Goal: Contribute content: Contribute content

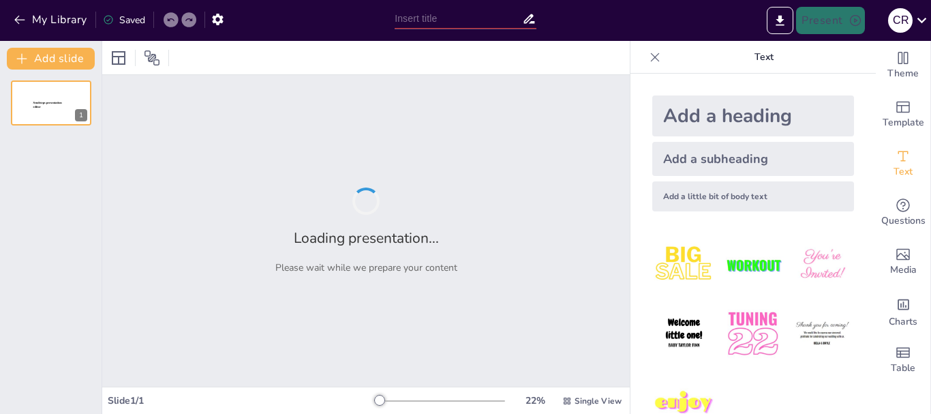
type input "Mantenimiento Preventivo en Sistemas [PERSON_NAME] para Invernaderos"
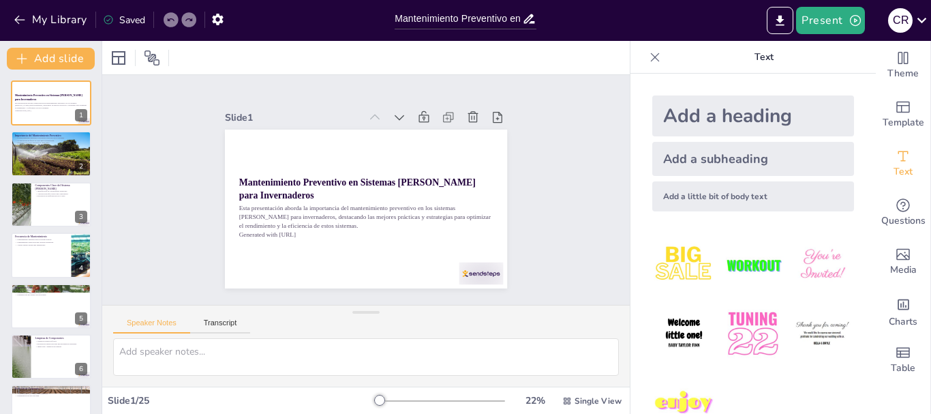
checkbox input "true"
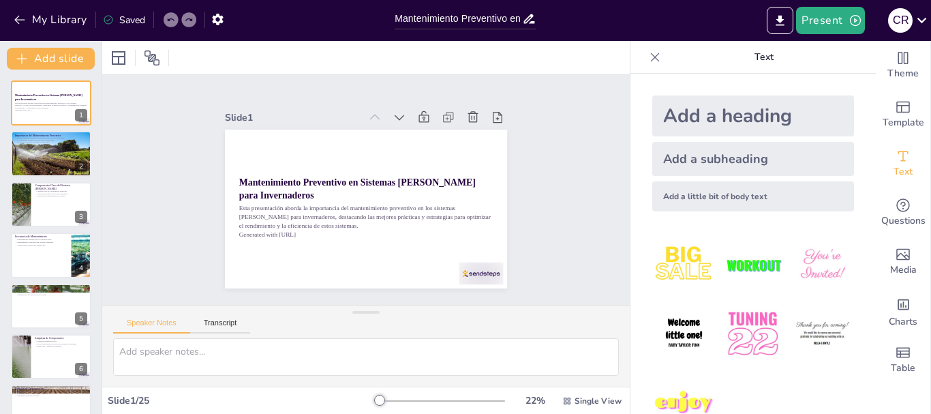
checkbox input "true"
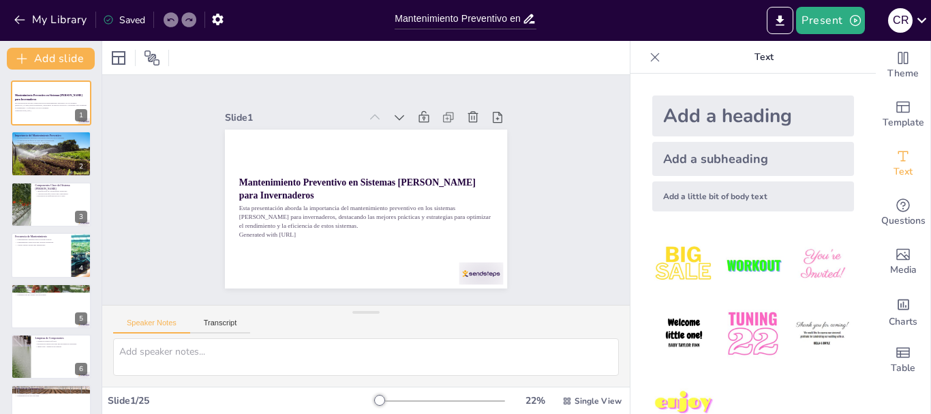
checkbox input "true"
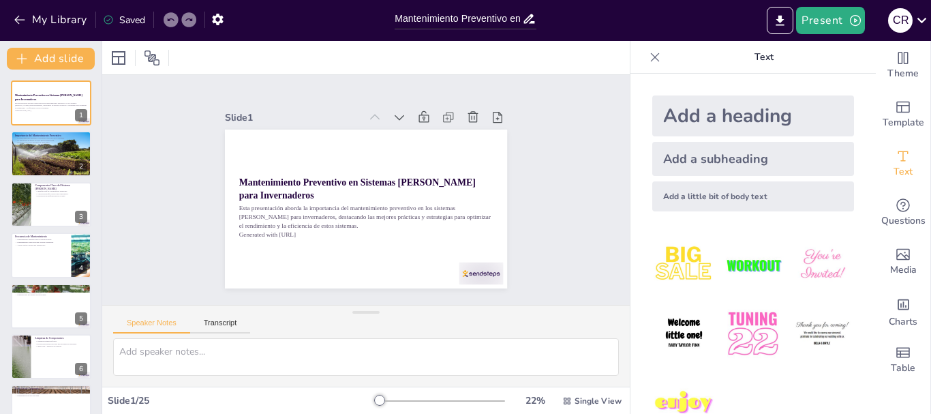
checkbox input "true"
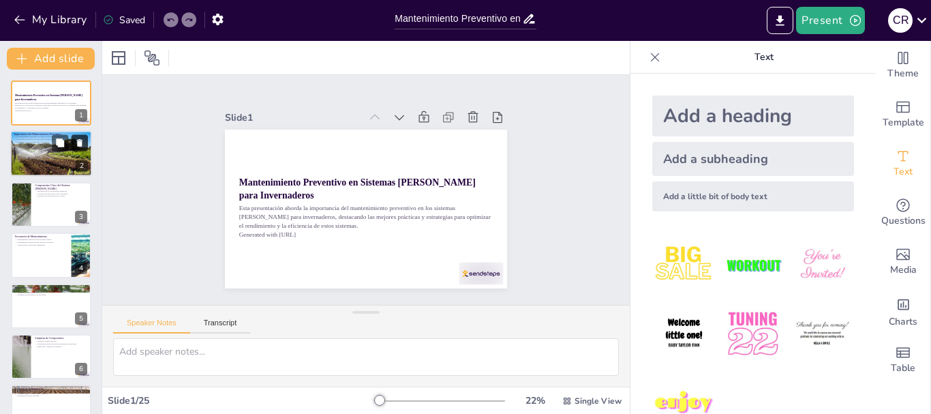
checkbox input "true"
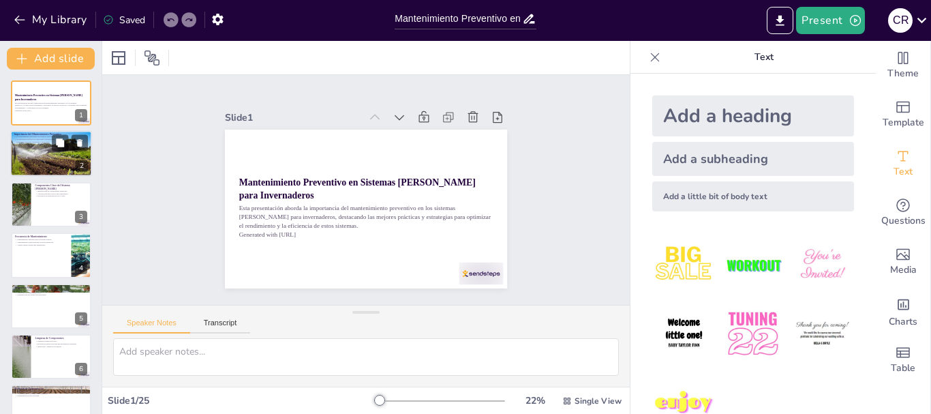
checkbox input "true"
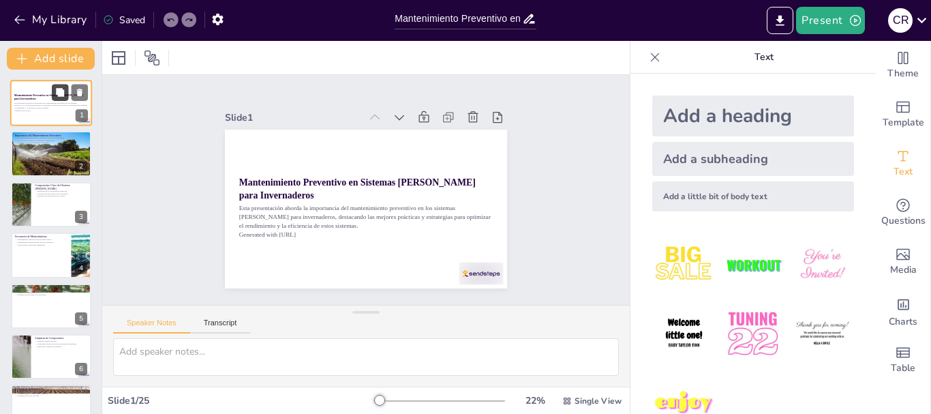
checkbox input "true"
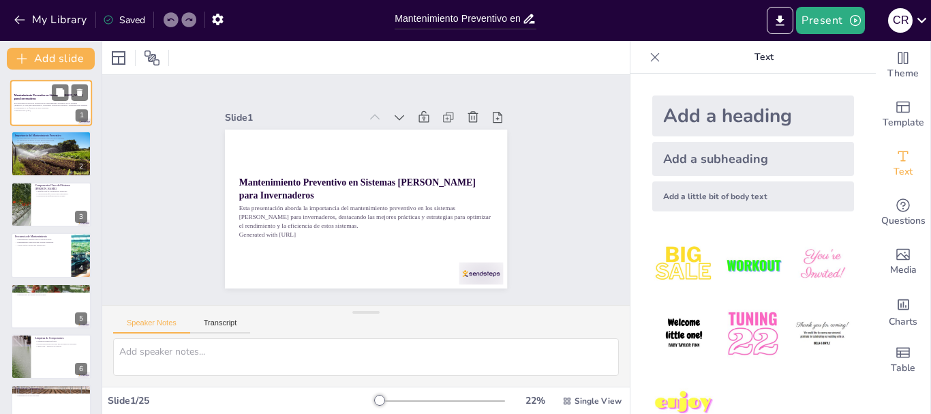
checkbox input "true"
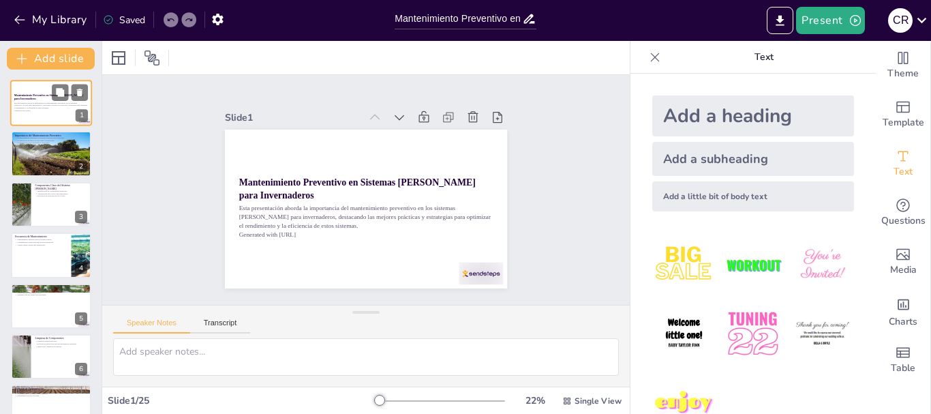
checkbox input "true"
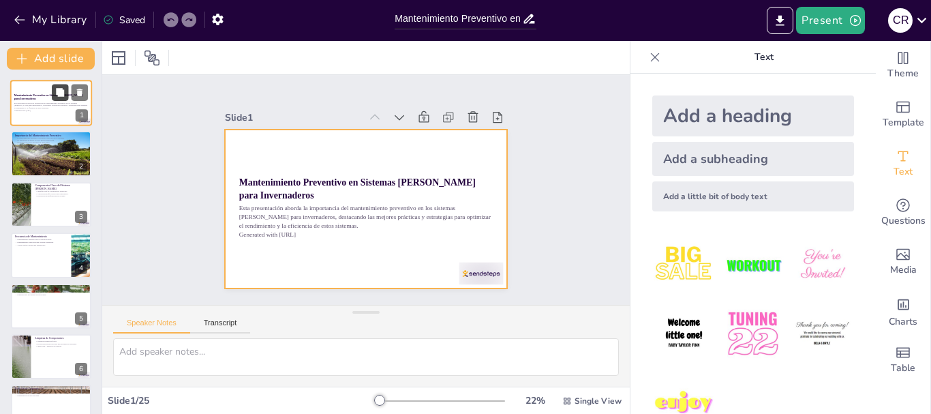
checkbox input "true"
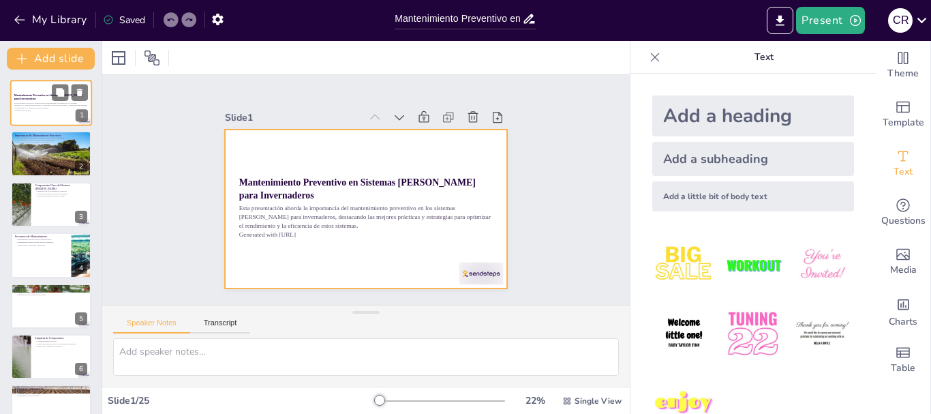
checkbox input "true"
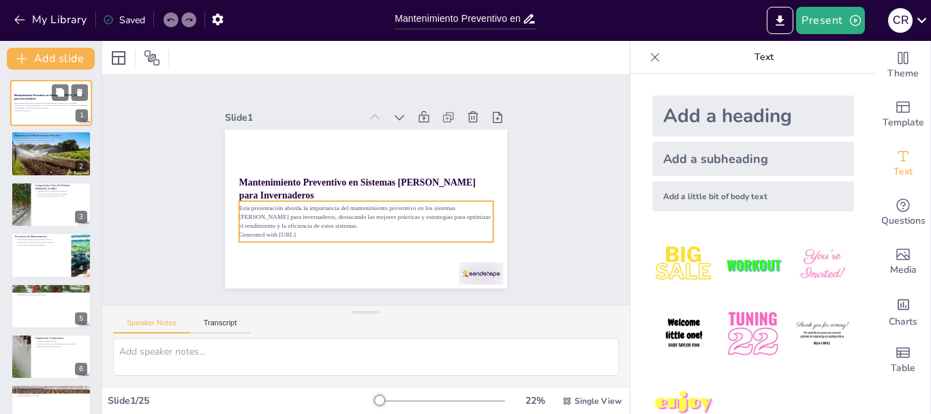
checkbox input "true"
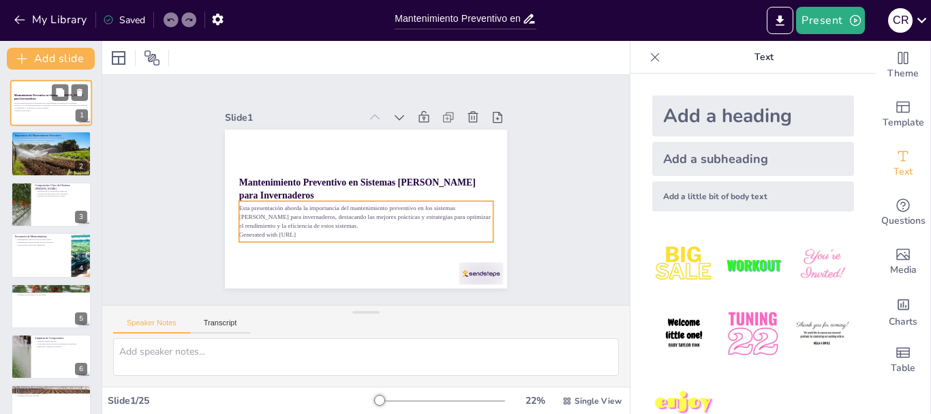
checkbox input "true"
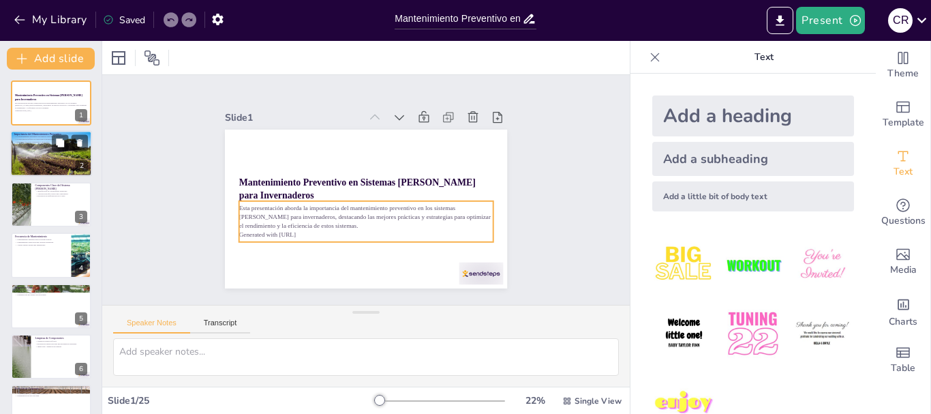
checkbox input "true"
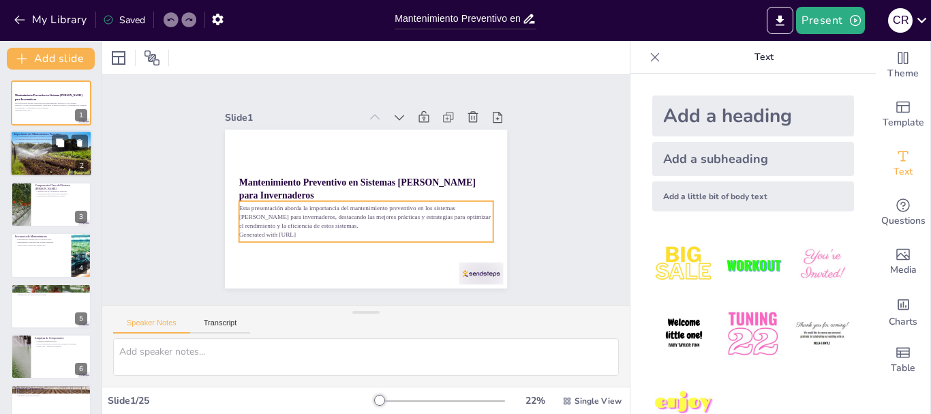
checkbox input "true"
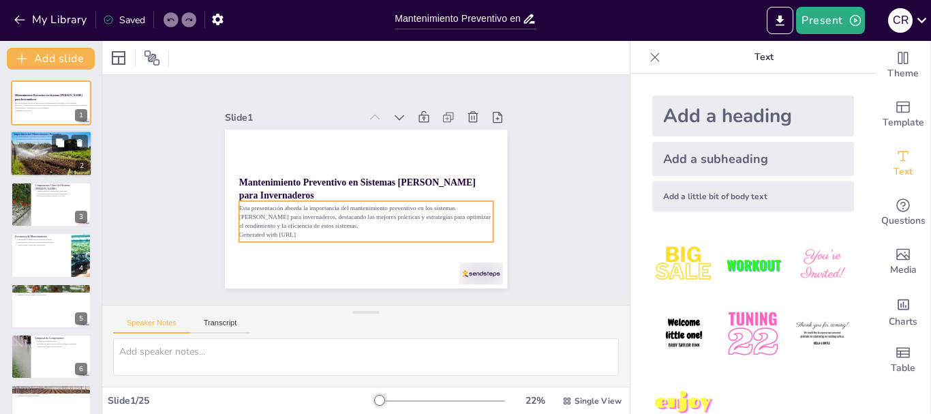
checkbox input "true"
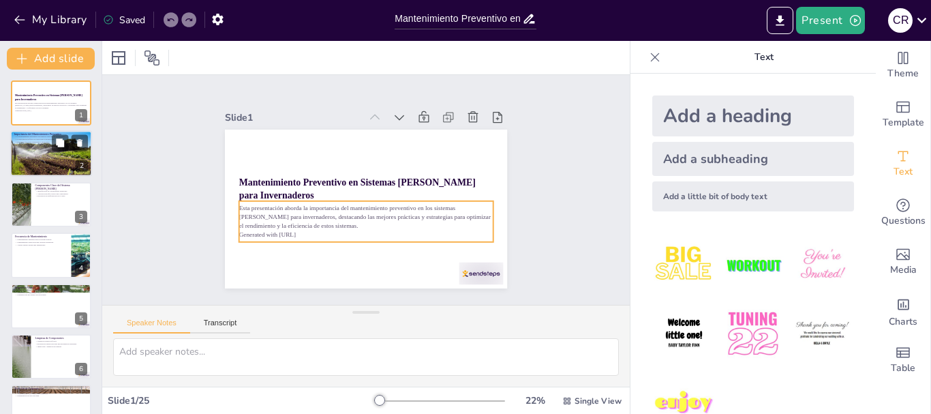
checkbox input "true"
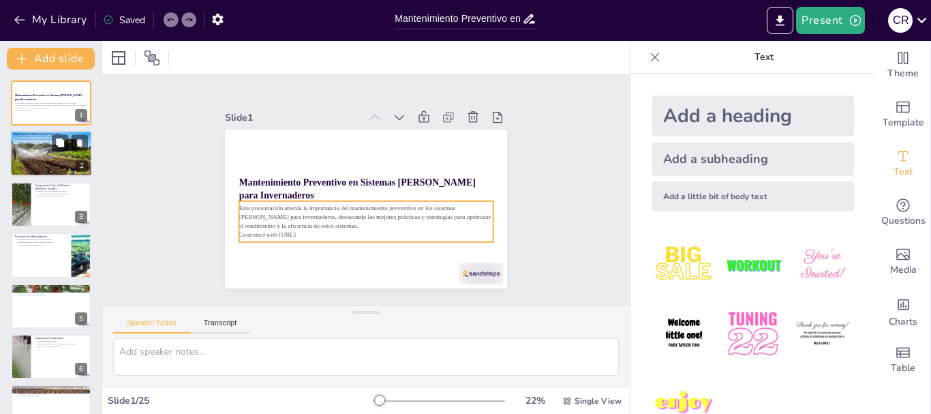
checkbox input "true"
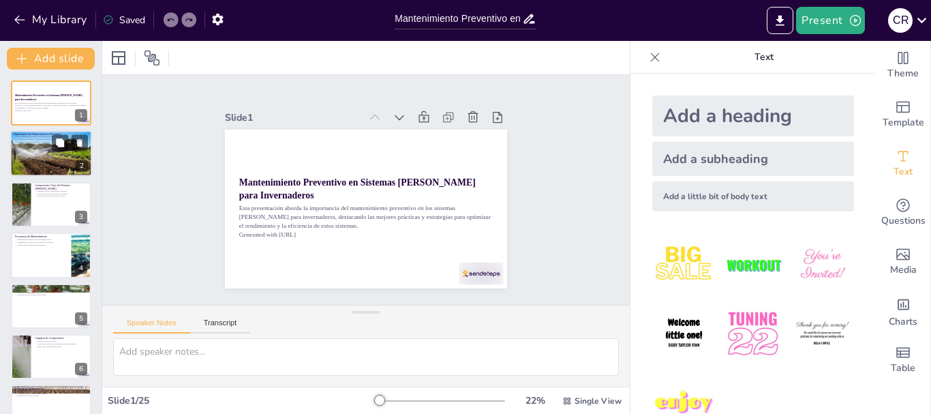
click at [35, 163] on div at bounding box center [51, 154] width 82 height 49
type textarea "Un mantenimiento adecuado asegura que los sistemas [PERSON_NAME] funcionen de m…"
checkbox input "true"
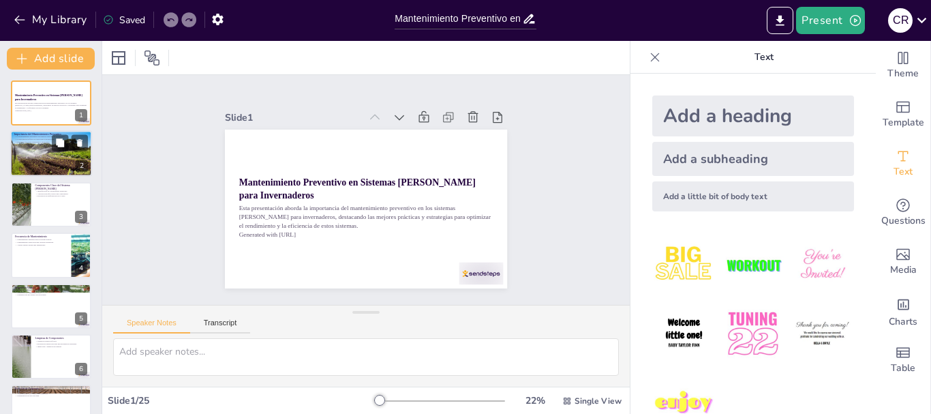
checkbox input "true"
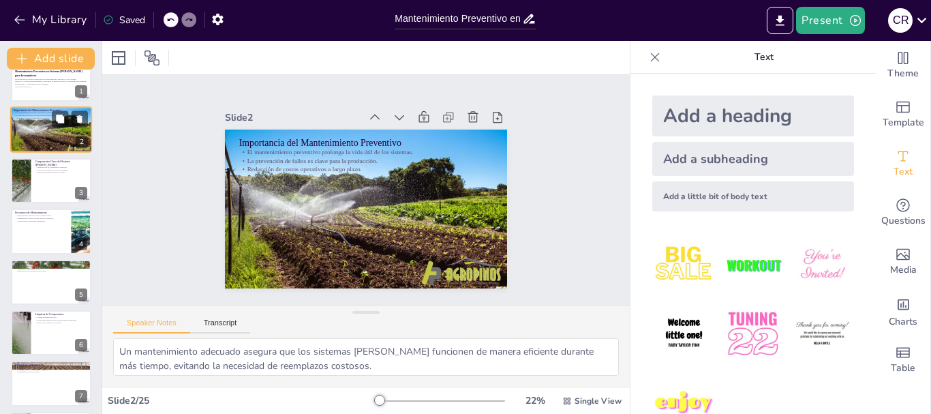
checkbox input "true"
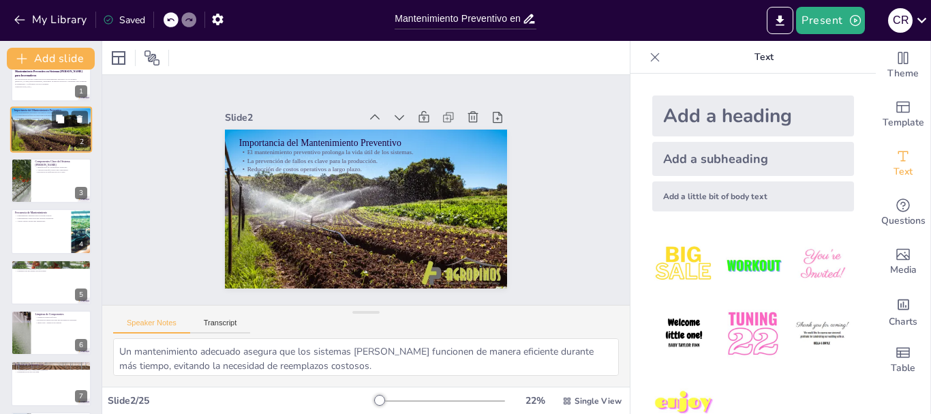
scroll to position [27, 0]
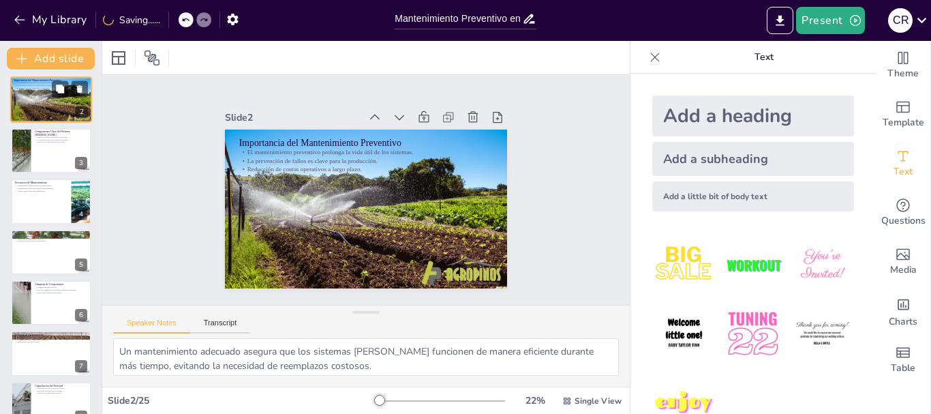
checkbox input "true"
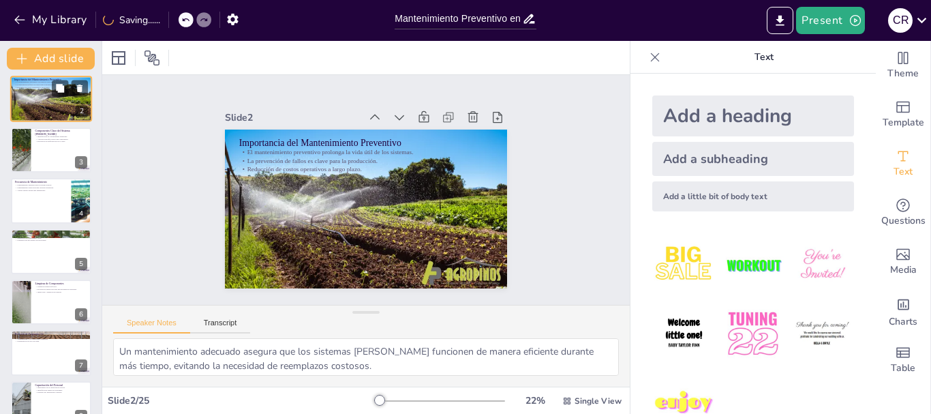
scroll to position [82, 0]
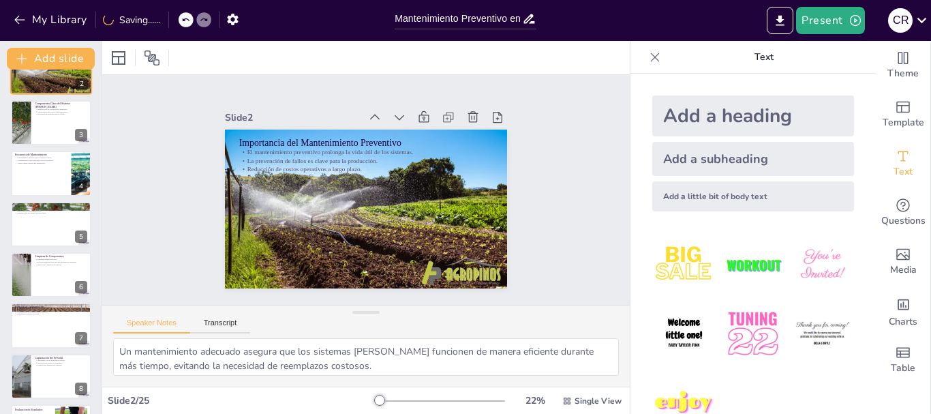
checkbox input "true"
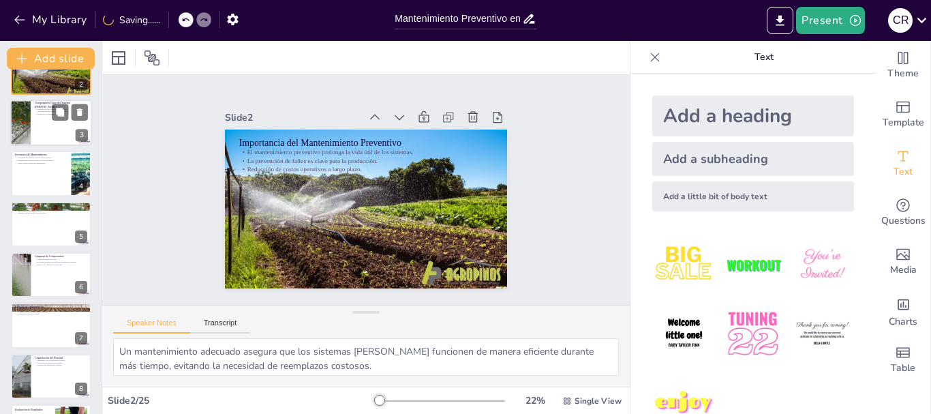
checkbox input "true"
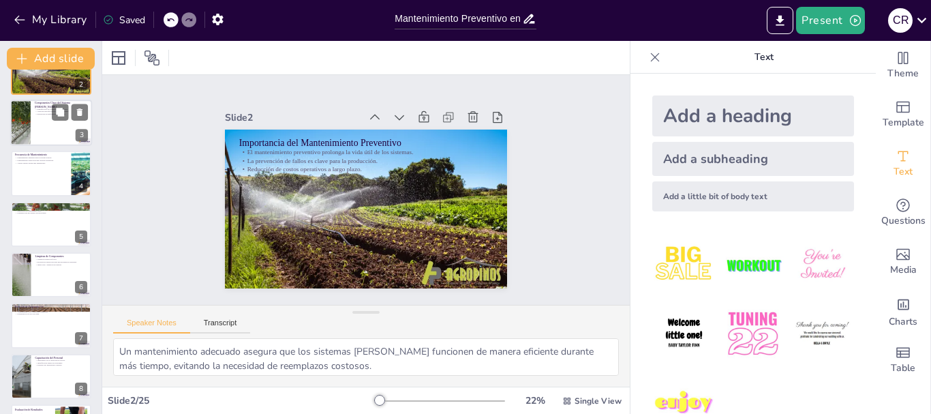
checkbox input "true"
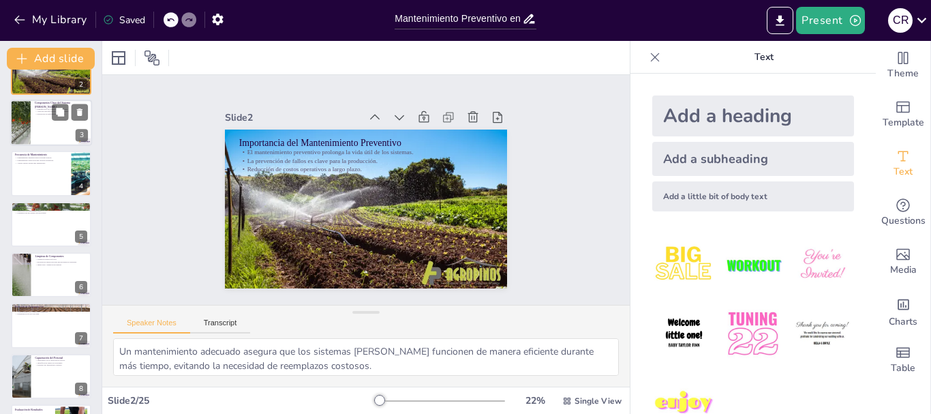
click at [48, 132] on div at bounding box center [51, 123] width 82 height 46
type textarea "Reconocer los componentes clave del sistema [PERSON_NAME] es esencial para impl…"
checkbox input "true"
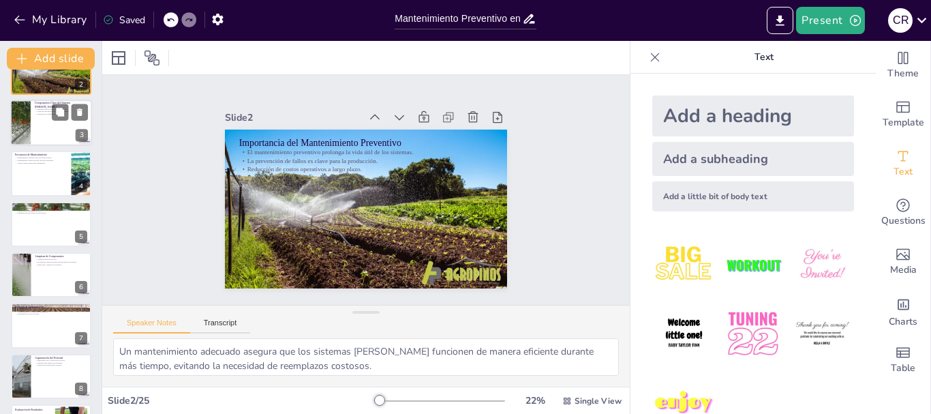
checkbox input "true"
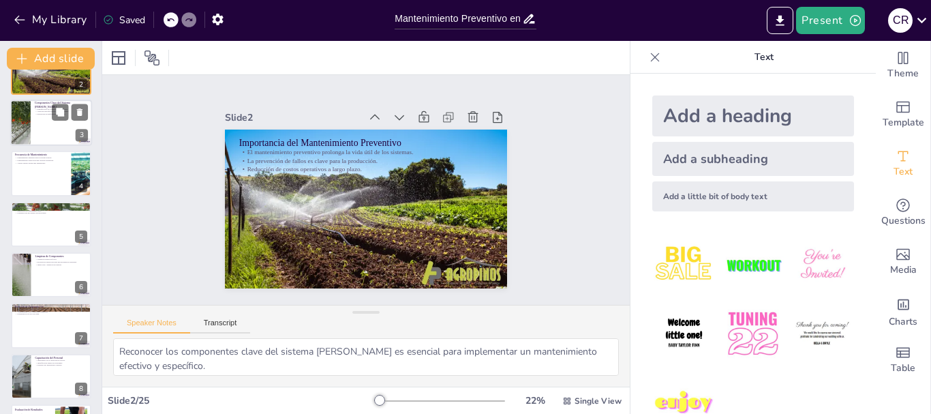
checkbox input "true"
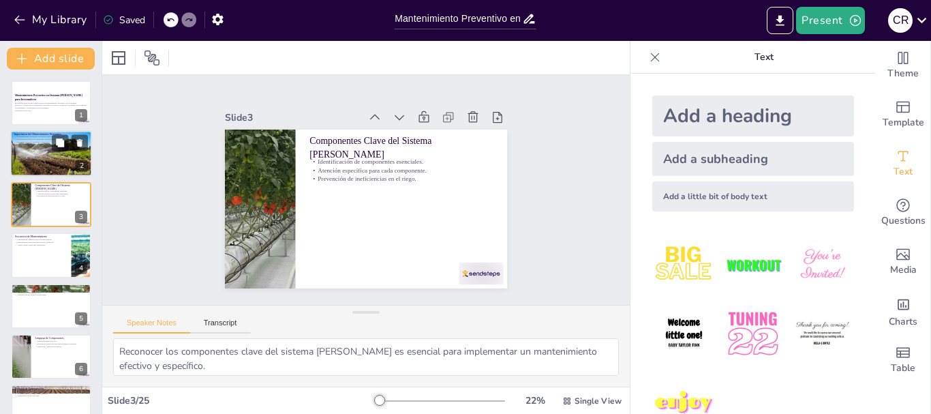
checkbox input "true"
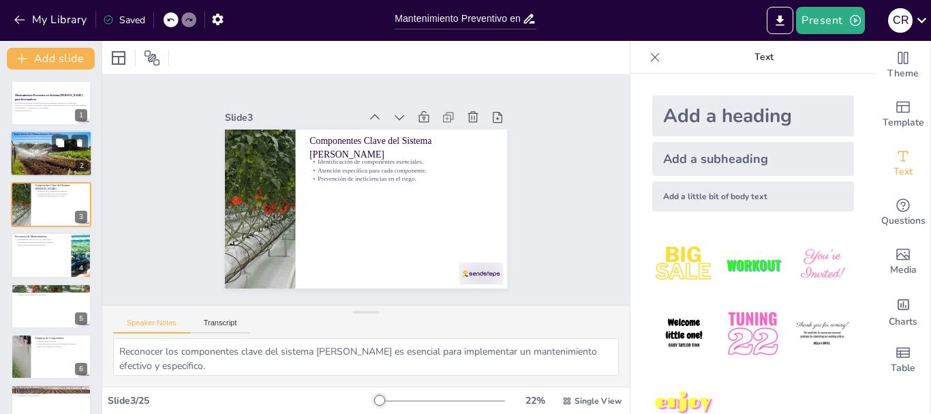
checkbox input "true"
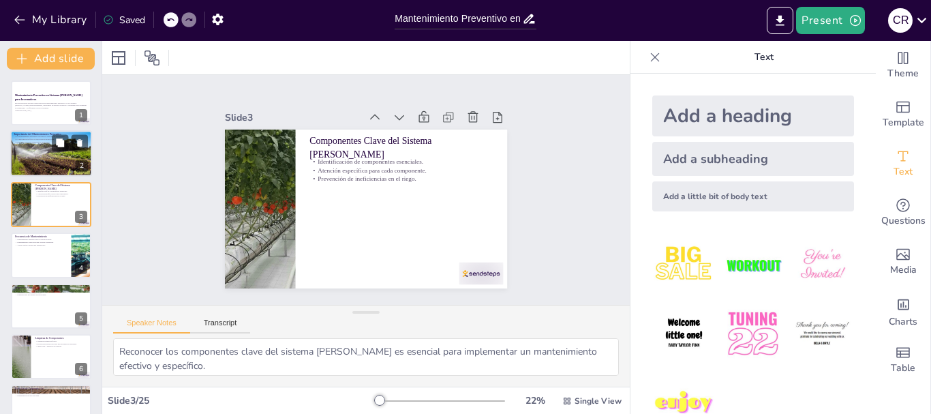
checkbox input "true"
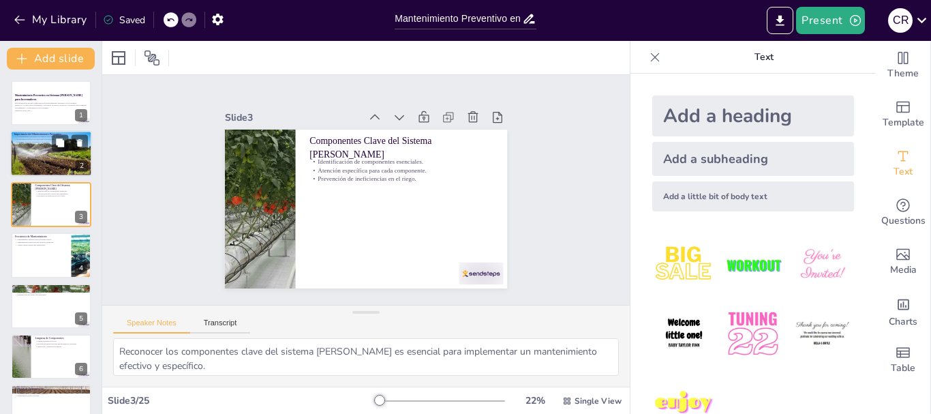
checkbox input "true"
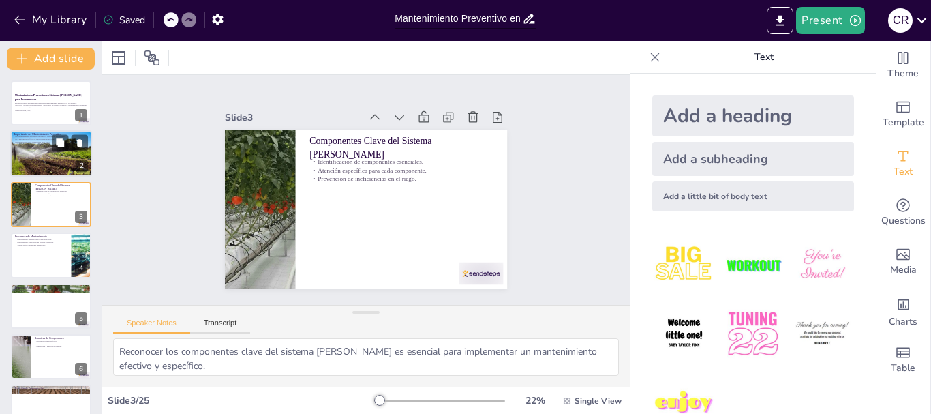
checkbox input "true"
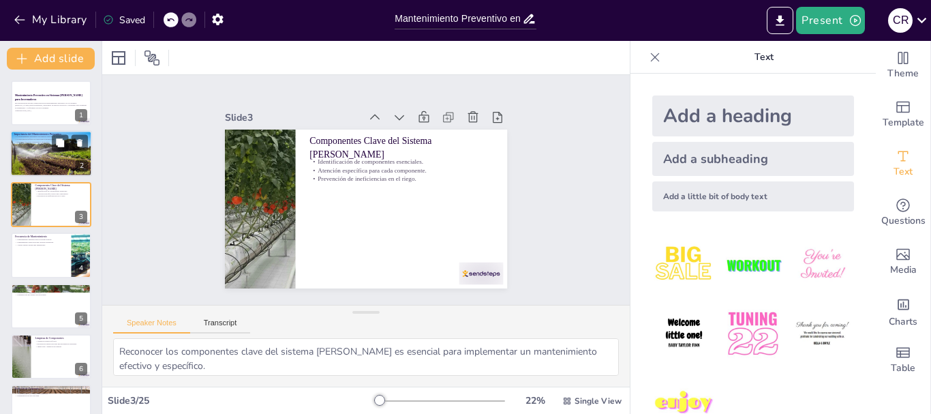
checkbox input "true"
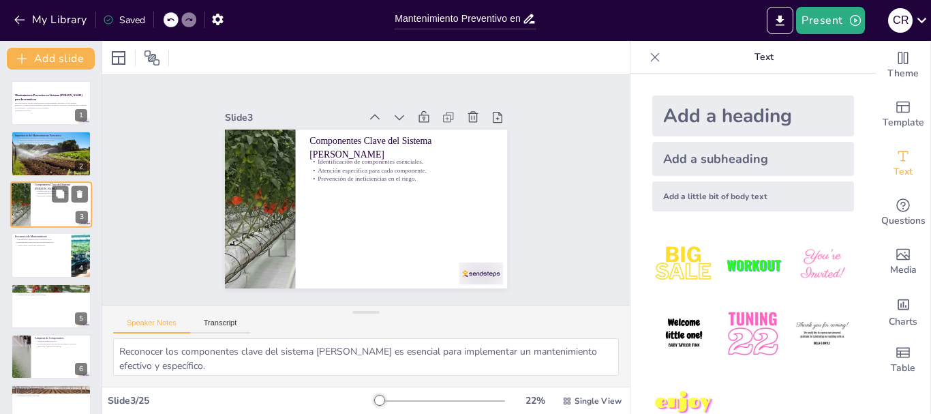
checkbox input "true"
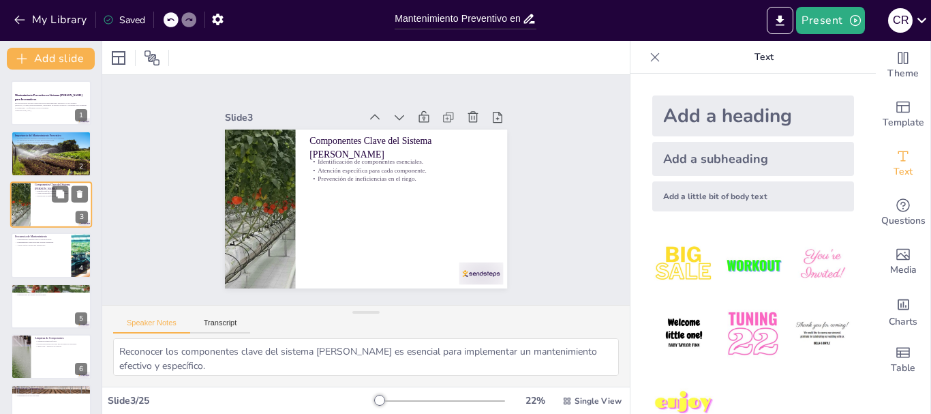
checkbox input "true"
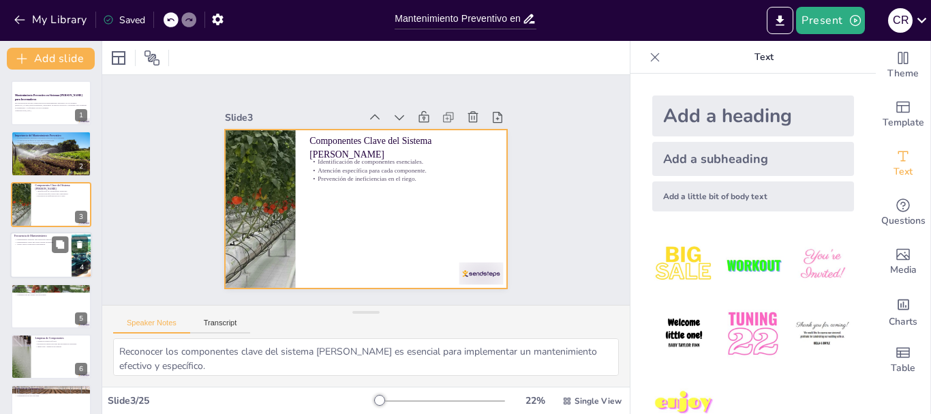
checkbox input "true"
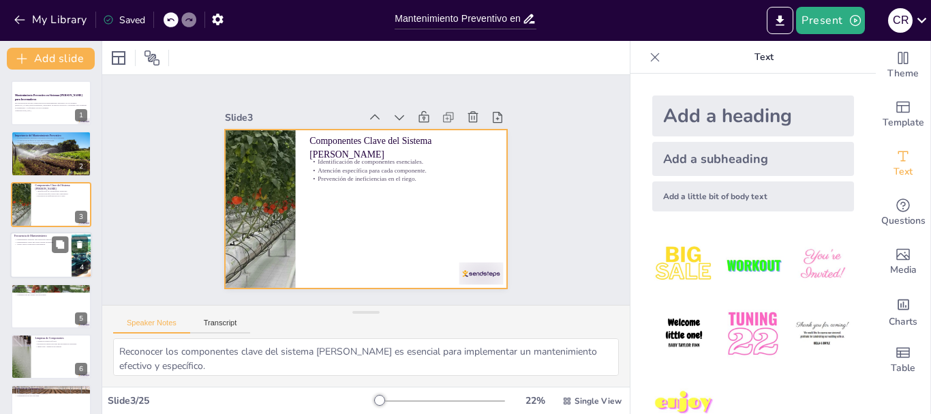
checkbox input "true"
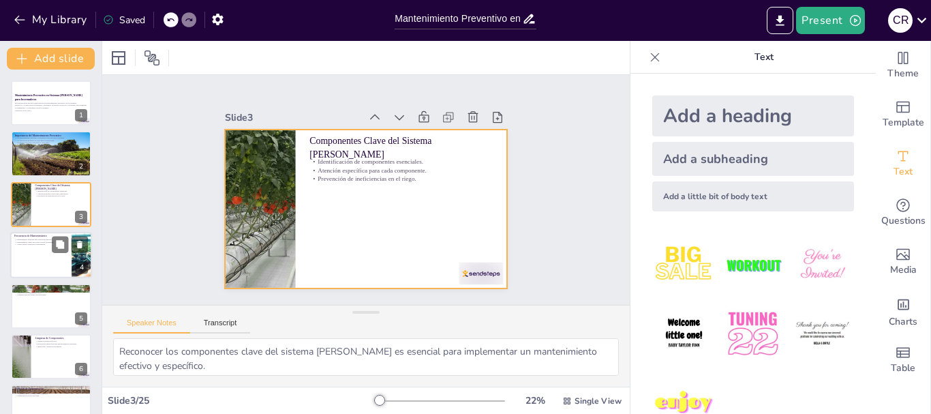
checkbox input "true"
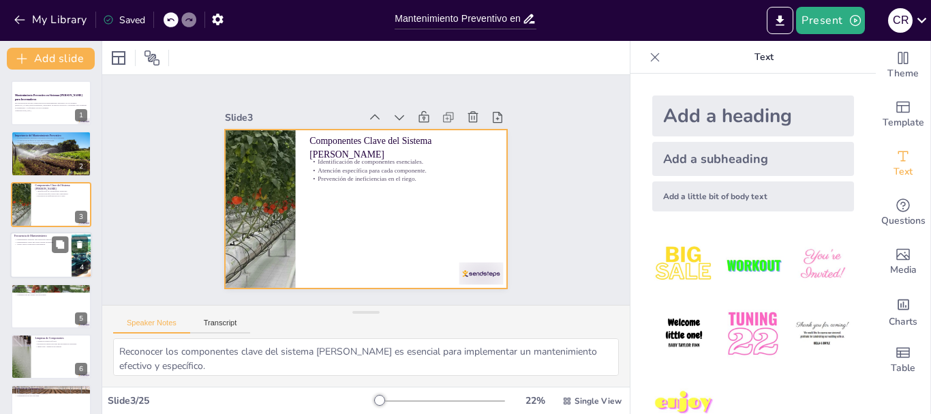
checkbox input "true"
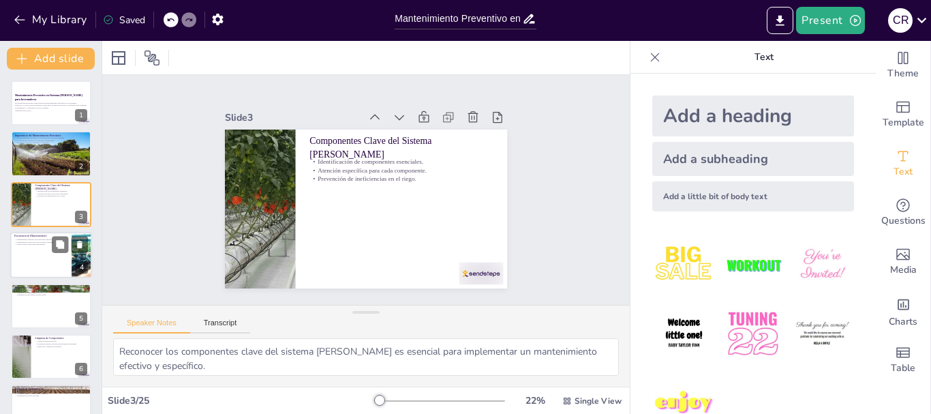
click at [40, 255] on div at bounding box center [51, 255] width 82 height 46
type textarea "Las revisiones mensuales permiten detectar problemas menores antes de que se co…"
checkbox input "true"
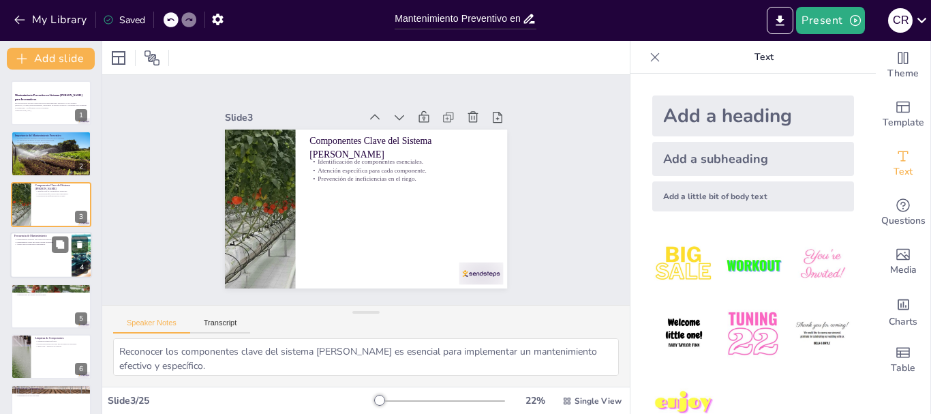
checkbox input "true"
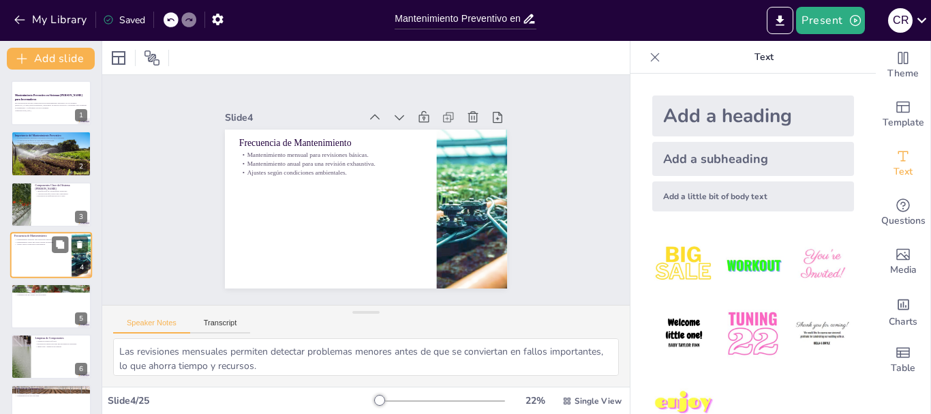
scroll to position [14, 0]
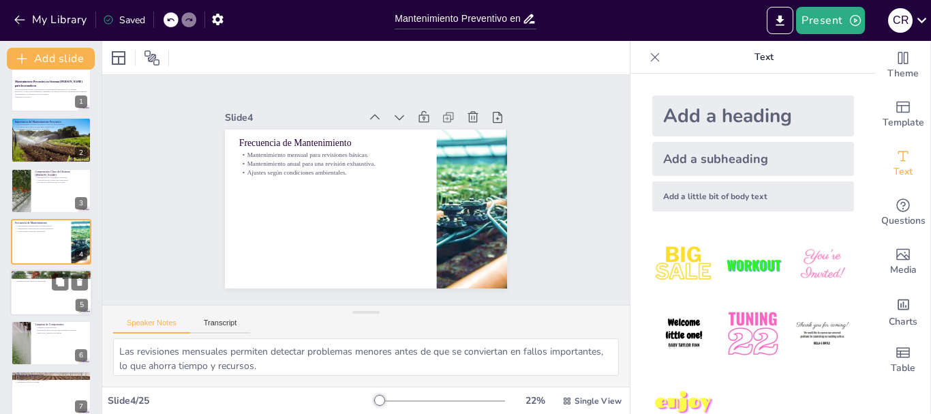
checkbox input "true"
click at [29, 300] on div at bounding box center [51, 292] width 82 height 46
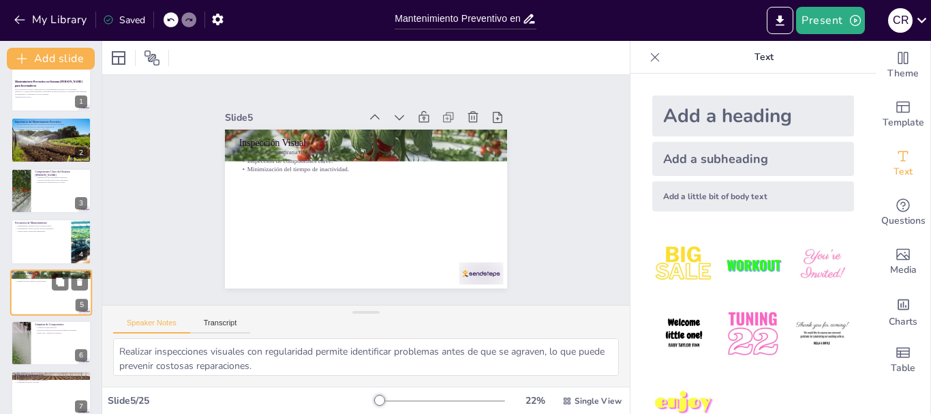
scroll to position [64, 0]
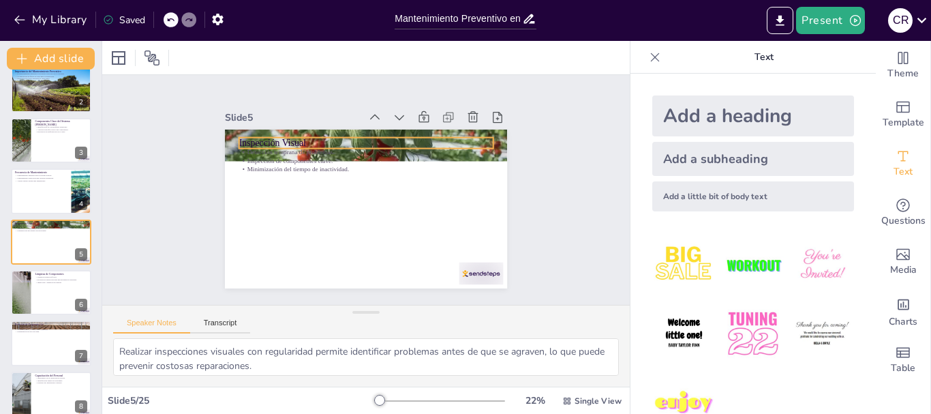
click at [264, 136] on p "Inspección Visual" at bounding box center [376, 144] width 252 height 66
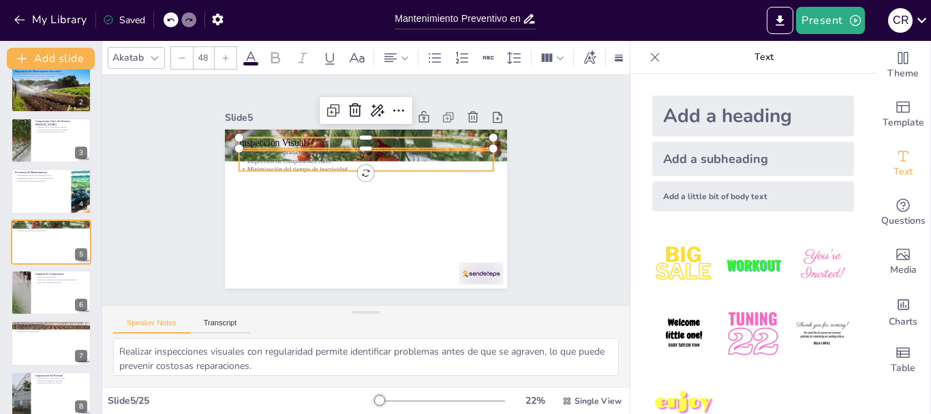
click at [269, 160] on p "Minimización del tiempo de inactividad." at bounding box center [372, 170] width 244 height 87
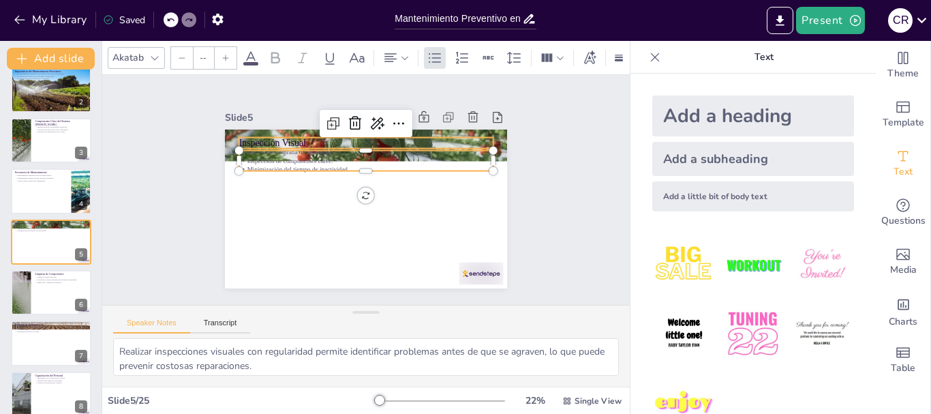
click at [270, 136] on p "Inspección Visual" at bounding box center [376, 144] width 252 height 66
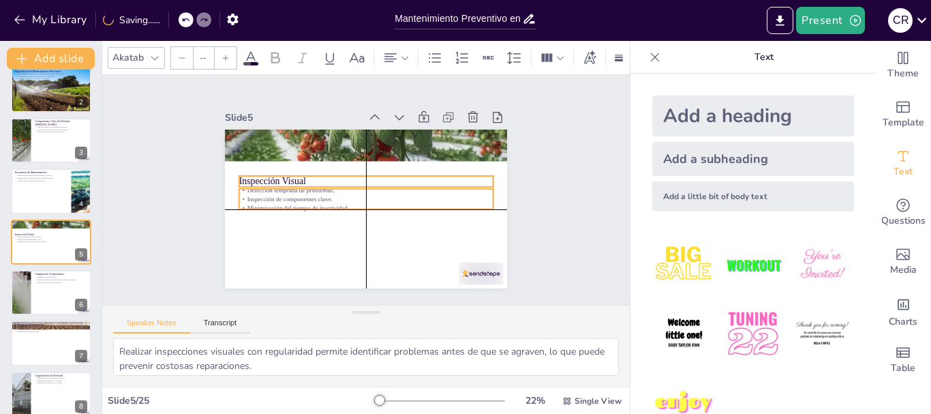
drag, startPoint x: 269, startPoint y: 154, endPoint x: 270, endPoint y: 194, distance: 40.2
click at [270, 194] on p "Inspección de componentes clave." at bounding box center [366, 198] width 254 height 35
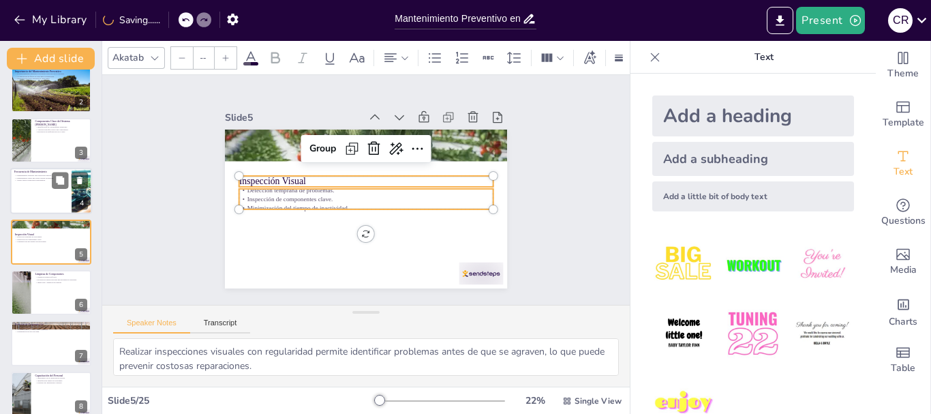
click at [28, 178] on p "Mantenimiento anual para una revisión exhaustiva." at bounding box center [40, 178] width 53 height 3
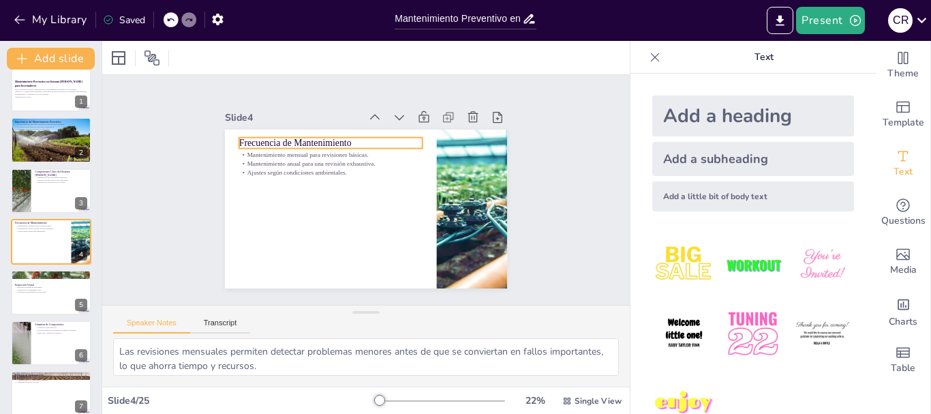
click at [290, 134] on p "Frecuencia de Mantenimiento" at bounding box center [336, 139] width 184 height 32
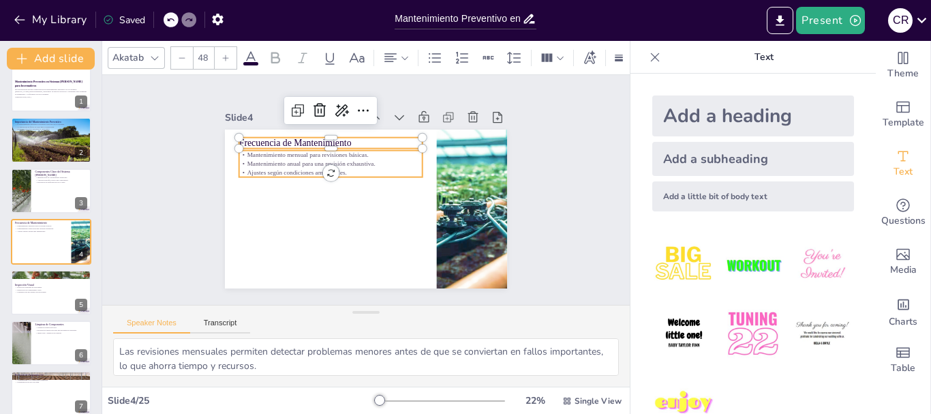
click at [278, 160] on p "Mantenimiento anual para una revisión exhaustiva." at bounding box center [333, 161] width 183 height 28
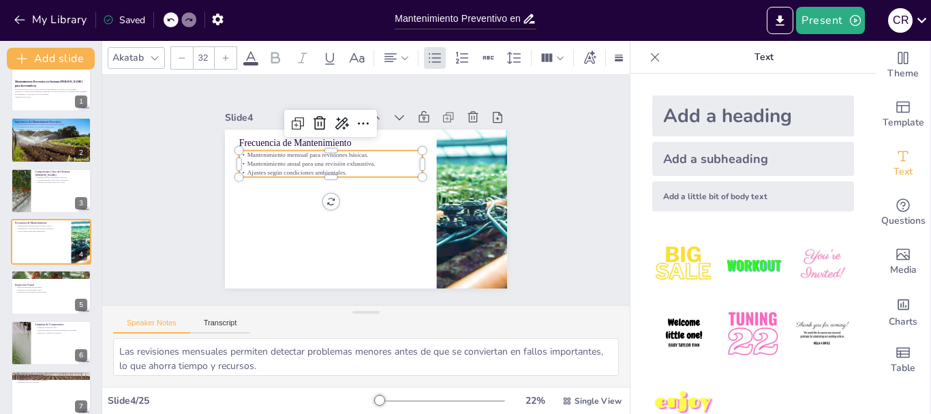
click at [285, 144] on div at bounding box center [347, 136] width 178 height 67
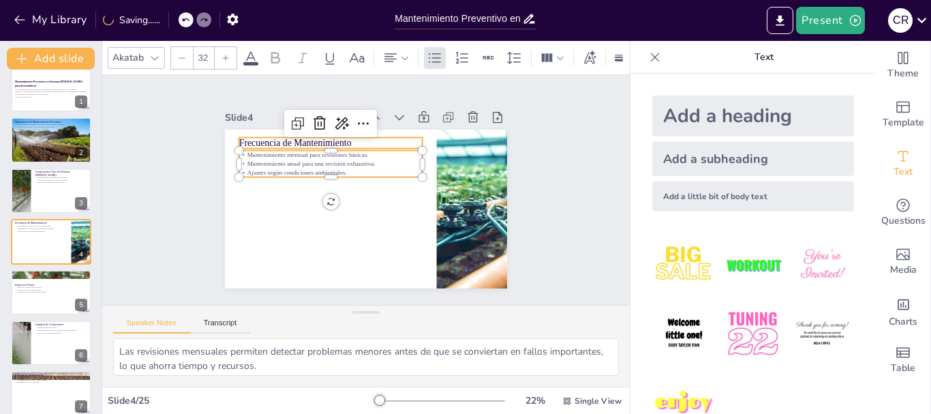
click at [278, 136] on p "Frecuencia de Mantenimiento" at bounding box center [347, 135] width 179 height 70
click at [277, 150] on p "Mantenimiento mensual para revisiones básicas." at bounding box center [338, 148] width 181 height 46
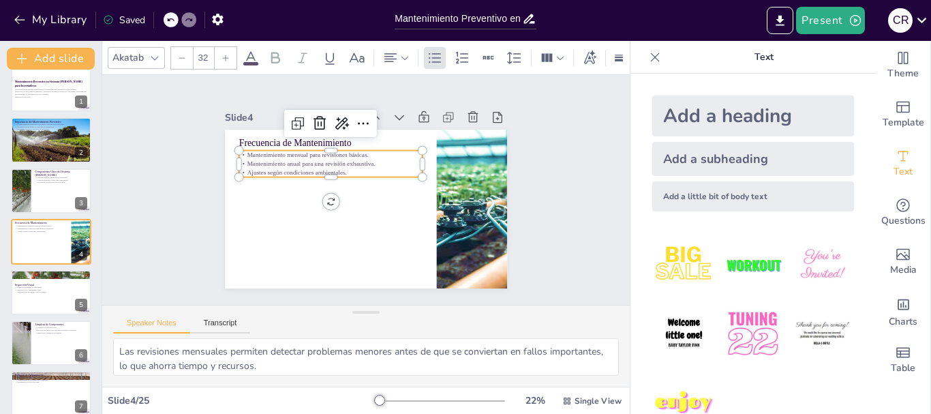
click at [274, 141] on div at bounding box center [335, 142] width 183 height 30
click at [257, 138] on p "Frecuencia de Mantenimiento" at bounding box center [336, 139] width 184 height 32
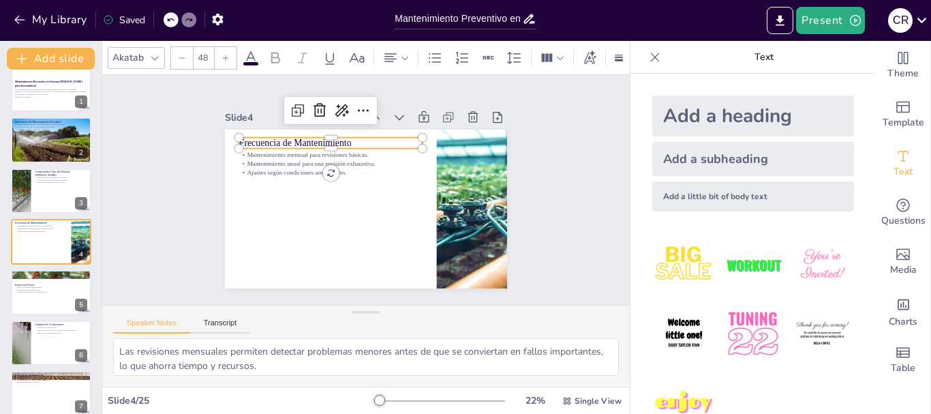
click at [258, 138] on p "Frecuencia de Mantenimiento" at bounding box center [347, 135] width 179 height 70
click at [256, 147] on div at bounding box center [339, 147] width 182 height 49
click at [258, 159] on p "Mantenimiento anual para una revisión exhaustiva." at bounding box center [333, 160] width 183 height 28
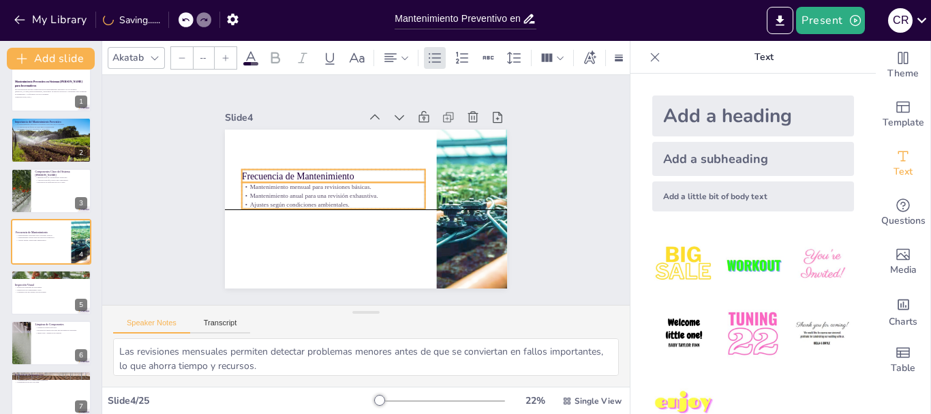
drag, startPoint x: 327, startPoint y: 158, endPoint x: 330, endPoint y: 194, distance: 36.2
click at [330, 194] on p "Mantenimiento anual para una revisión exhaustiva." at bounding box center [333, 196] width 183 height 9
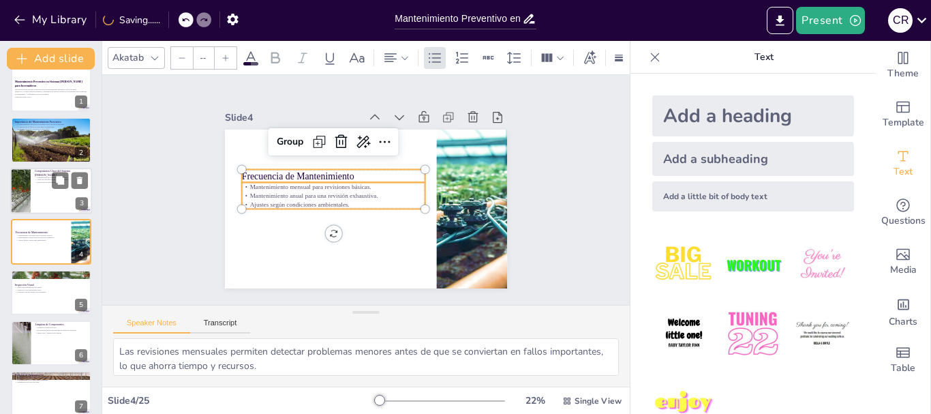
click at [47, 185] on div at bounding box center [51, 191] width 82 height 46
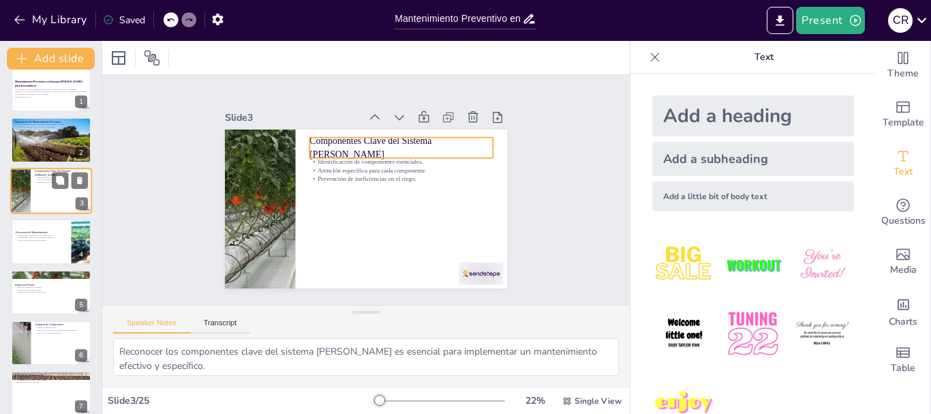
scroll to position [0, 0]
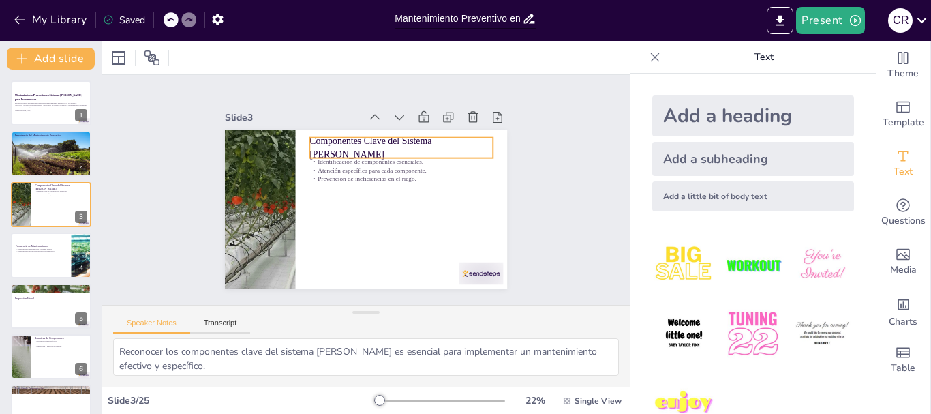
click at [368, 138] on p "Componentes Clave del Sistema [PERSON_NAME]" at bounding box center [409, 156] width 185 height 64
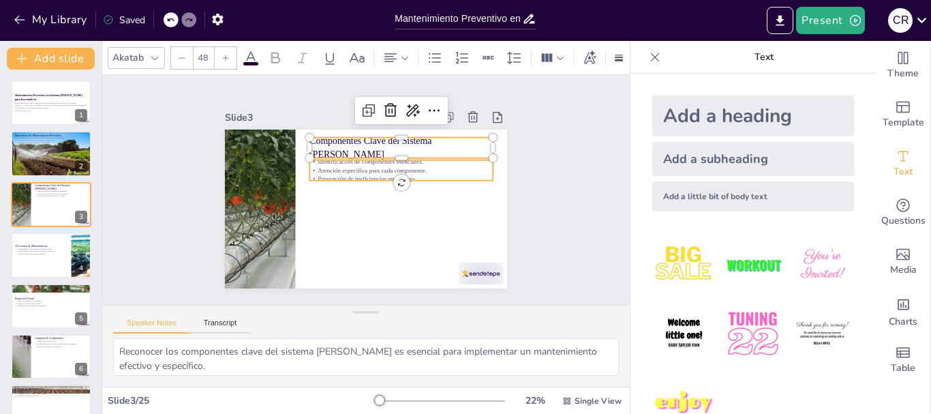
click at [340, 162] on p "Atención específica para cada componente." at bounding box center [404, 178] width 181 height 47
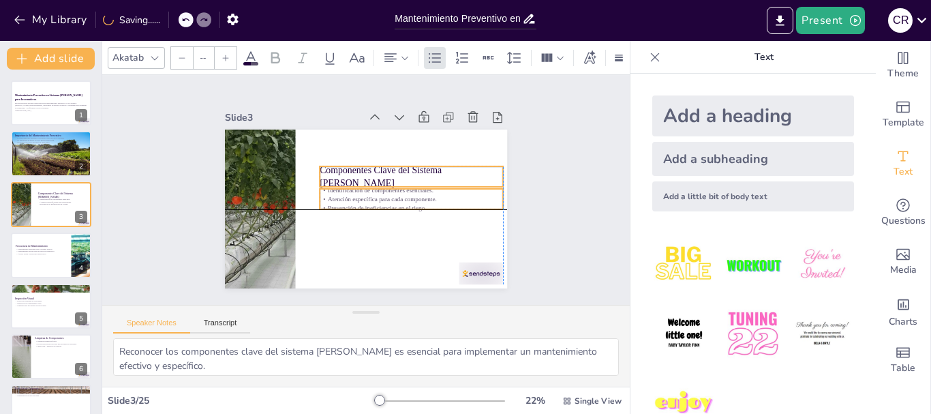
drag, startPoint x: 340, startPoint y: 162, endPoint x: 347, endPoint y: 191, distance: 30.1
click at [347, 191] on p "Atención específica para cada componente." at bounding box center [408, 208] width 181 height 47
click at [35, 365] on div at bounding box center [51, 356] width 82 height 46
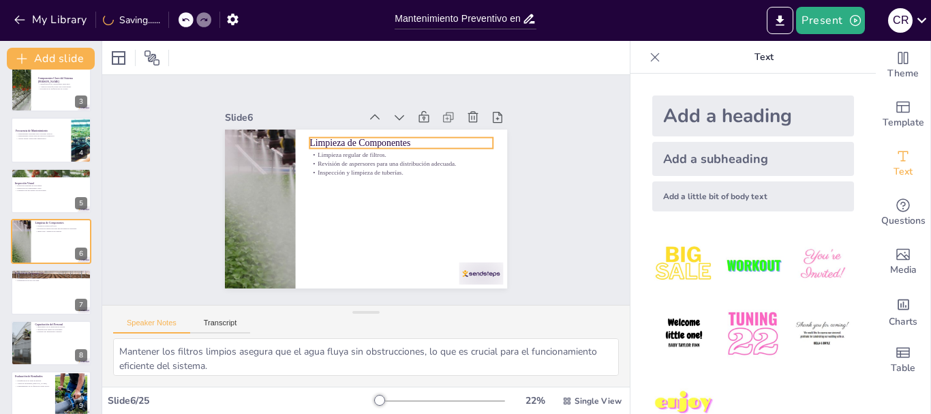
click at [325, 138] on p "Limpieza de Componentes" at bounding box center [410, 150] width 182 height 51
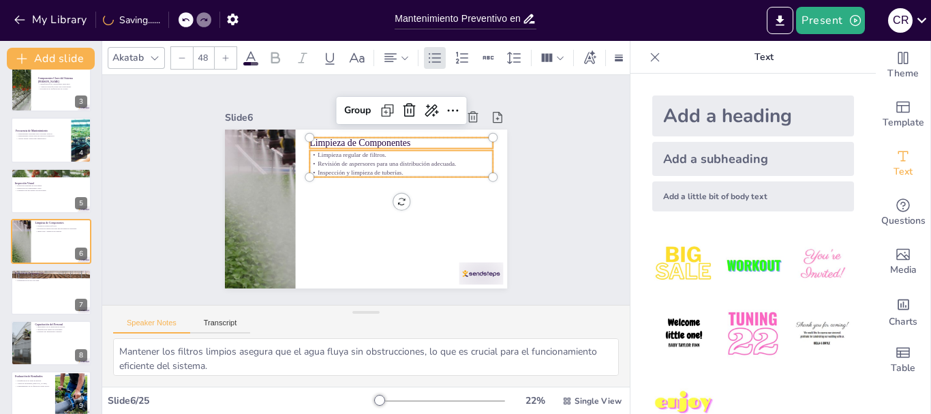
click at [329, 157] on p "Revisión de aspersores para una distribución adecuada." at bounding box center [407, 175] width 177 height 65
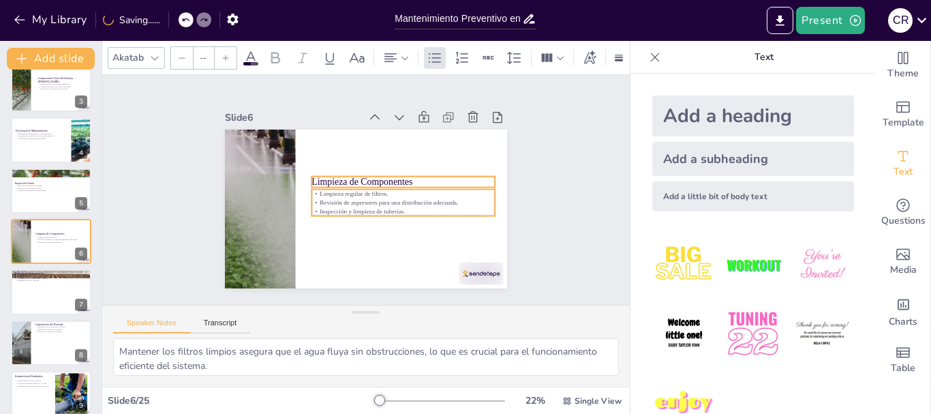
drag, startPoint x: 334, startPoint y: 158, endPoint x: 336, endPoint y: 196, distance: 38.9
click at [336, 196] on p "Revisión de aspersores para una distribución adecuada." at bounding box center [400, 210] width 181 height 47
click at [38, 297] on div at bounding box center [51, 291] width 80 height 45
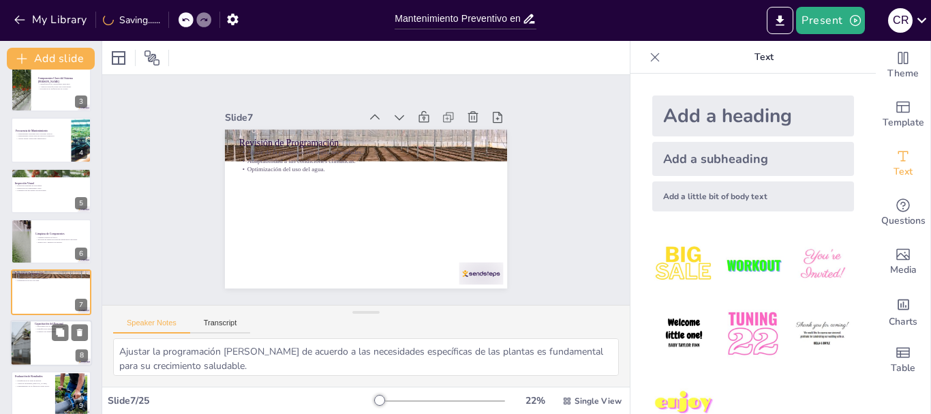
scroll to position [166, 0]
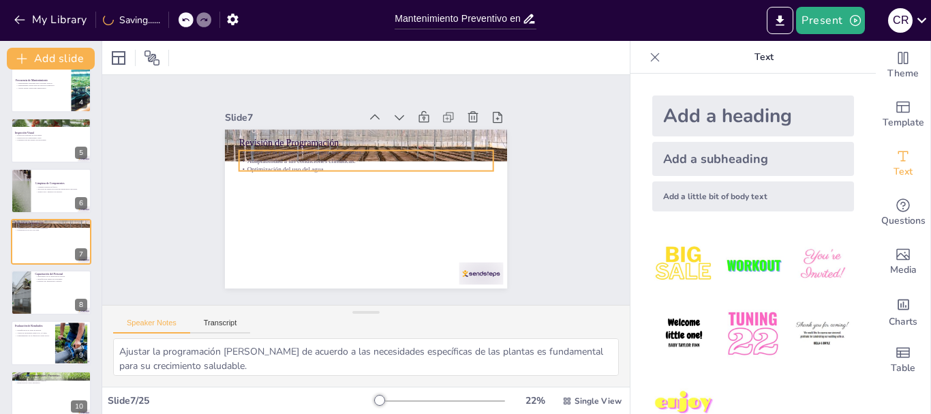
click at [270, 156] on p "Adaptabilidad a las condiciones climáticas." at bounding box center [372, 160] width 250 height 61
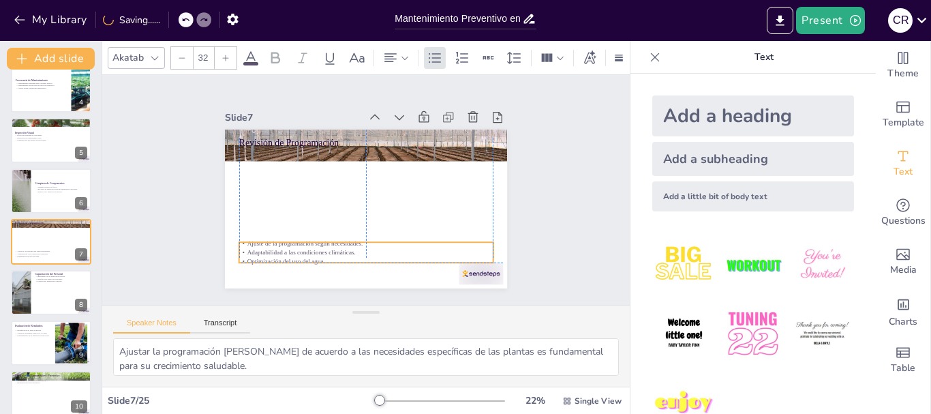
drag, startPoint x: 271, startPoint y: 156, endPoint x: 273, endPoint y: 244, distance: 88.0
click at [273, 248] on p "Adaptabilidad a las condiciones climáticas." at bounding box center [366, 252] width 254 height 9
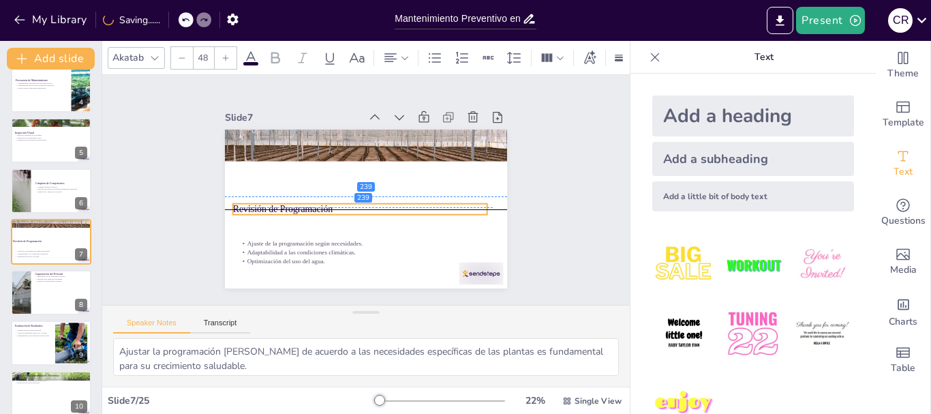
drag, startPoint x: 282, startPoint y: 134, endPoint x: 275, endPoint y: 198, distance: 63.7
click at [275, 198] on p "Revisión de Programación" at bounding box center [358, 208] width 254 height 40
click at [275, 198] on div at bounding box center [358, 196] width 251 height 63
drag, startPoint x: 283, startPoint y: 205, endPoint x: 293, endPoint y: 202, distance: 10.6
click at [293, 202] on p "Revisión de Programación" at bounding box center [364, 209] width 254 height 40
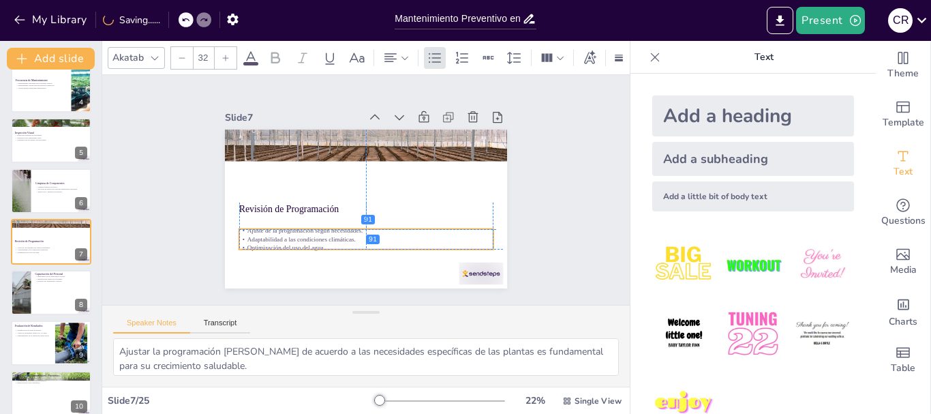
drag, startPoint x: 296, startPoint y: 252, endPoint x: 299, endPoint y: 237, distance: 14.7
click at [299, 237] on div "Ajuste de la programación según necesidades. Adaptabilidad a las condiciones cl…" at bounding box center [361, 238] width 256 height 53
click at [50, 296] on div at bounding box center [51, 292] width 82 height 46
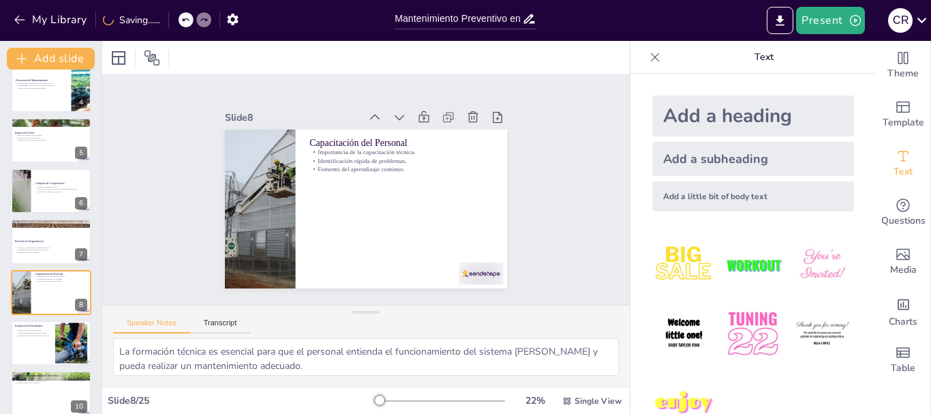
scroll to position [216, 0]
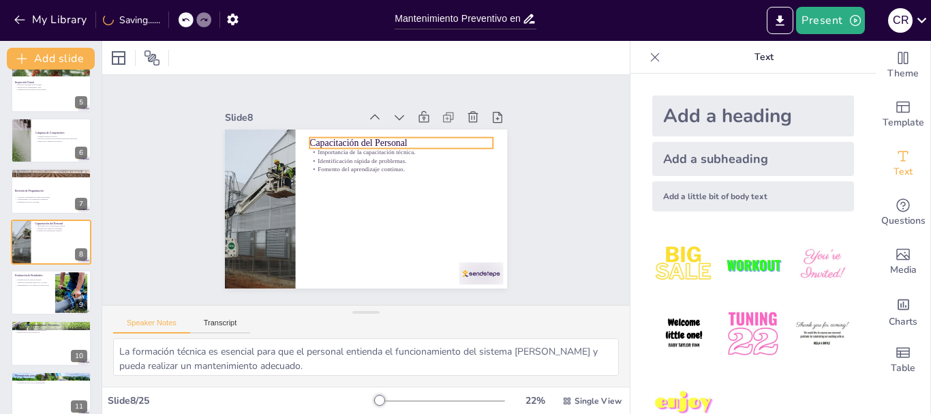
click at [363, 134] on p "Capacitación del Personal" at bounding box center [414, 156] width 179 height 70
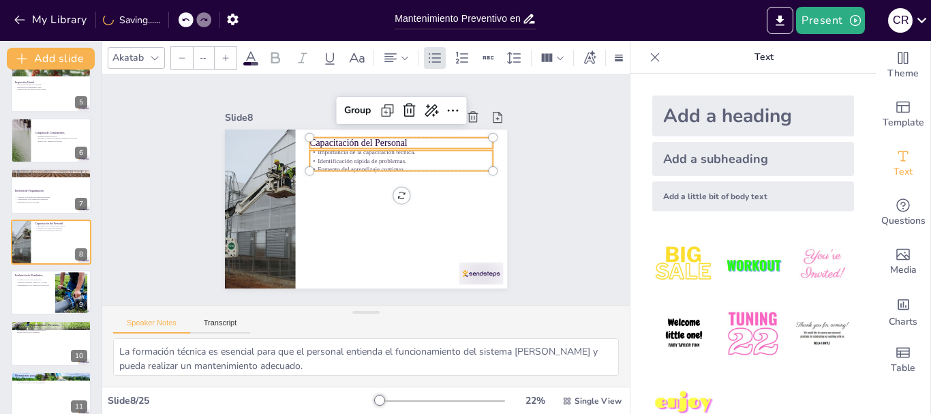
click at [358, 153] on p "Identificación rápida de problemas." at bounding box center [403, 165] width 183 height 28
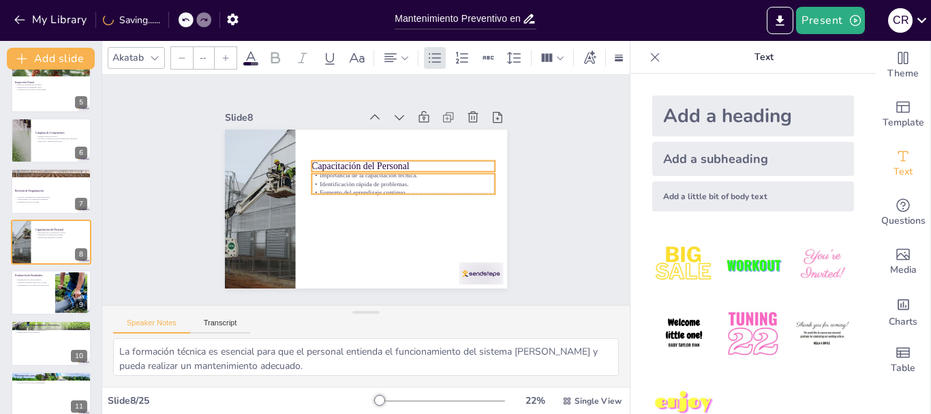
drag, startPoint x: 358, startPoint y: 153, endPoint x: 360, endPoint y: 176, distance: 23.3
click at [360, 176] on p "Identificación rápida de problemas." at bounding box center [403, 191] width 181 height 47
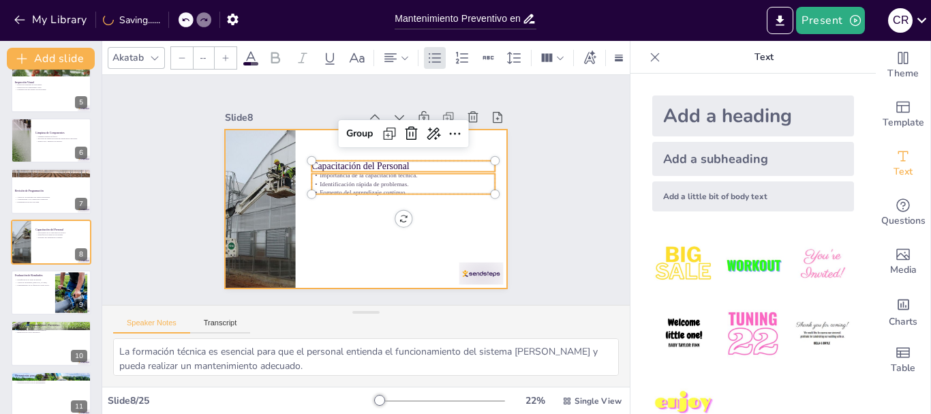
click at [365, 199] on div at bounding box center [360, 208] width 318 height 239
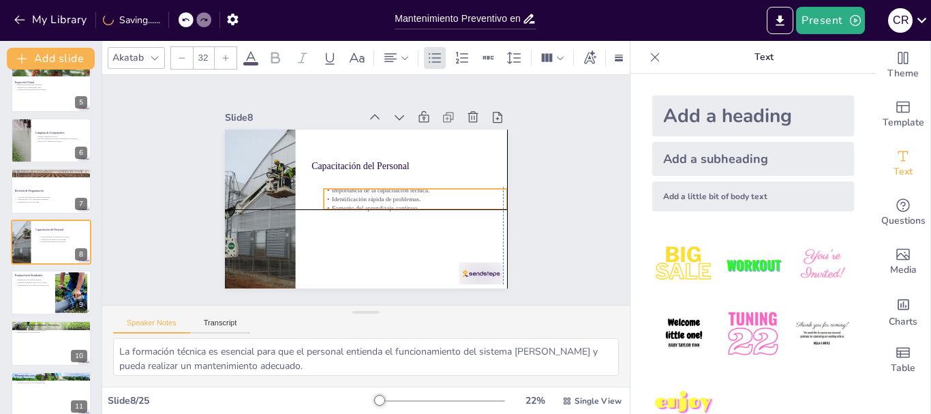
drag, startPoint x: 372, startPoint y: 179, endPoint x: 380, endPoint y: 192, distance: 15.3
click at [380, 192] on p "Identificación rápida de problemas." at bounding box center [414, 204] width 183 height 28
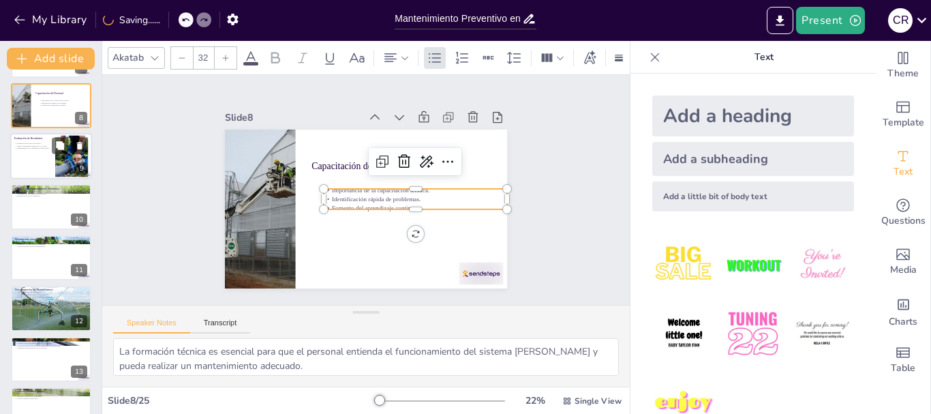
click at [35, 166] on div at bounding box center [51, 156] width 82 height 46
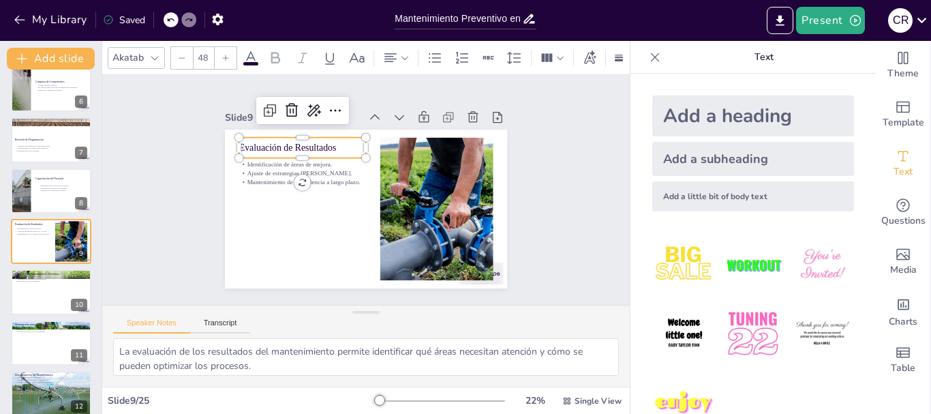
click at [264, 145] on p "Evaluación de Resultados" at bounding box center [313, 136] width 127 height 40
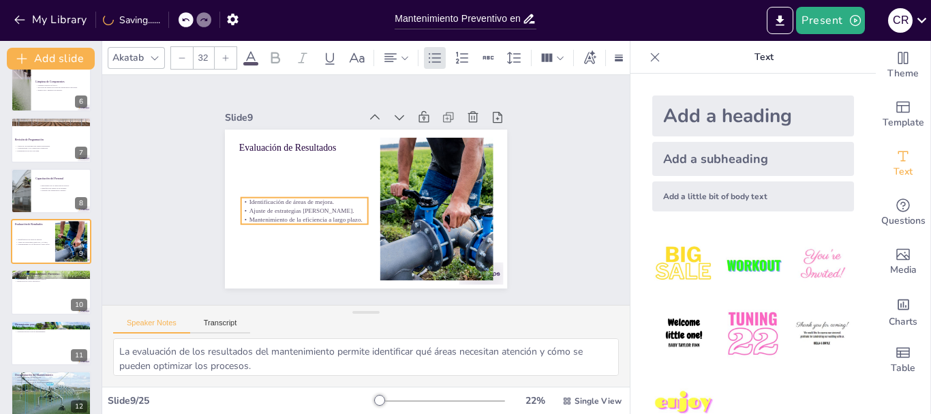
drag, startPoint x: 259, startPoint y: 164, endPoint x: 261, endPoint y: 202, distance: 37.6
click at [261, 202] on p "Ajuste de estrategias [PERSON_NAME]." at bounding box center [300, 191] width 123 height 48
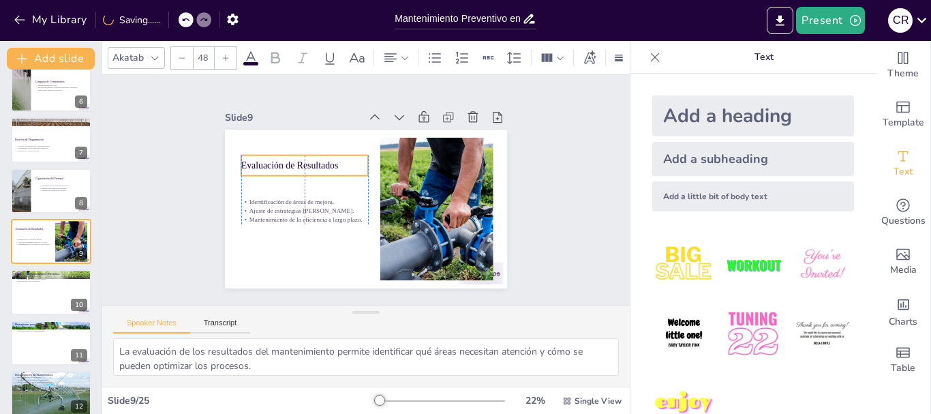
drag, startPoint x: 256, startPoint y: 140, endPoint x: 253, endPoint y: 158, distance: 17.9
click at [253, 158] on p "Evaluación de Resultados" at bounding box center [307, 159] width 128 height 27
click at [37, 291] on div at bounding box center [51, 292] width 82 height 46
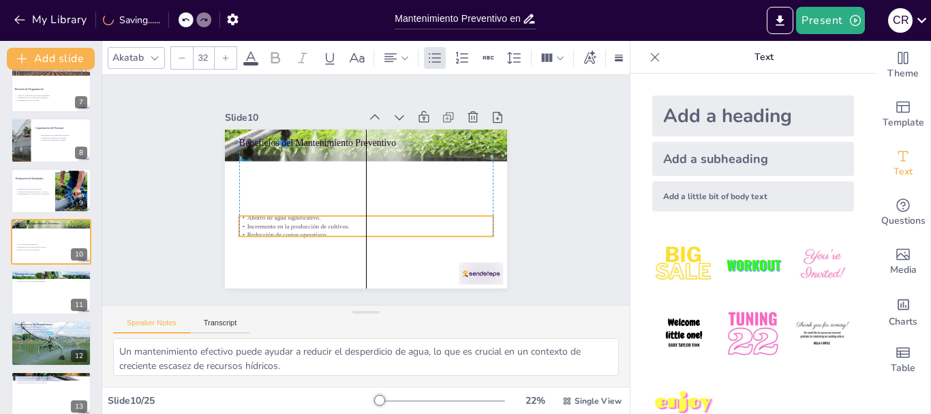
drag, startPoint x: 288, startPoint y: 160, endPoint x: 288, endPoint y: 226, distance: 65.5
click at [288, 226] on p "Reducción de costos operativos." at bounding box center [357, 233] width 250 height 61
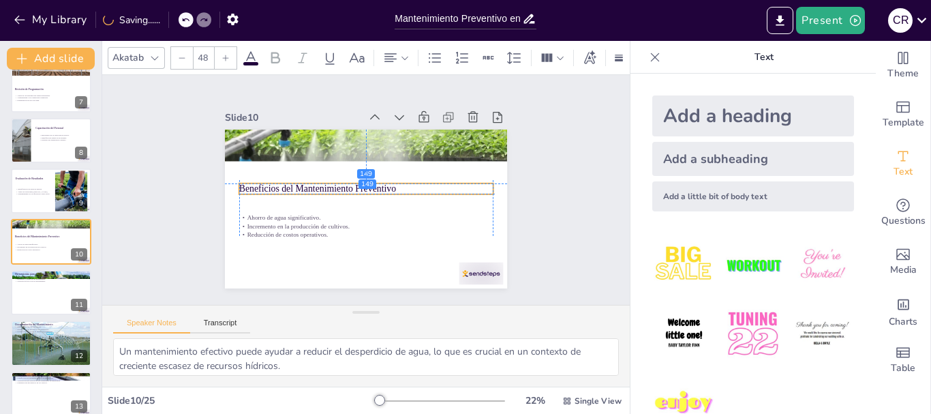
drag, startPoint x: 290, startPoint y: 138, endPoint x: 292, endPoint y: 181, distance: 42.3
click at [292, 181] on p "Beneficios del Mantenimiento Preventivo" at bounding box center [366, 189] width 254 height 40
click at [27, 296] on div at bounding box center [51, 292] width 82 height 46
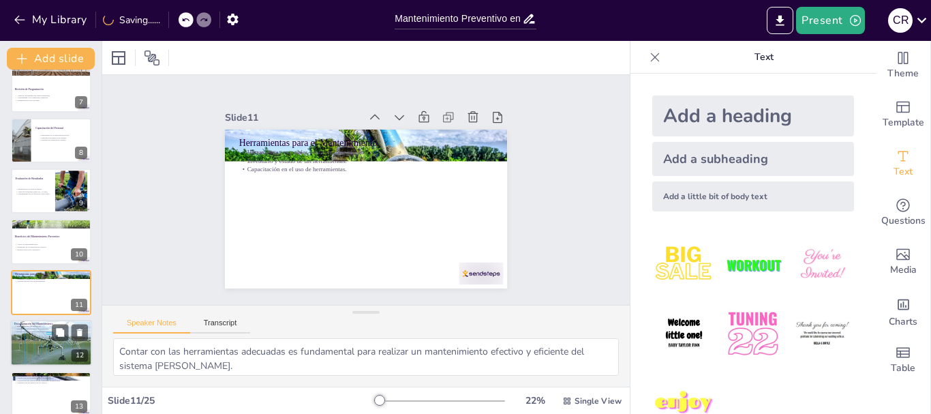
scroll to position [368, 0]
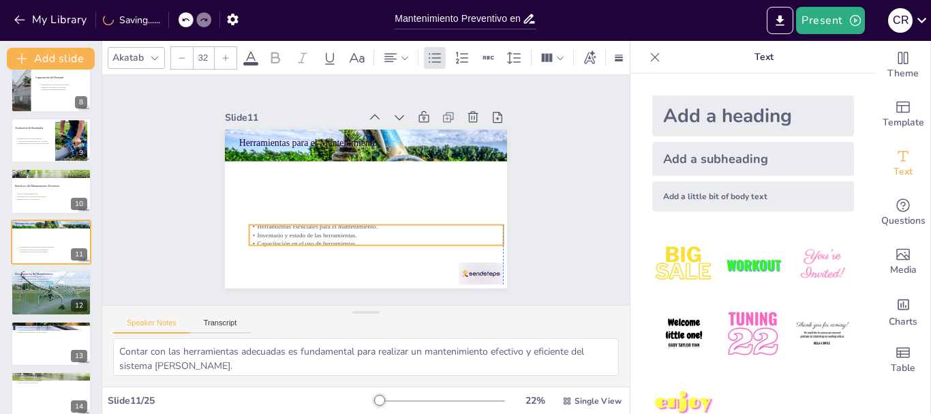
drag, startPoint x: 308, startPoint y: 184, endPoint x: 316, endPoint y: 235, distance: 51.8
click at [316, 235] on p "Capacitación en el uso de herramientas." at bounding box center [365, 244] width 250 height 61
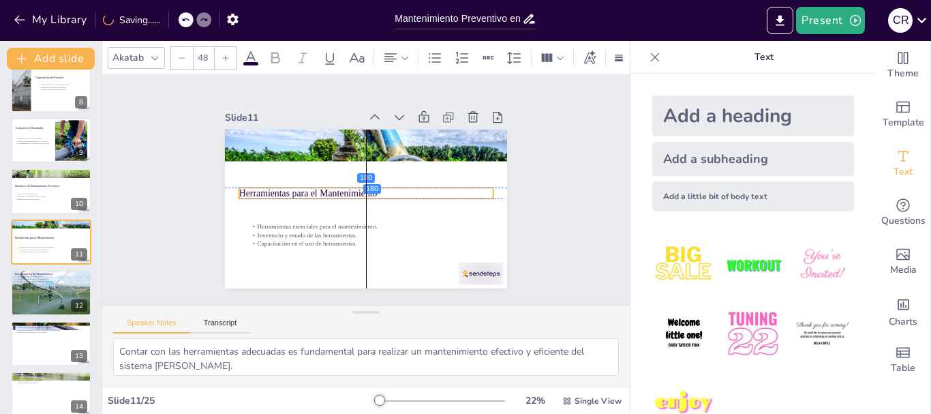
drag, startPoint x: 272, startPoint y: 138, endPoint x: 274, endPoint y: 188, distance: 49.1
click at [274, 188] on p "Herramientas para el Mantenimiento" at bounding box center [364, 192] width 226 height 138
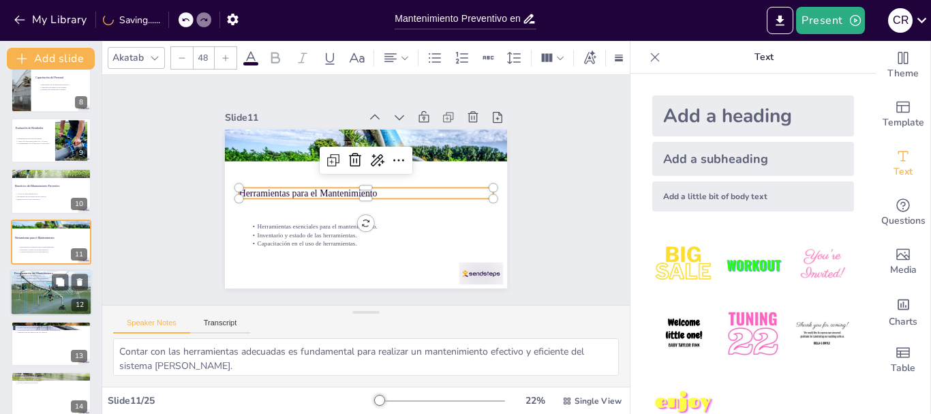
click at [33, 280] on p "Facilita la planificación de futuras intervenciones." at bounding box center [51, 281] width 74 height 3
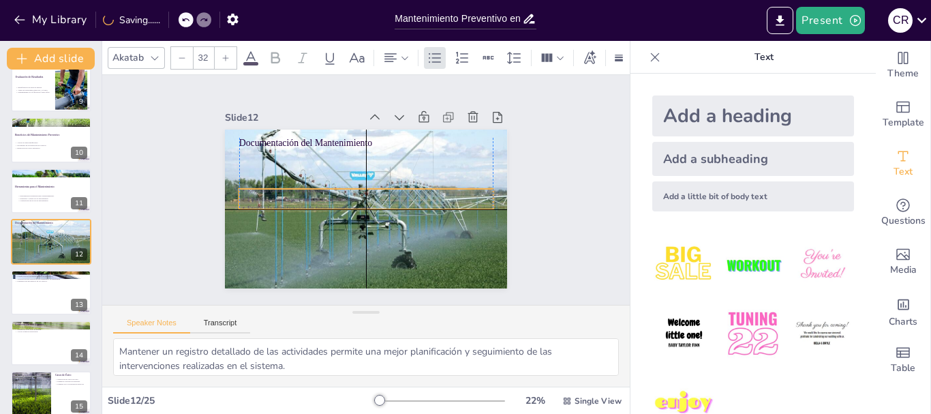
drag, startPoint x: 273, startPoint y: 160, endPoint x: 271, endPoint y: 197, distance: 37.6
click at [271, 197] on div "Registro detallado de actividades. Identificación de patrones en el rendimiento…" at bounding box center [362, 198] width 243 height 128
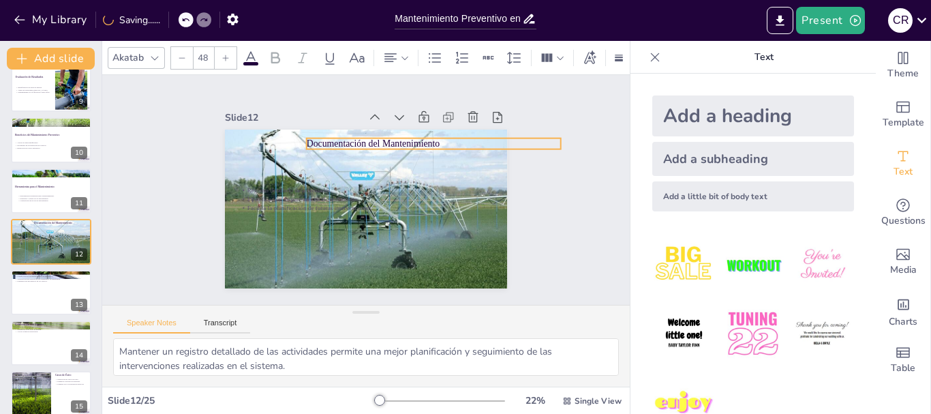
drag, startPoint x: 273, startPoint y: 139, endPoint x: 341, endPoint y: 140, distance: 67.5
click at [341, 140] on p "Documentación del Mantenimiento" at bounding box center [442, 158] width 252 height 66
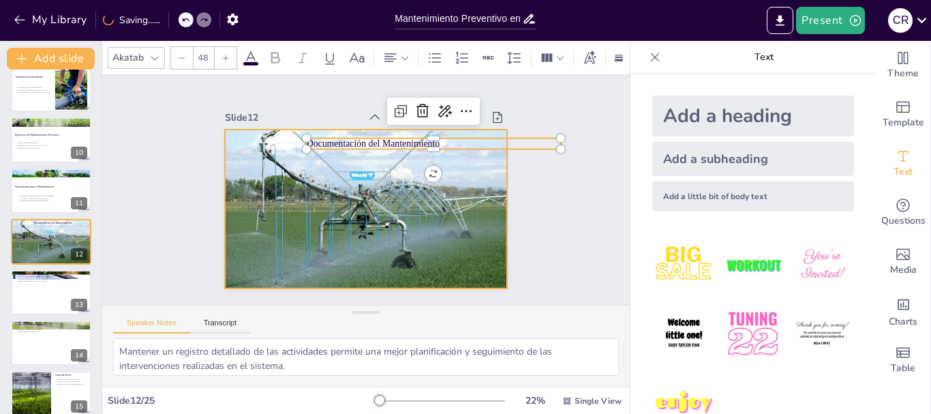
click at [299, 190] on p "Identificación de patrones en el rendimiento." at bounding box center [364, 198] width 250 height 61
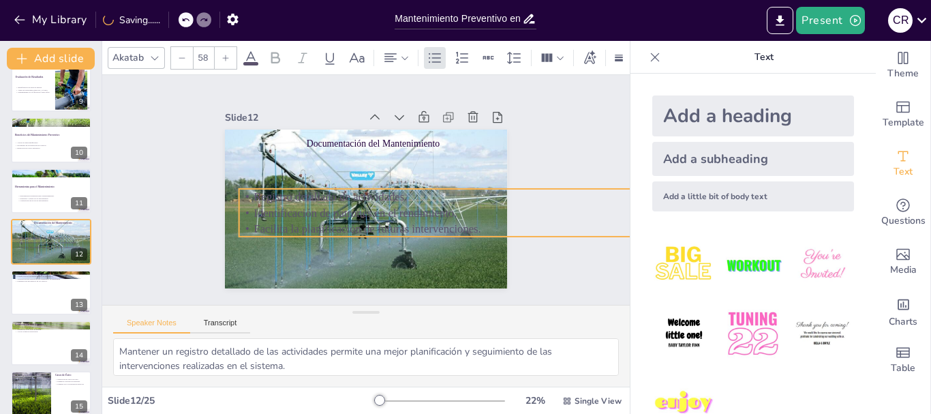
drag, startPoint x: 484, startPoint y: 207, endPoint x: 471, endPoint y: 223, distance: 20.9
click at [471, 223] on div "Documentación del Mantenimiento Registro detallado de actividades. Identificaci…" at bounding box center [360, 208] width 318 height 239
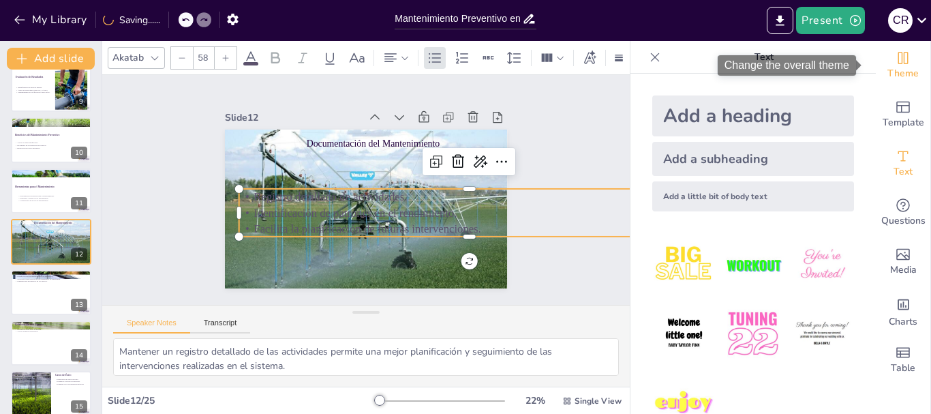
click at [888, 70] on span "Theme" at bounding box center [903, 73] width 31 height 15
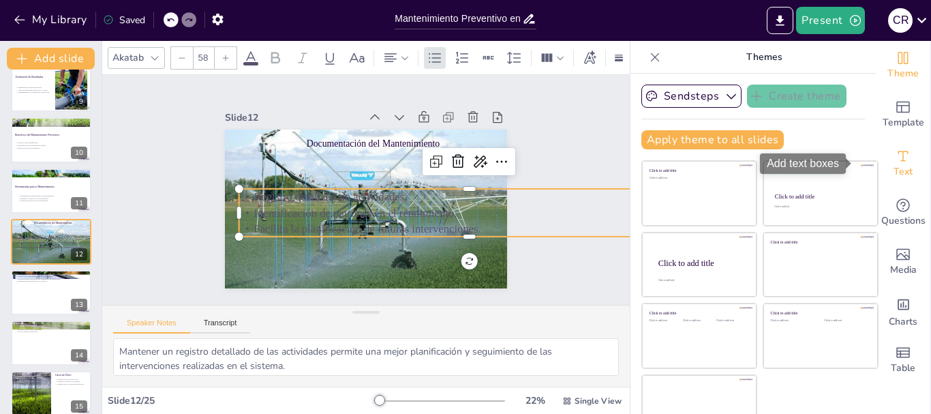
click at [895, 162] on icon "Add text boxes" at bounding box center [903, 156] width 16 height 16
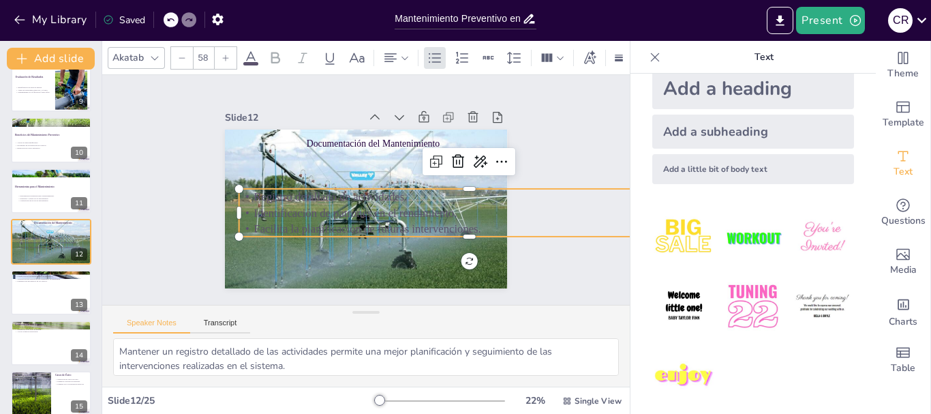
scroll to position [0, 0]
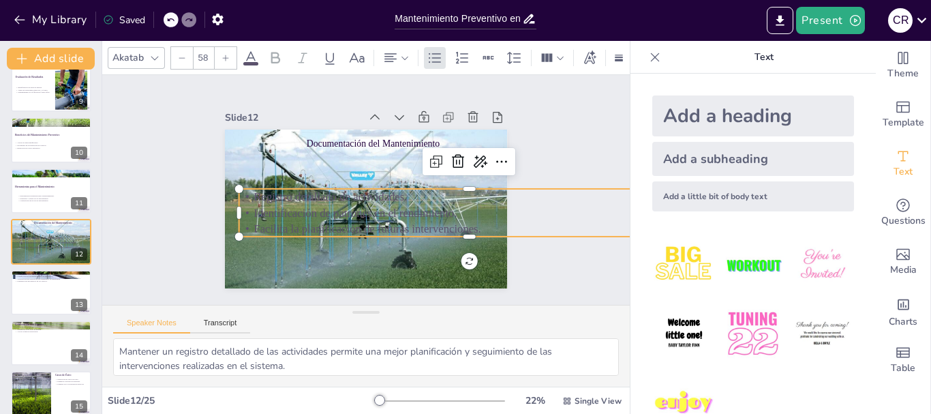
click at [250, 50] on icon at bounding box center [251, 58] width 16 height 16
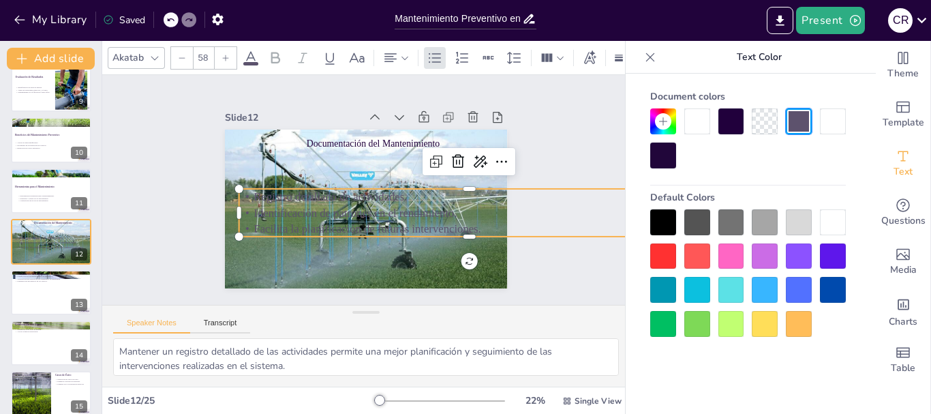
click at [696, 121] on div at bounding box center [698, 121] width 26 height 26
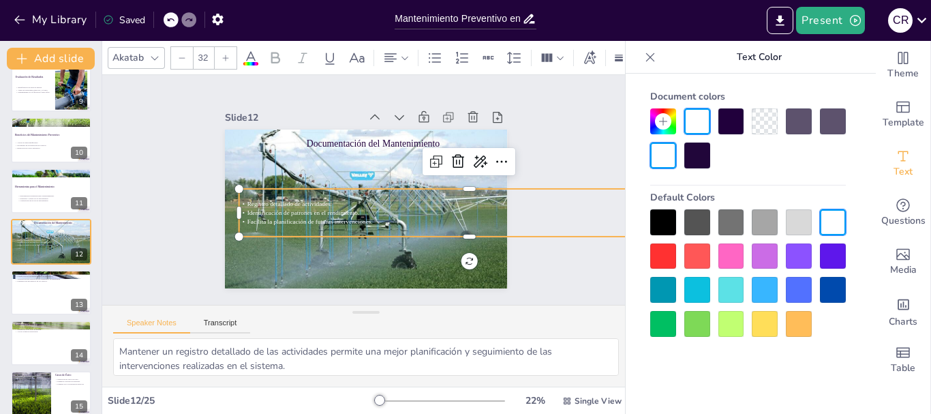
click at [290, 192] on span "Registro detallado de actividades." at bounding box center [290, 171] width 80 height 41
click at [426, 208] on p "Identificación de patrones en el rendimiento." at bounding box center [457, 243] width 440 height 151
click at [572, 245] on div "Slide 1 Mantenimiento Preventivo en Sistemas [PERSON_NAME] para Invernaderos Es…" at bounding box center [366, 190] width 546 height 524
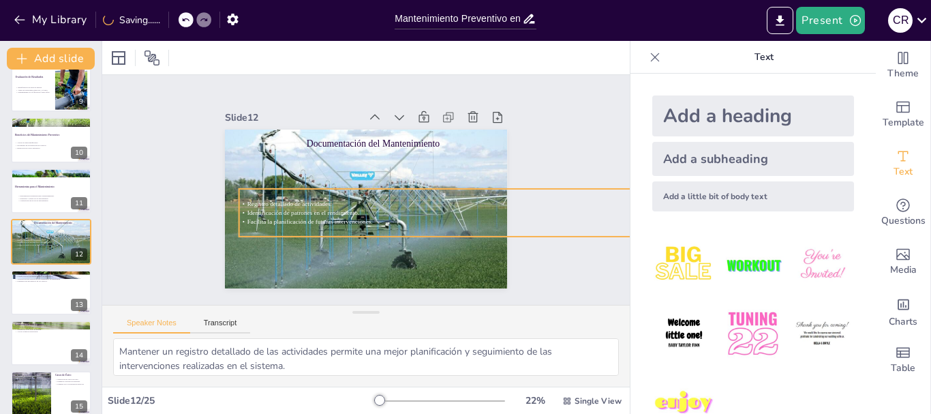
click at [320, 209] on span "Identificación de patrones en el rendimiento." at bounding box center [304, 212] width 113 height 7
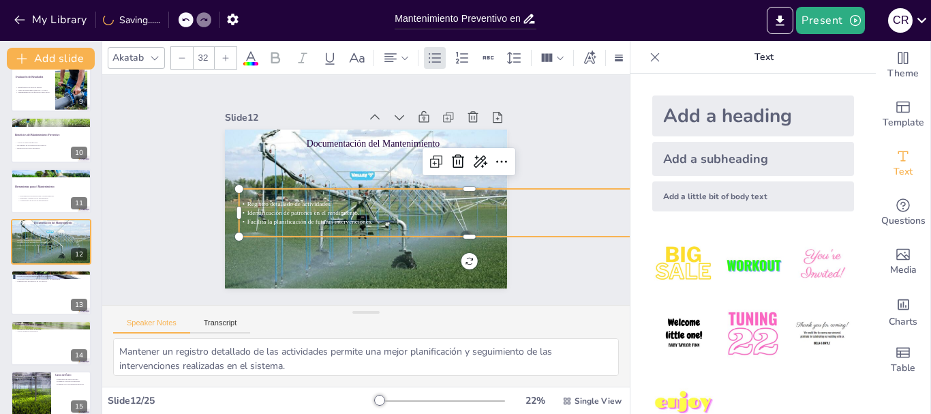
click at [223, 57] on div at bounding box center [226, 58] width 22 height 22
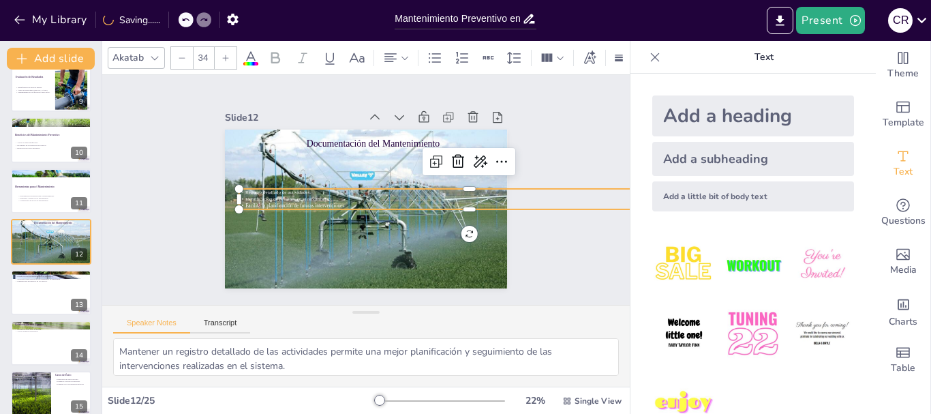
click at [223, 57] on div at bounding box center [226, 58] width 22 height 22
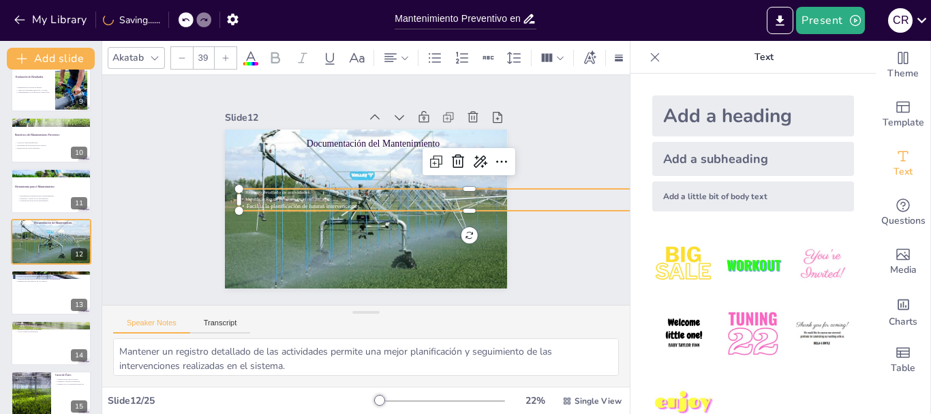
click at [223, 57] on div at bounding box center [226, 58] width 22 height 22
click at [358, 205] on span "Facilita la planificación de futuras intervenciones." at bounding box center [306, 201] width 123 height 20
click at [358, 205] on span "Facilita la planificación de futuras intervenciones." at bounding box center [306, 194] width 122 height 32
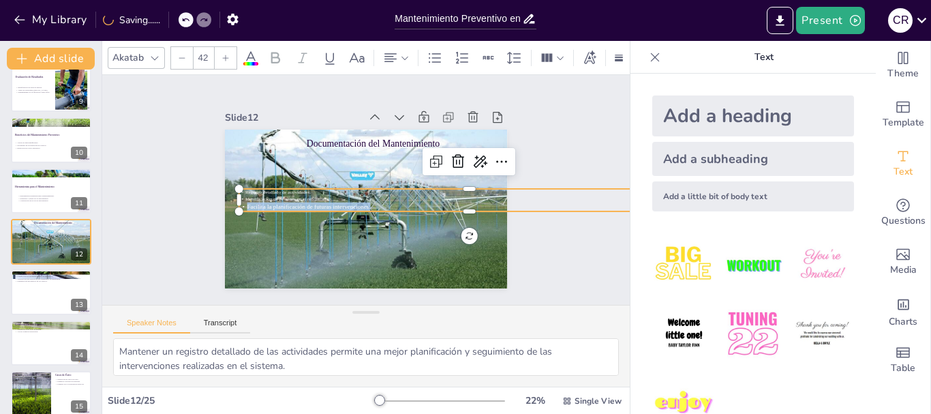
click at [358, 205] on span "Facilita la planificación de futuras intervenciones." at bounding box center [306, 201] width 123 height 20
click at [358, 205] on span "Facilita la planificación de futuras intervenciones." at bounding box center [306, 188] width 119 height 44
click at [363, 203] on p "Facilita la planificación de futuras intervenciones." at bounding box center [469, 207] width 461 height 9
drag, startPoint x: 369, startPoint y: 200, endPoint x: 226, endPoint y: 180, distance: 143.9
click at [226, 180] on div "Documentación del Mantenimiento Registro detallado de actividades. Identificaci…" at bounding box center [362, 209] width 310 height 214
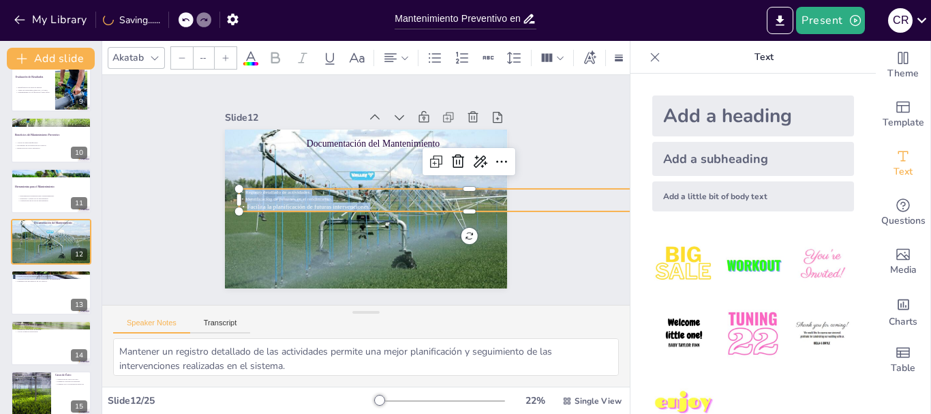
click at [215, 55] on div at bounding box center [226, 58] width 22 height 22
click at [209, 55] on input "--" at bounding box center [203, 58] width 19 height 22
click at [203, 52] on input "NaN" at bounding box center [203, 58] width 19 height 22
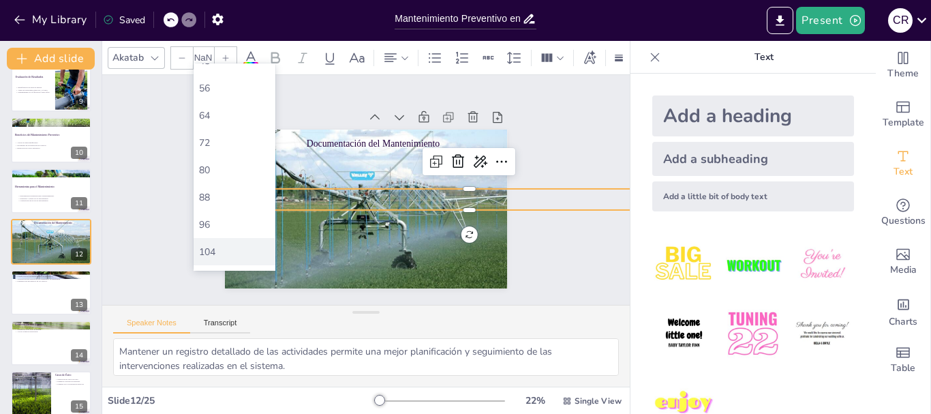
scroll to position [352, 0]
click at [219, 106] on div "56" at bounding box center [234, 107] width 71 height 13
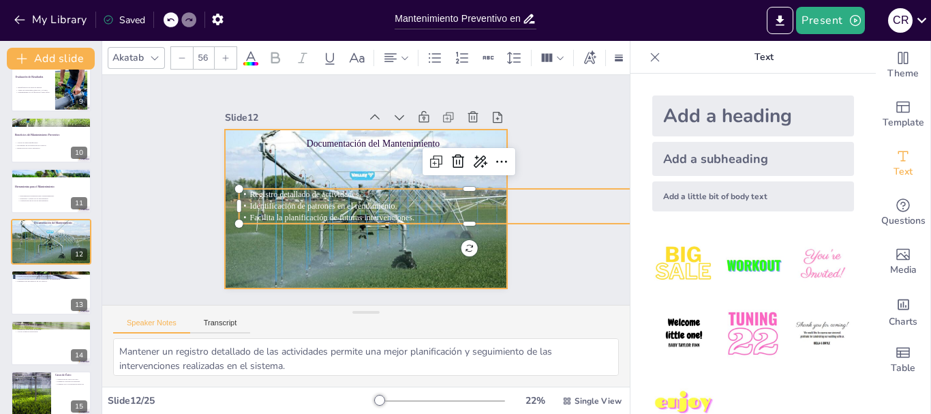
click at [320, 280] on div at bounding box center [362, 209] width 325 height 218
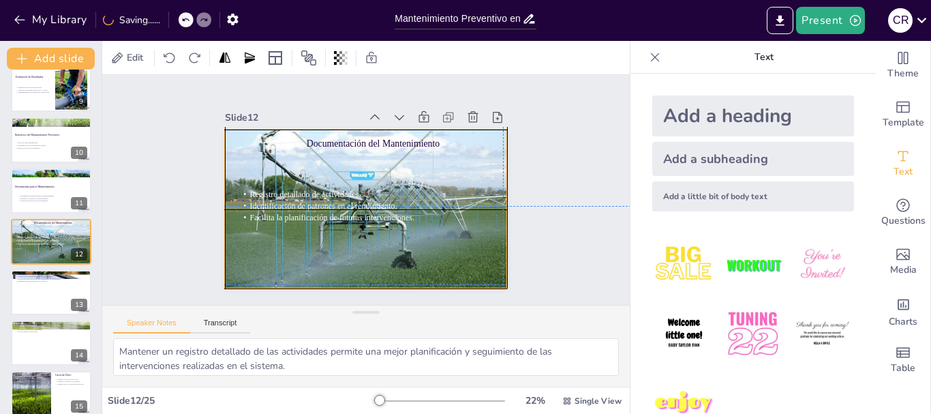
click at [329, 192] on div "Registro detallado de actividades. Identificación de patrones en el rendimiento…" at bounding box center [459, 236] width 449 height 175
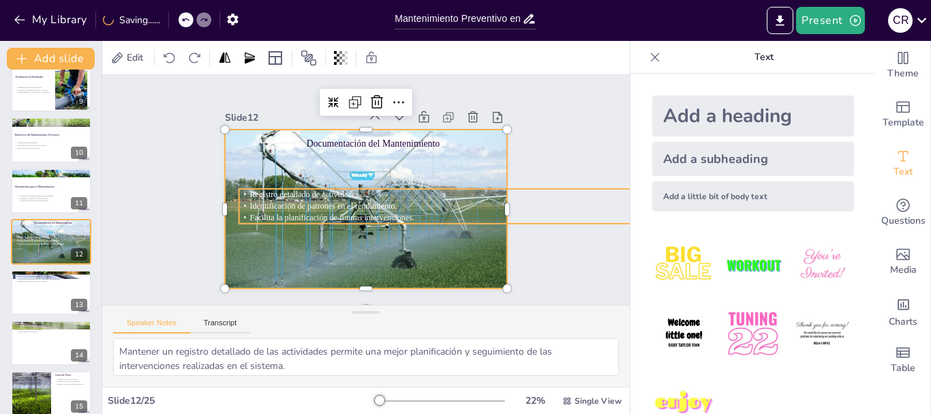
click at [289, 196] on span "Identificación de patrones en el rendimiento." at bounding box center [321, 197] width 146 height 40
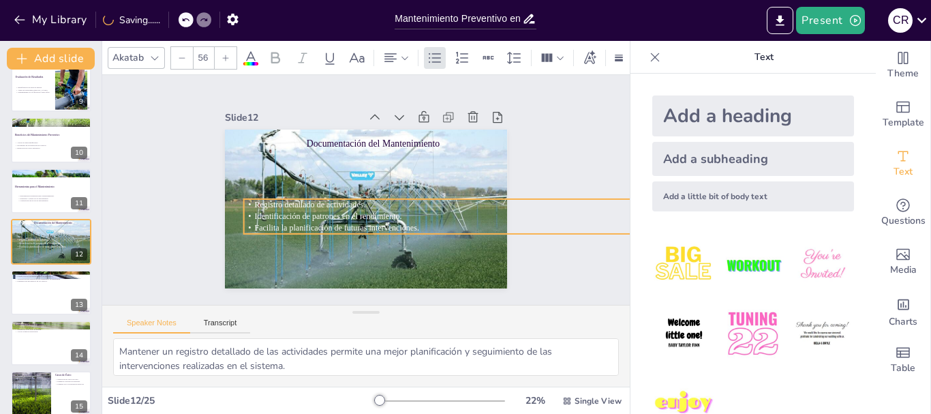
drag, startPoint x: 287, startPoint y: 198, endPoint x: 292, endPoint y: 208, distance: 11.3
click at [292, 208] on span "Identificación de patrones en el rendimiento." at bounding box center [325, 212] width 147 height 25
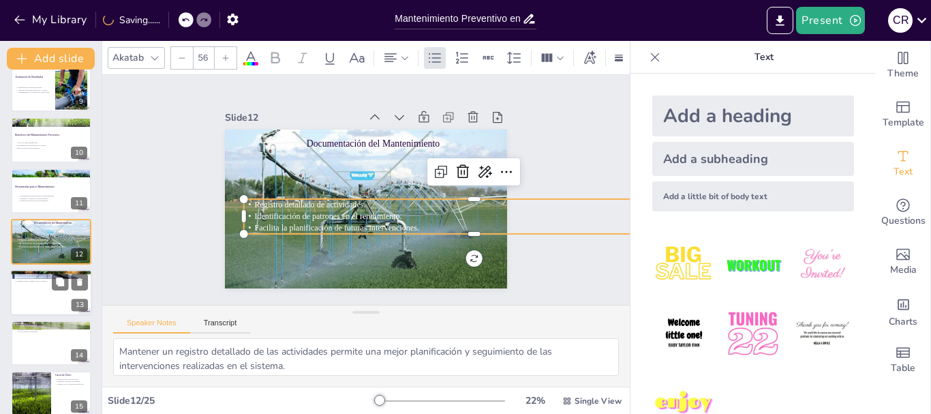
click at [46, 294] on div at bounding box center [51, 292] width 82 height 46
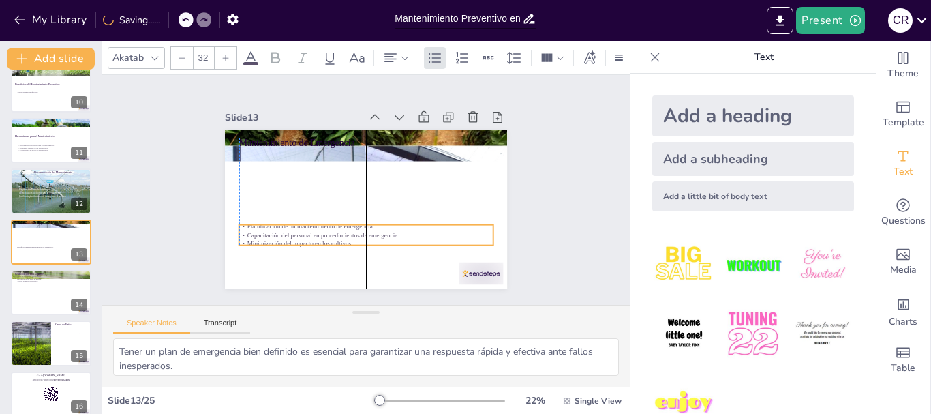
drag, startPoint x: 277, startPoint y: 150, endPoint x: 273, endPoint y: 224, distance: 74.4
click at [273, 224] on p "Planificación de un mantenimiento de emergencia." at bounding box center [358, 224] width 250 height 61
click at [218, 55] on div at bounding box center [226, 58] width 22 height 22
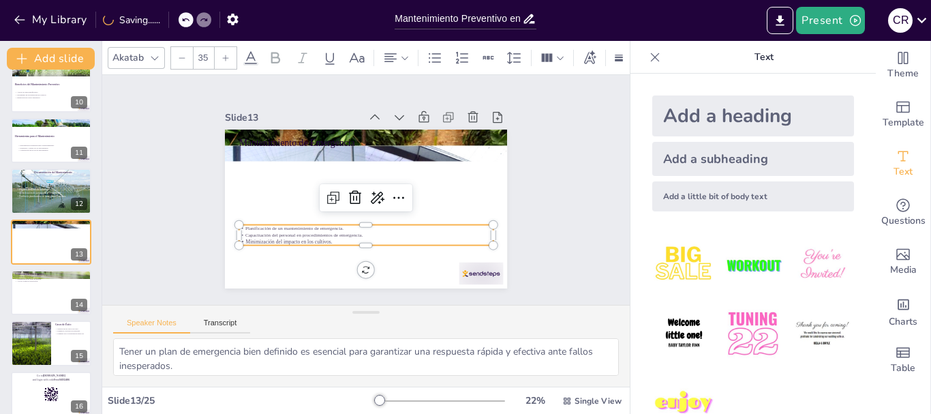
click at [541, 215] on div "Slide 1 Mantenimiento Preventivo en Sistemas [PERSON_NAME] para Invernaderos Es…" at bounding box center [365, 190] width 549 height 284
click at [398, 230] on p "Capacitación del personal en procedimientos de emergencia." at bounding box center [362, 234] width 254 height 33
click at [398, 230] on p "Capacitación del personal en procedimientos de emergencia." at bounding box center [357, 234] width 250 height 59
click at [398, 232] on p "Capacitación del personal en procedimientos de emergencia." at bounding box center [366, 235] width 254 height 7
click at [398, 230] on p "Capacitación del personal en procedimientos de emergencia." at bounding box center [362, 234] width 254 height 33
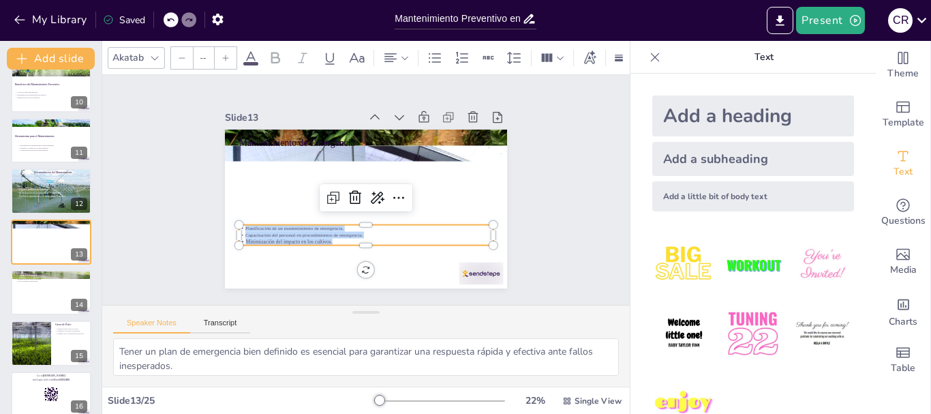
drag, startPoint x: 331, startPoint y: 235, endPoint x: 227, endPoint y: 216, distance: 105.9
click at [227, 216] on div "Mantenimiento de Emergencia Planificación de un mantenimiento de emergencia. Ca…" at bounding box center [362, 209] width 310 height 214
click at [219, 55] on div at bounding box center [226, 58] width 22 height 22
click at [228, 58] on div at bounding box center [226, 58] width 22 height 22
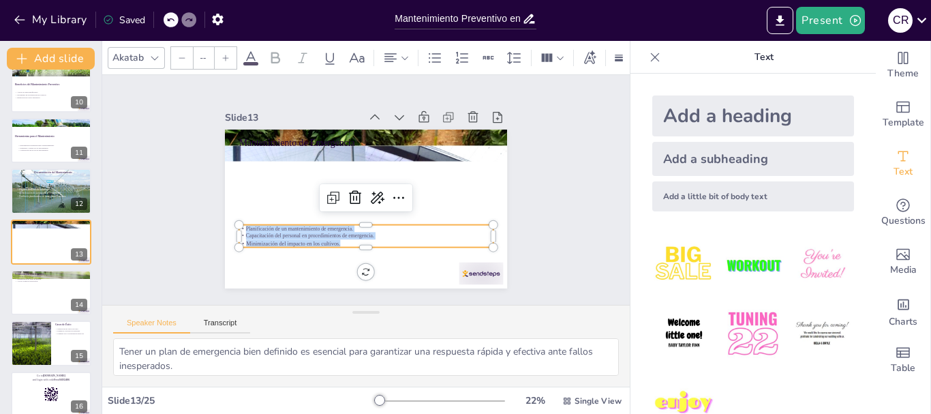
click at [228, 58] on div at bounding box center [226, 58] width 22 height 22
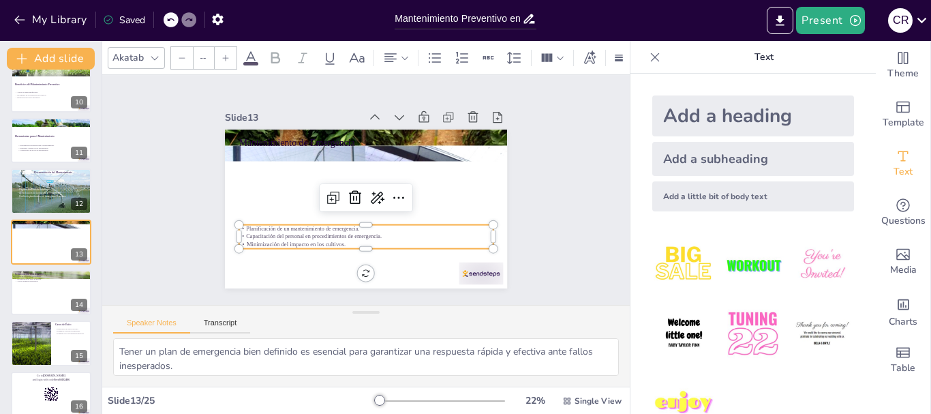
click at [228, 58] on div at bounding box center [226, 58] width 22 height 22
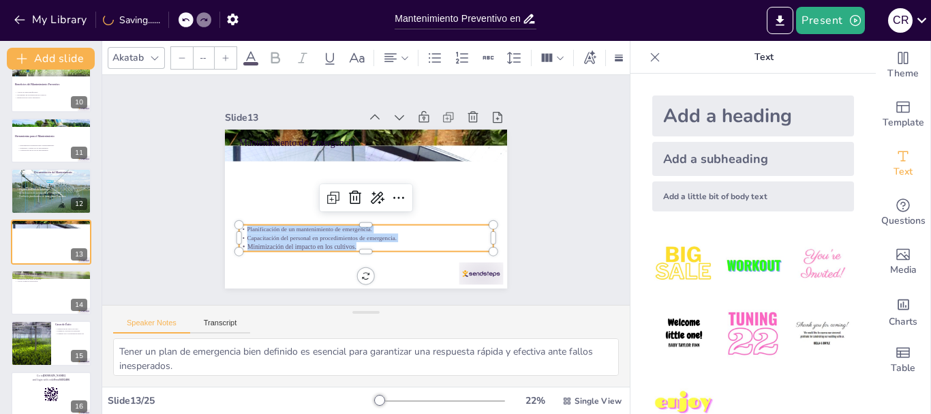
click at [228, 58] on div at bounding box center [226, 58] width 22 height 22
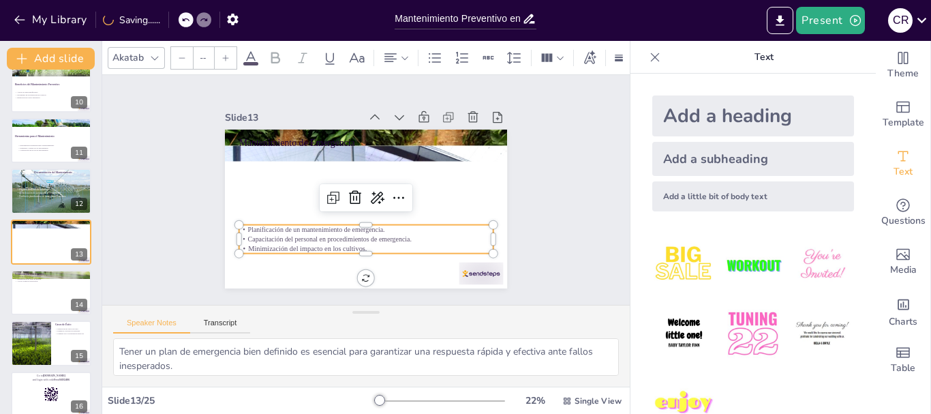
click at [228, 58] on div at bounding box center [226, 58] width 22 height 22
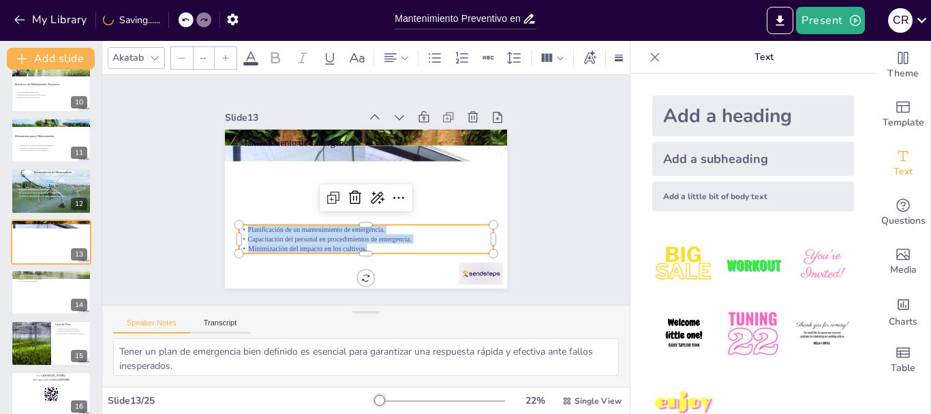
click at [228, 58] on div at bounding box center [226, 58] width 22 height 22
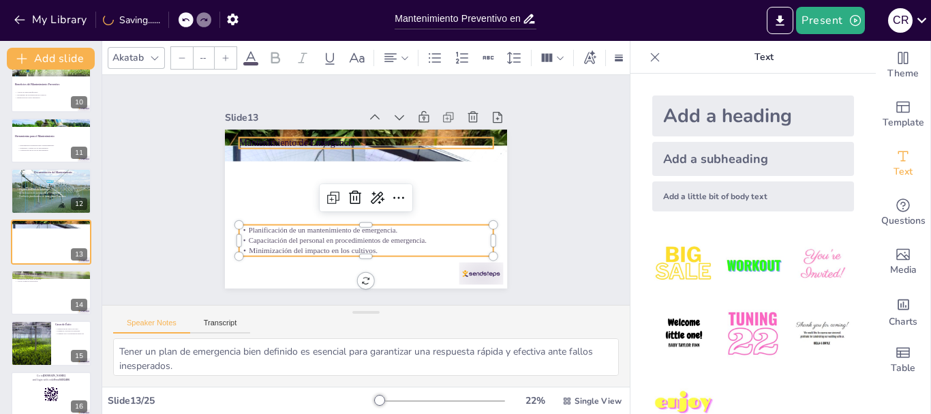
click at [290, 137] on p "Mantenimiento de Emergencia" at bounding box center [381, 145] width 246 height 91
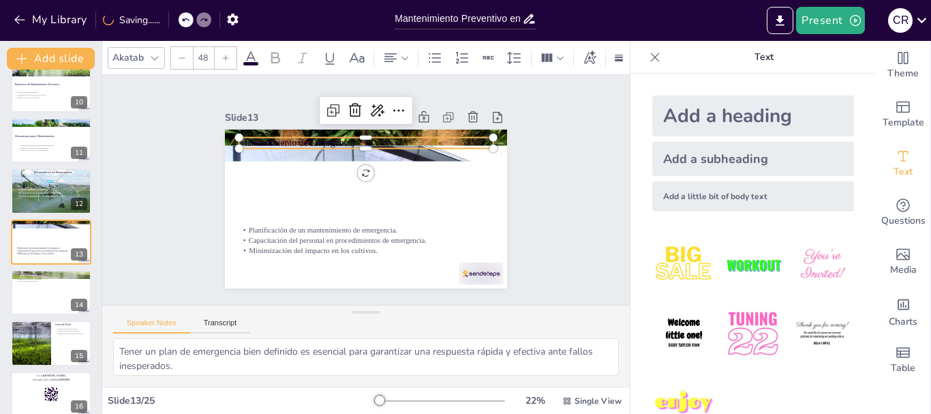
click at [298, 130] on div at bounding box center [378, 133] width 251 height 63
click at [311, 170] on div at bounding box center [362, 209] width 310 height 214
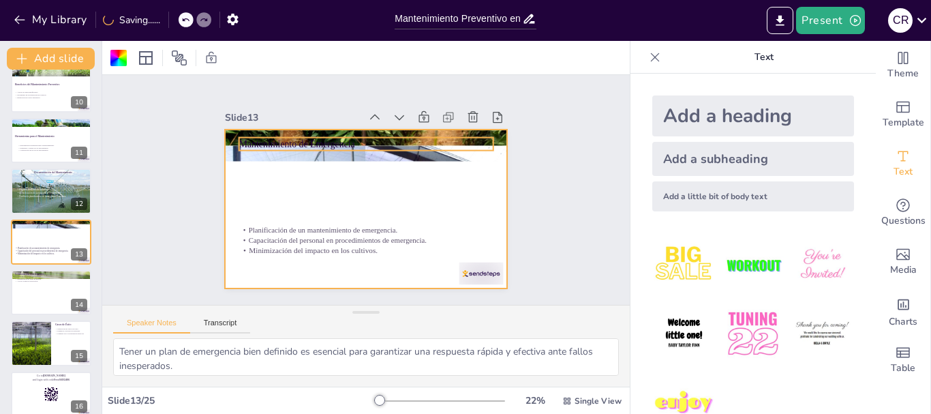
click at [320, 138] on p "Mantenimiento de Emergencia" at bounding box center [371, 145] width 254 height 40
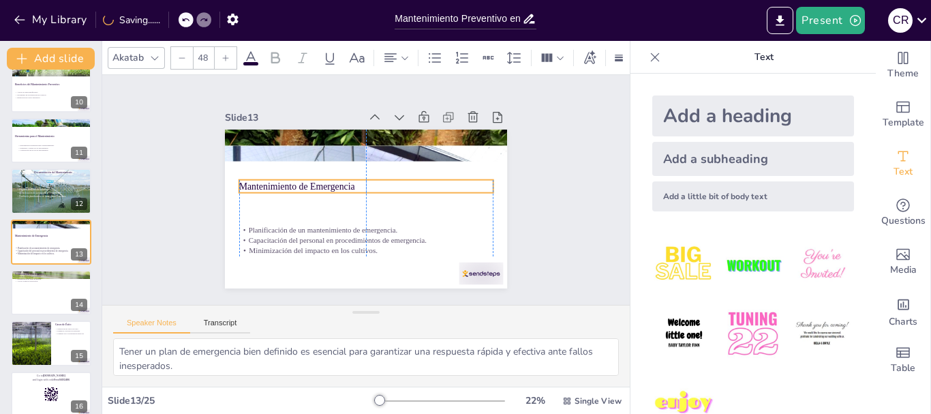
drag, startPoint x: 325, startPoint y: 135, endPoint x: 325, endPoint y: 177, distance: 42.3
click at [325, 177] on p "Mantenimiento de Emergencia" at bounding box center [367, 185] width 252 height 65
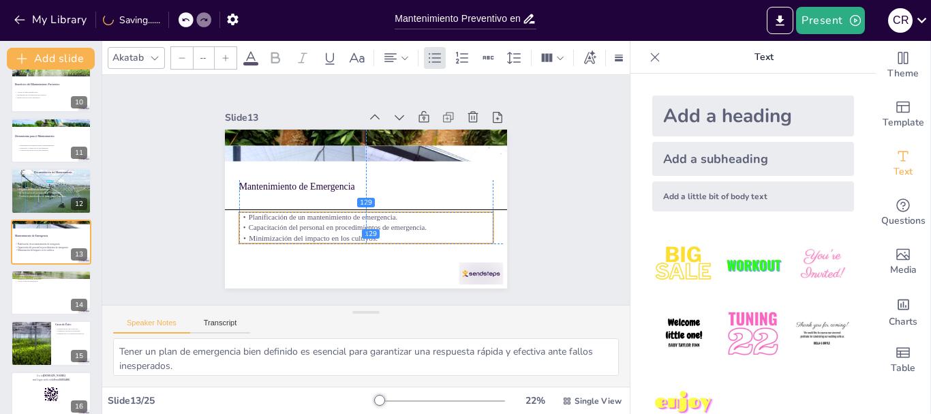
drag, startPoint x: 311, startPoint y: 244, endPoint x: 310, endPoint y: 230, distance: 13.7
click at [310, 230] on p "Minimización del impacto en los cultivos." at bounding box center [351, 236] width 245 height 89
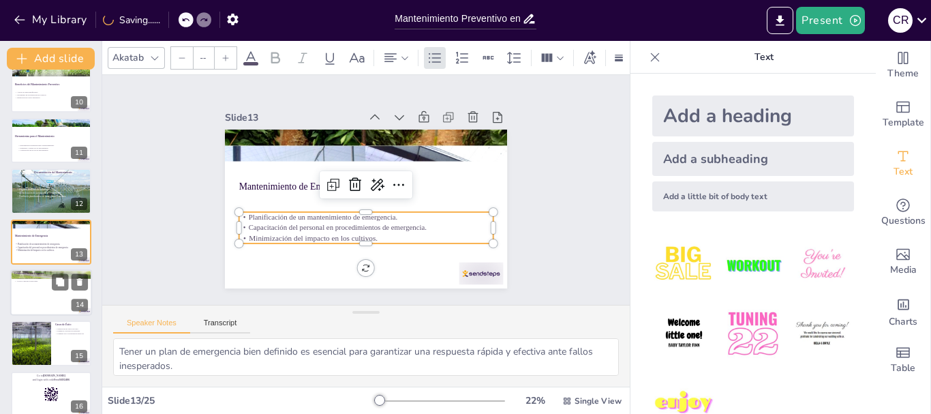
click at [51, 278] on p "Identificación de áreas de mejora." at bounding box center [51, 279] width 74 height 3
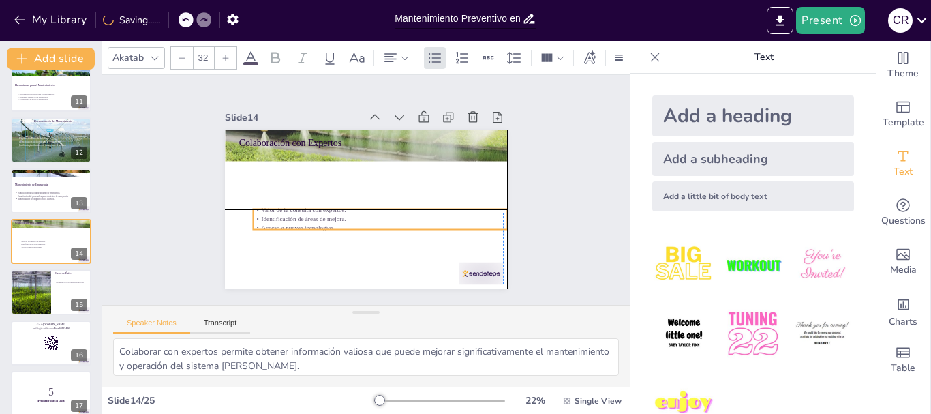
drag, startPoint x: 276, startPoint y: 156, endPoint x: 288, endPoint y: 218, distance: 63.3
click at [288, 218] on div "Valor de la consulta con expertos. Identificación de áreas de mejora. Acceso a …" at bounding box center [378, 220] width 256 height 53
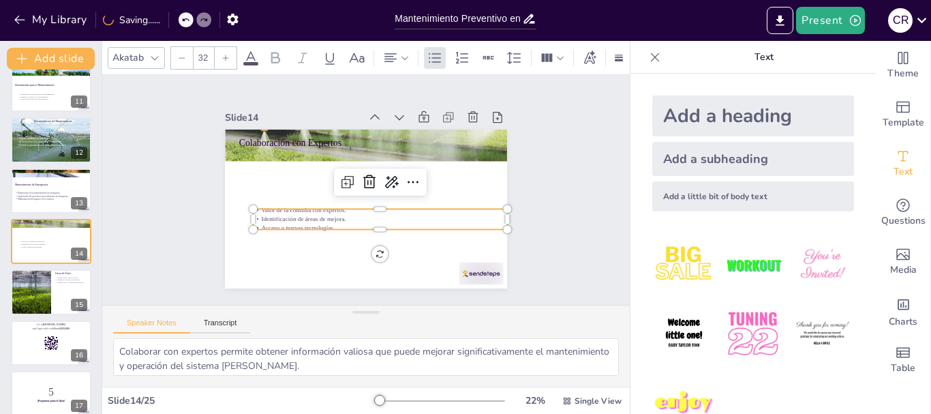
click at [208, 55] on input "32" at bounding box center [203, 58] width 19 height 22
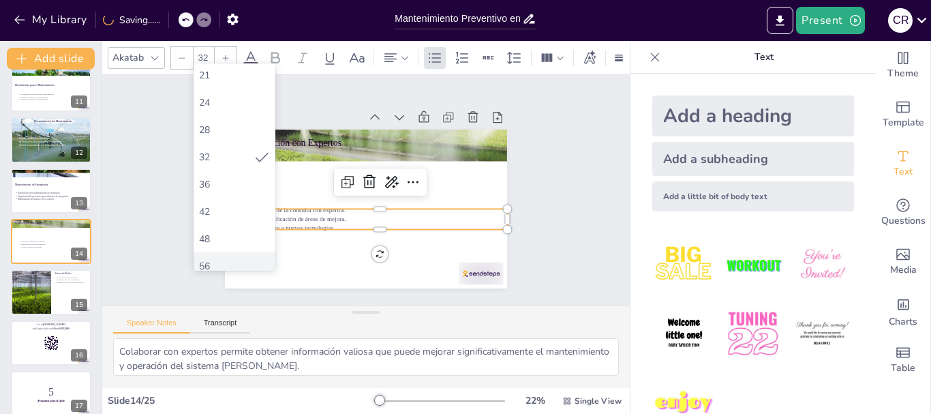
scroll to position [205, 0]
click at [226, 263] on div "56" at bounding box center [235, 254] width 82 height 27
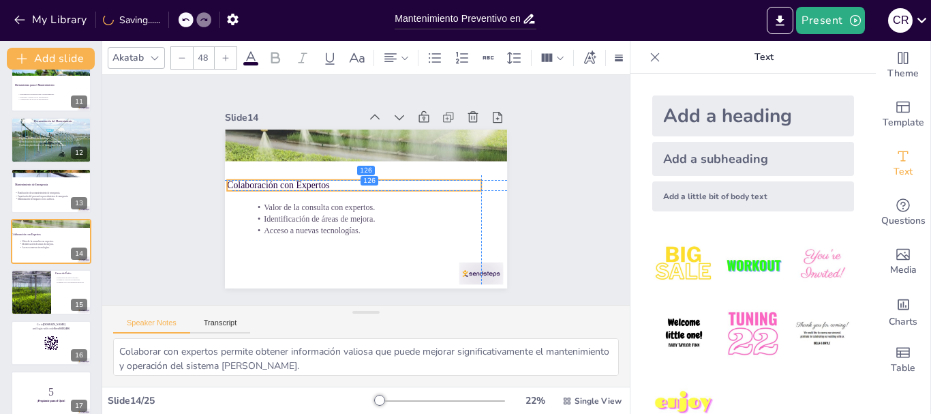
drag, startPoint x: 307, startPoint y: 141, endPoint x: 300, endPoint y: 179, distance: 38.1
click at [300, 179] on p "Colaboración con Expertos" at bounding box center [356, 182] width 252 height 65
drag, startPoint x: 300, startPoint y: 179, endPoint x: 321, endPoint y: 181, distance: 21.2
click at [321, 181] on p "Colaboración con Expertos" at bounding box center [381, 187] width 252 height 65
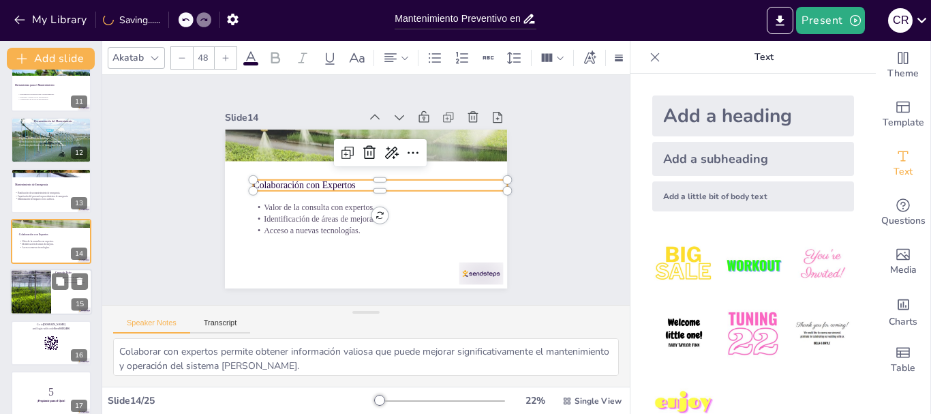
click at [52, 297] on div at bounding box center [51, 292] width 82 height 46
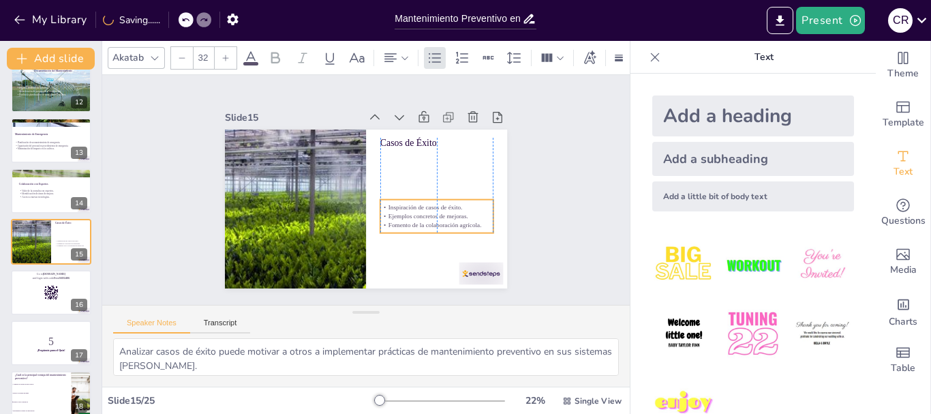
drag, startPoint x: 416, startPoint y: 171, endPoint x: 419, endPoint y: 220, distance: 49.2
click at [419, 222] on p "Fomento de la colaboración agrícola." at bounding box center [432, 232] width 113 height 20
click at [201, 55] on input "32" at bounding box center [203, 58] width 19 height 22
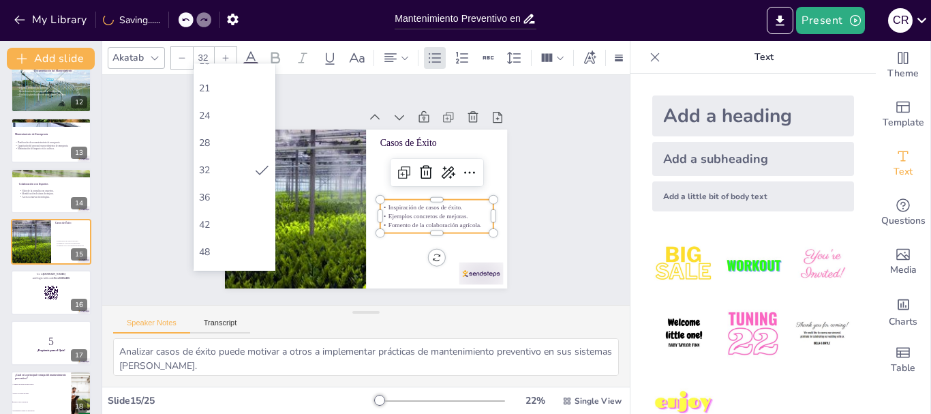
scroll to position [205, 0]
click at [218, 250] on div "56" at bounding box center [234, 254] width 71 height 13
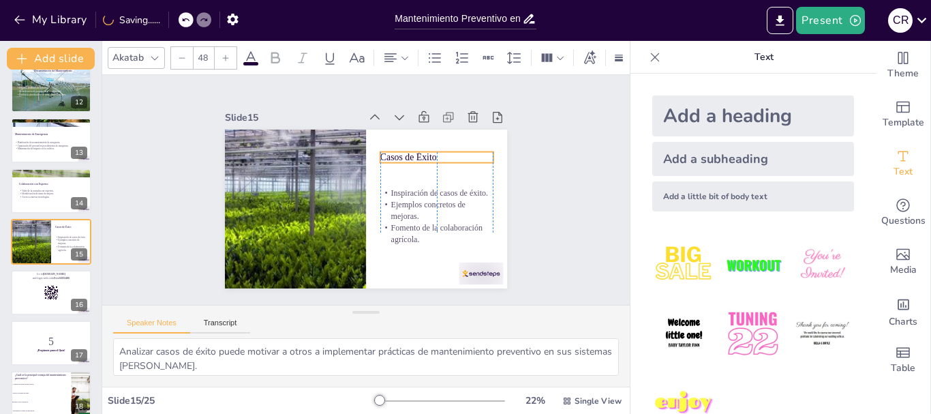
drag, startPoint x: 410, startPoint y: 135, endPoint x: 405, endPoint y: 149, distance: 15.1
click at [405, 154] on p "Casos de Éxito" at bounding box center [441, 172] width 113 height 36
click at [32, 298] on div at bounding box center [51, 292] width 82 height 46
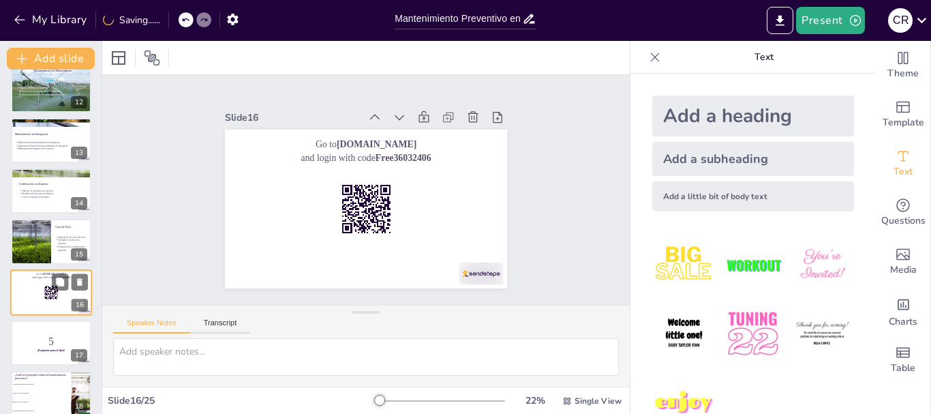
scroll to position [622, 0]
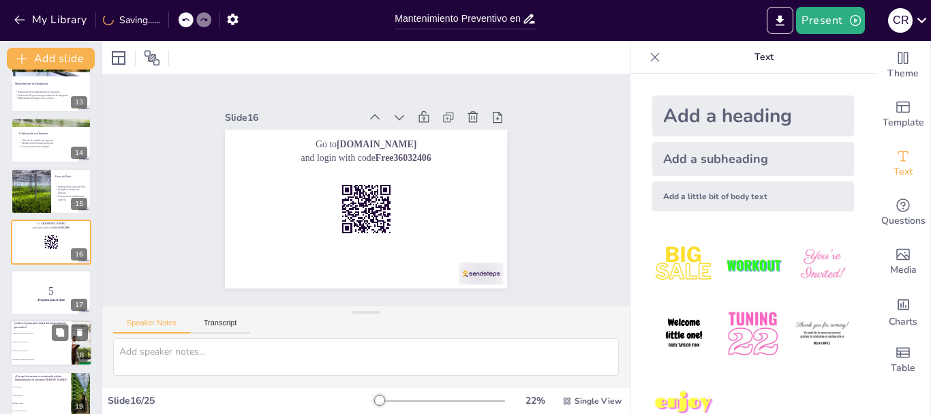
click at [18, 346] on li "Mejora la calidad del agua" at bounding box center [40, 342] width 61 height 9
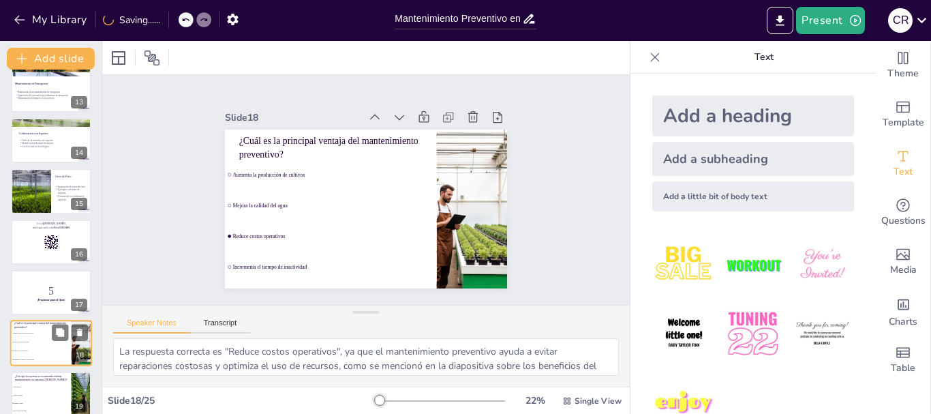
scroll to position [723, 0]
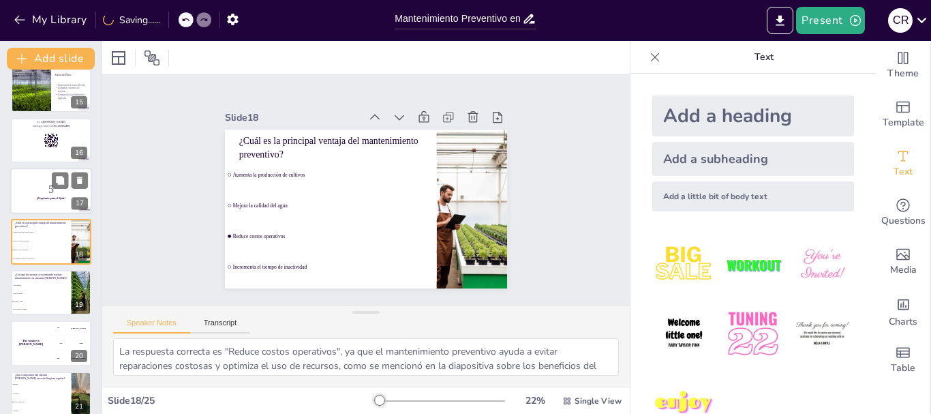
click at [45, 209] on div at bounding box center [51, 191] width 82 height 46
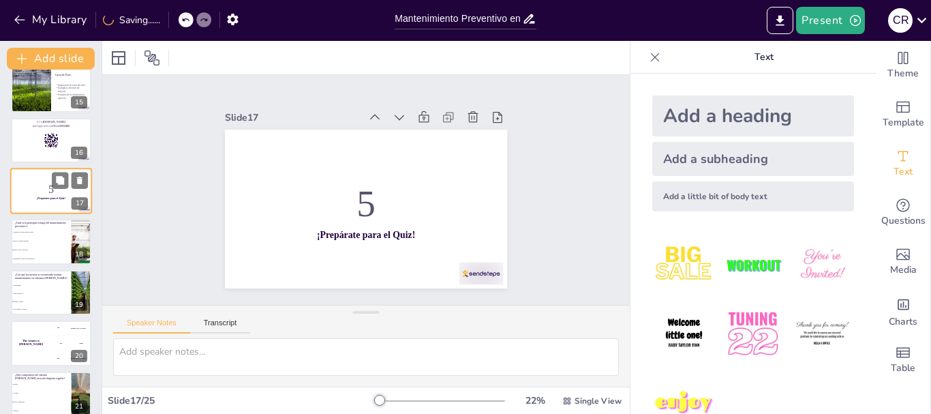
scroll to position [673, 0]
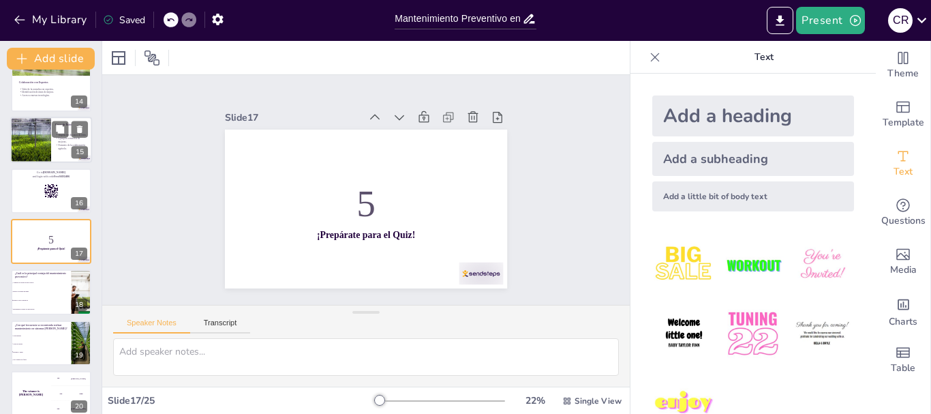
click at [40, 142] on div at bounding box center [30, 140] width 115 height 46
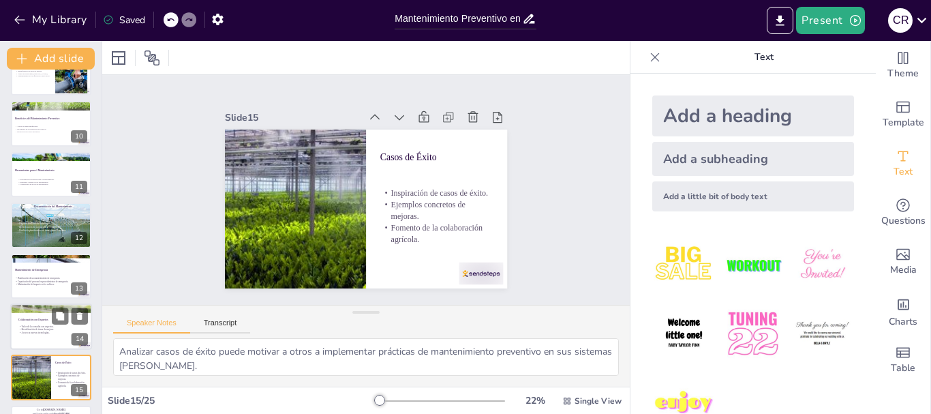
scroll to position [435, 0]
click at [14, 270] on p "Mantenimiento de Emergencia" at bounding box center [51, 270] width 74 height 4
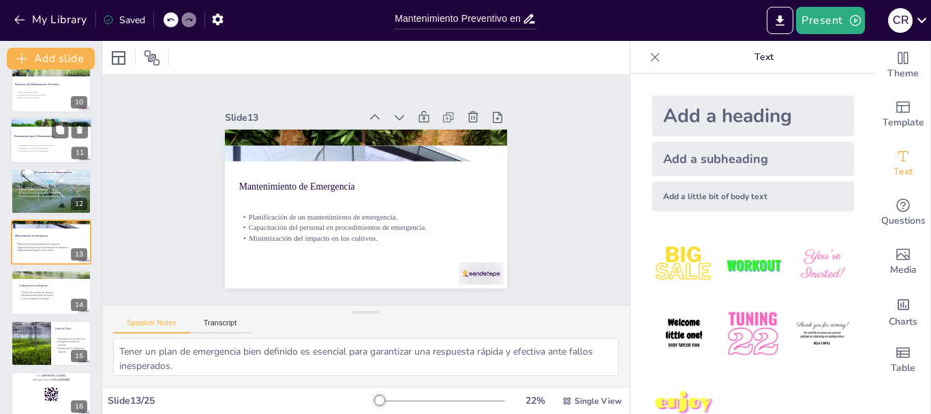
click at [33, 179] on div at bounding box center [51, 190] width 85 height 45
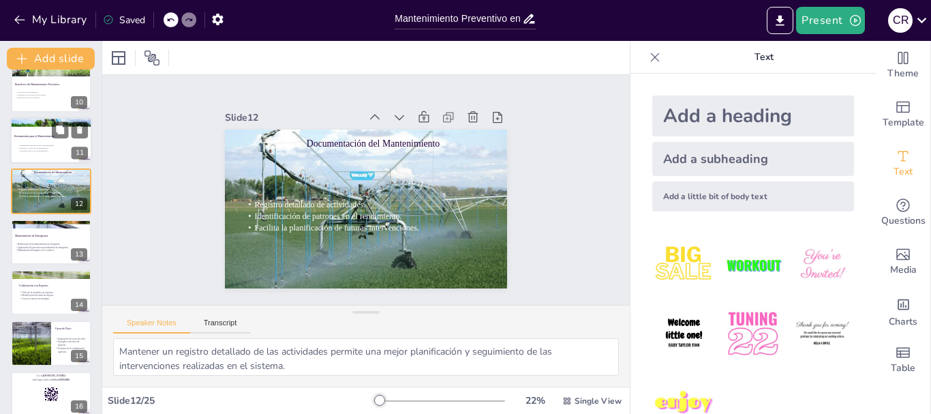
scroll to position [419, 0]
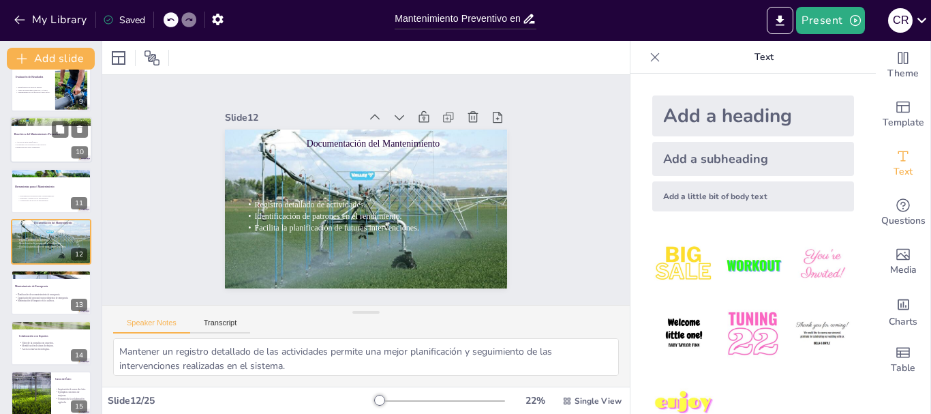
click at [44, 141] on p "Ahorro de agua significativo." at bounding box center [51, 142] width 74 height 3
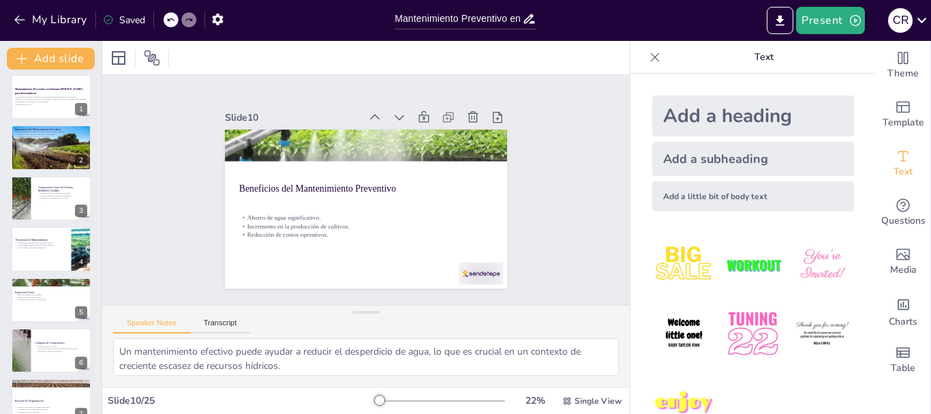
scroll to position [0, 0]
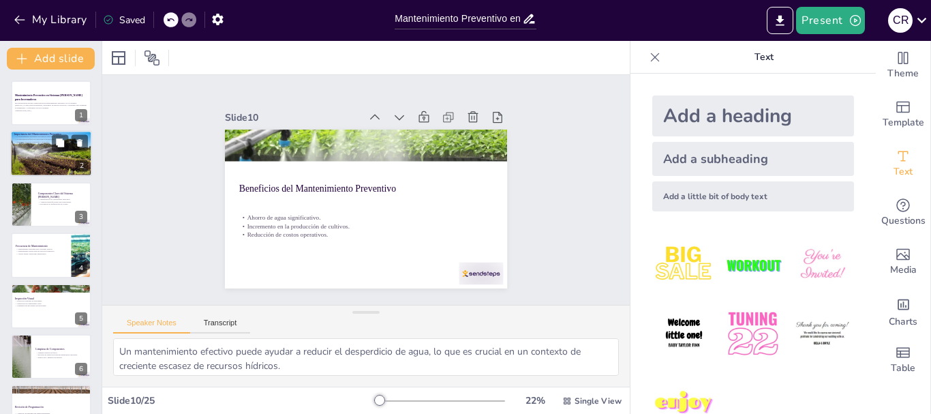
click at [40, 143] on div at bounding box center [51, 154] width 82 height 49
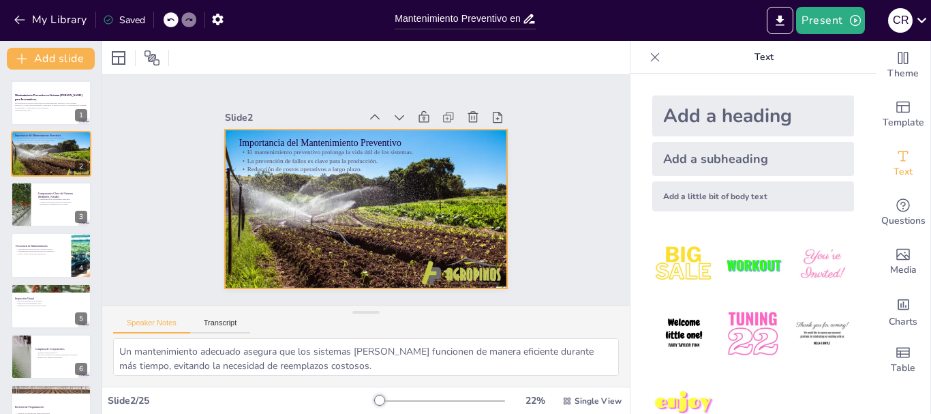
click at [301, 153] on p "La prevención de fallos es clave para la producción." at bounding box center [369, 160] width 254 height 35
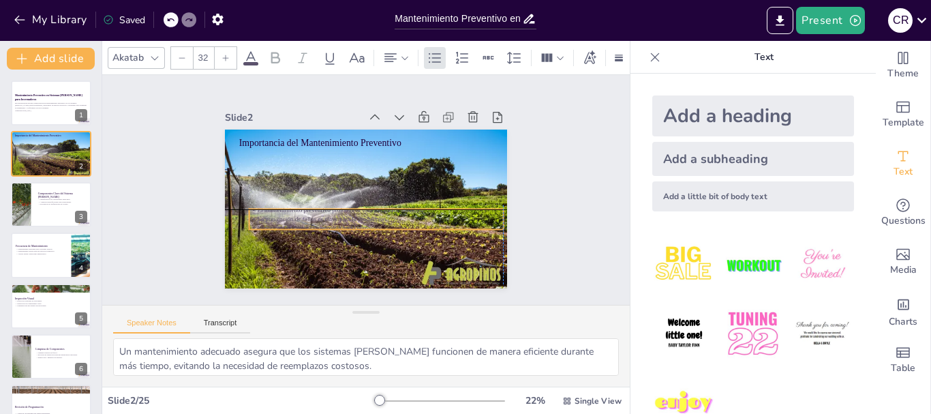
drag, startPoint x: 306, startPoint y: 152, endPoint x: 312, endPoint y: 207, distance: 54.8
click at [312, 207] on div "El mantenimiento preventivo prolonga la vida útil de los sistemas. La prevenció…" at bounding box center [370, 220] width 254 height 78
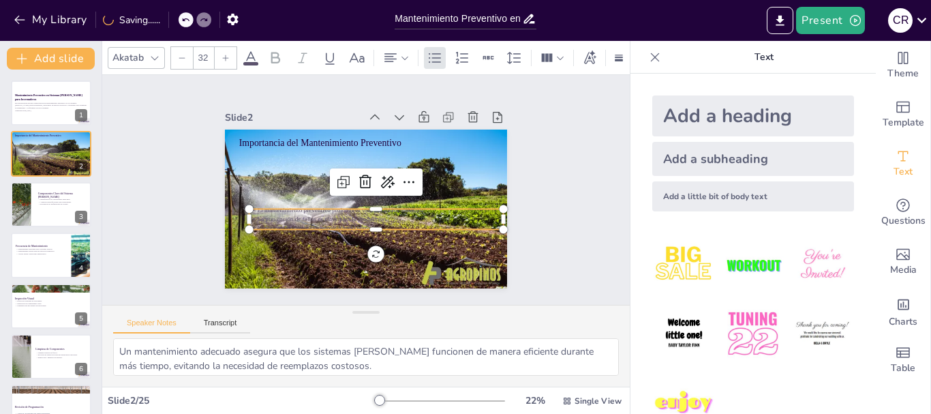
click at [201, 54] on input "32" at bounding box center [203, 58] width 19 height 22
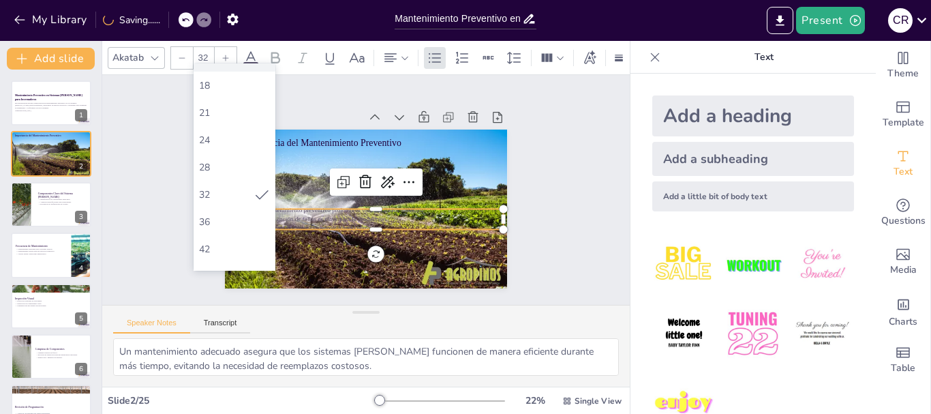
scroll to position [273, 0]
click at [220, 186] on div "56" at bounding box center [234, 186] width 71 height 13
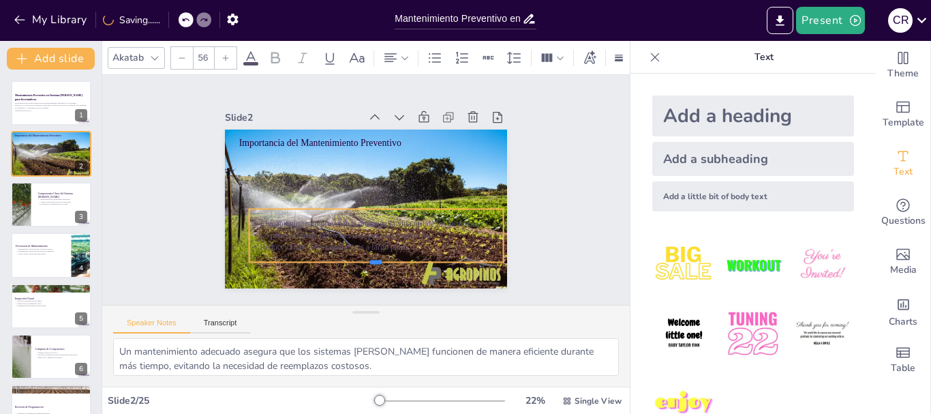
drag, startPoint x: 369, startPoint y: 224, endPoint x: 374, endPoint y: 256, distance: 33.2
click at [374, 256] on div at bounding box center [368, 269] width 254 height 38
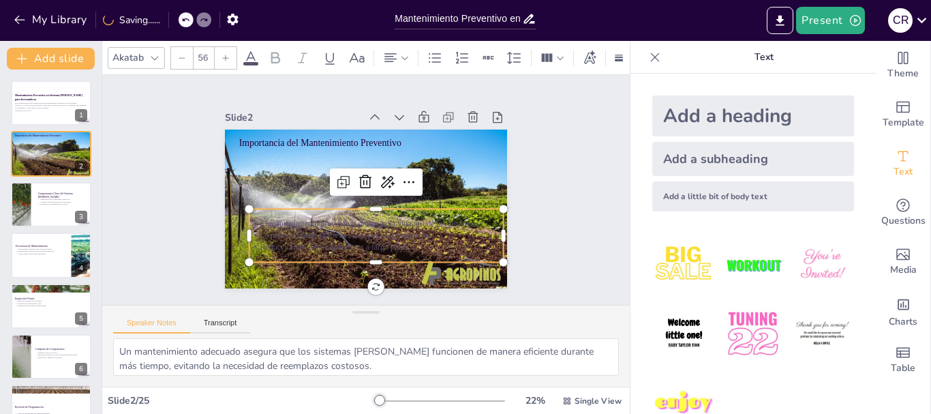
click at [243, 50] on icon at bounding box center [251, 58] width 16 height 16
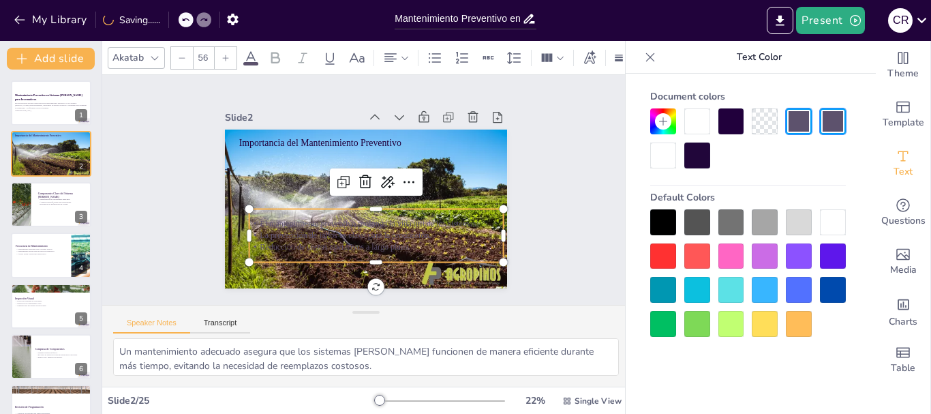
click at [698, 132] on div at bounding box center [698, 121] width 26 height 26
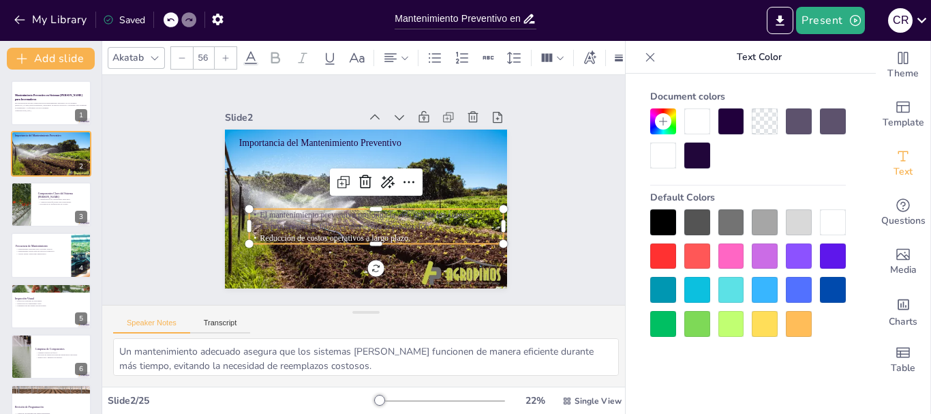
click at [376, 213] on p "El mantenimiento preventivo prolonga la vida útil de los sistemas." at bounding box center [374, 215] width 254 height 38
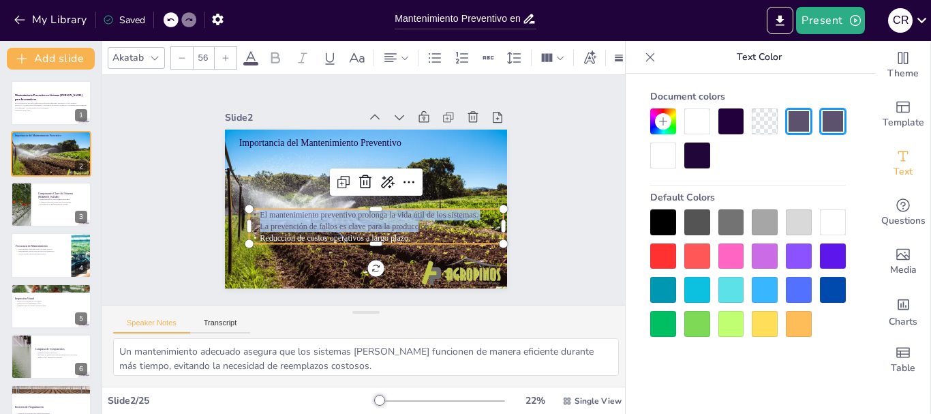
drag, startPoint x: 407, startPoint y: 226, endPoint x: 237, endPoint y: 207, distance: 170.9
click at [237, 207] on div "Importancia del Mantenimiento Preventivo El mantenimiento preventivo prolonga l…" at bounding box center [362, 209] width 310 height 214
click at [694, 121] on div at bounding box center [698, 121] width 26 height 26
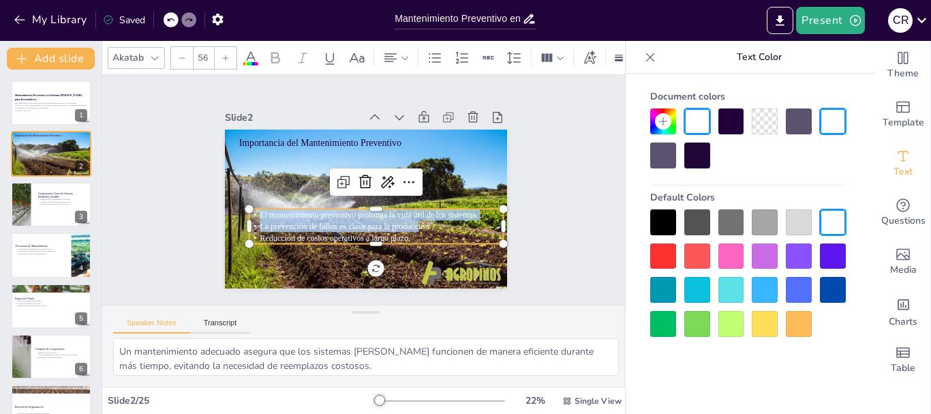
click at [566, 167] on div "Slide 1 Mantenimiento Preventivo en Sistemas [PERSON_NAME] para Invernaderos Es…" at bounding box center [366, 190] width 564 height 334
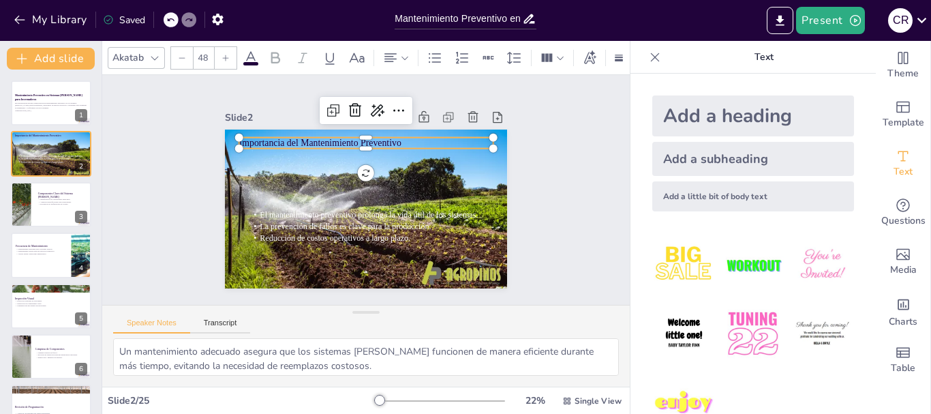
click at [323, 135] on p "Importancia del Mantenimiento Preventivo" at bounding box center [376, 143] width 252 height 65
click at [209, 57] on input "48" at bounding box center [203, 58] width 19 height 22
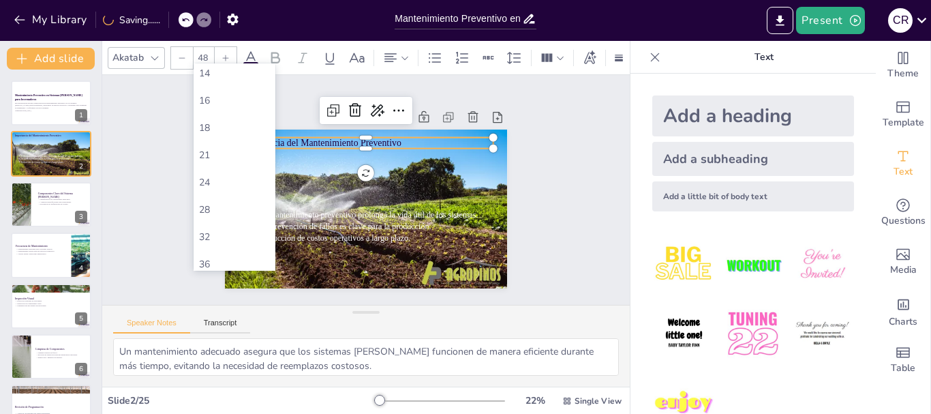
scroll to position [205, 0]
click at [222, 246] on div "56" at bounding box center [235, 254] width 82 height 27
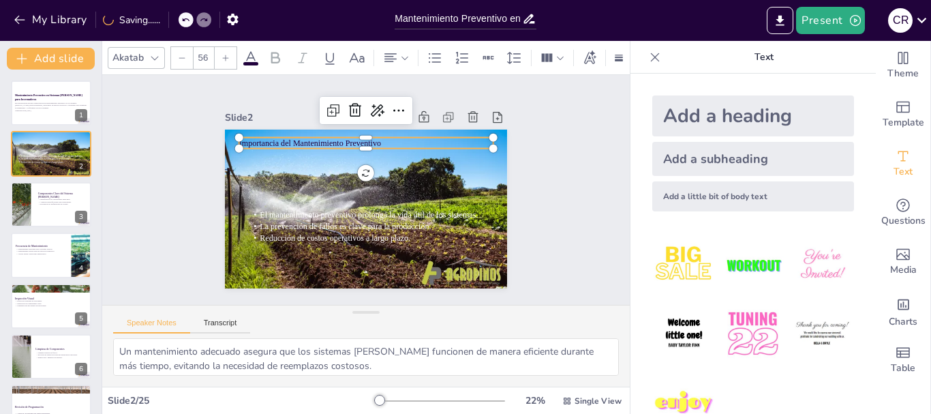
click at [224, 55] on icon at bounding box center [226, 58] width 8 height 8
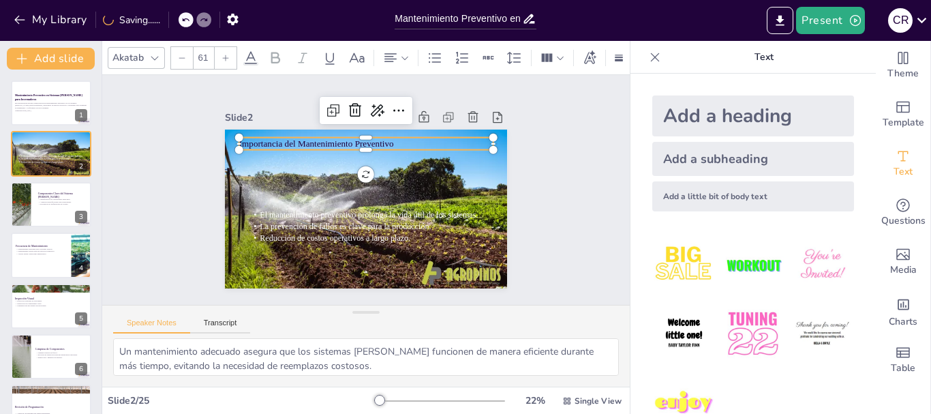
click at [224, 55] on icon at bounding box center [226, 58] width 8 height 8
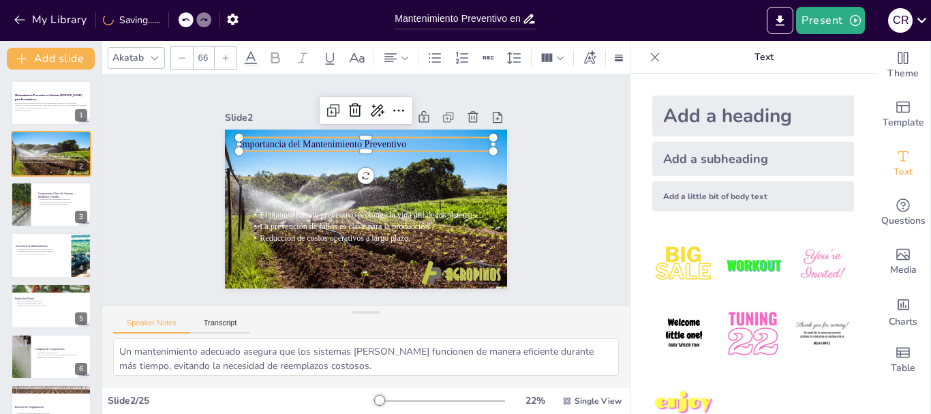
click at [224, 55] on icon at bounding box center [226, 58] width 8 height 8
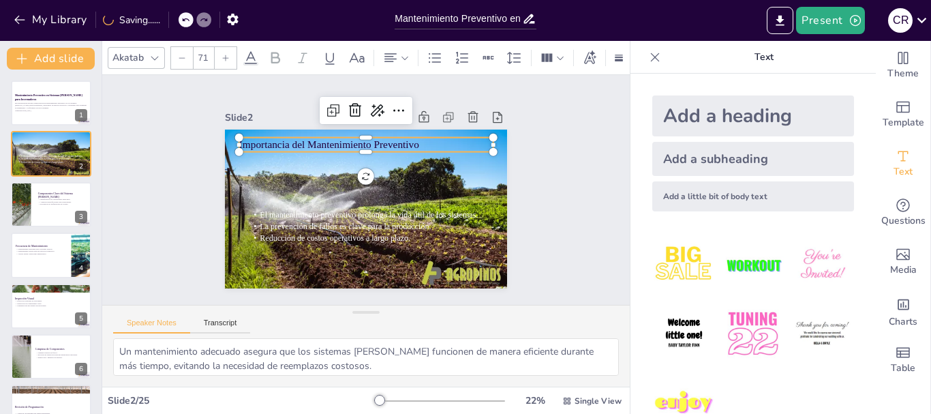
click at [224, 55] on icon at bounding box center [226, 58] width 8 height 8
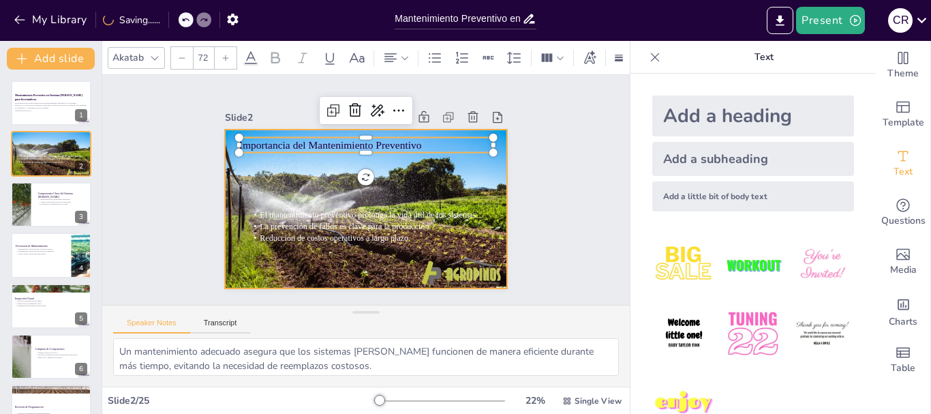
click at [475, 159] on div at bounding box center [363, 209] width 312 height 224
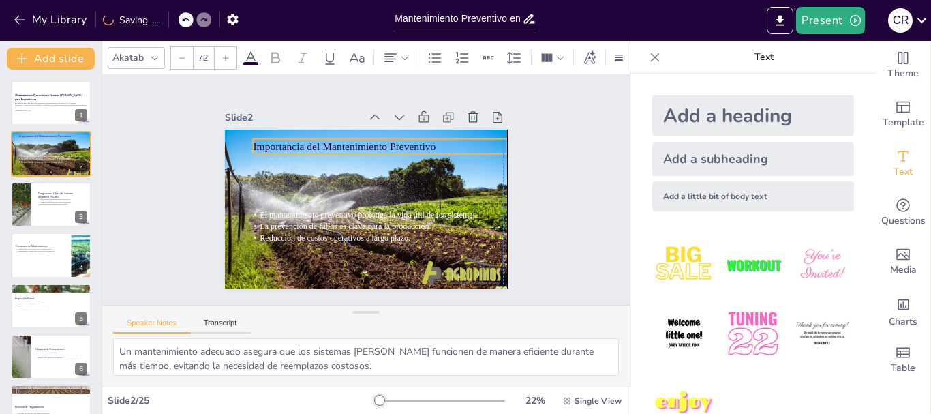
drag, startPoint x: 350, startPoint y: 140, endPoint x: 364, endPoint y: 142, distance: 14.4
click at [364, 142] on p "Importancia del Mantenimiento Preventivo" at bounding box center [389, 151] width 252 height 68
click at [546, 155] on div "Slide 1 Mantenimiento Preventivo en Sistemas [PERSON_NAME] para Invernaderos Es…" at bounding box center [366, 190] width 573 height 382
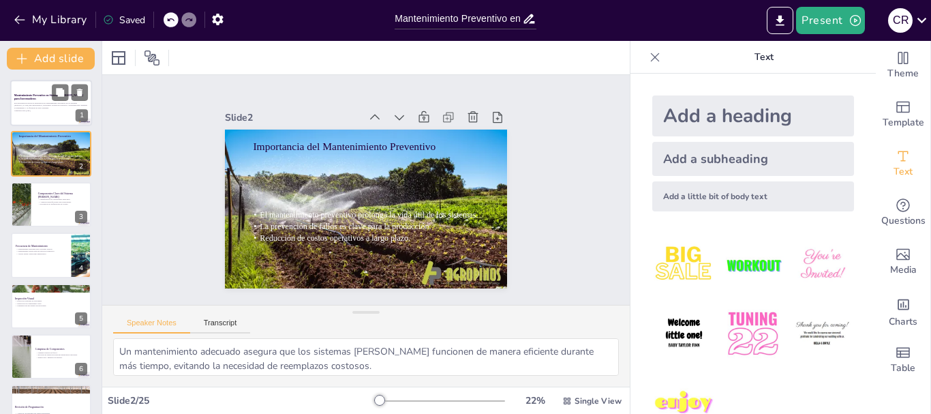
click at [27, 89] on div at bounding box center [51, 103] width 82 height 46
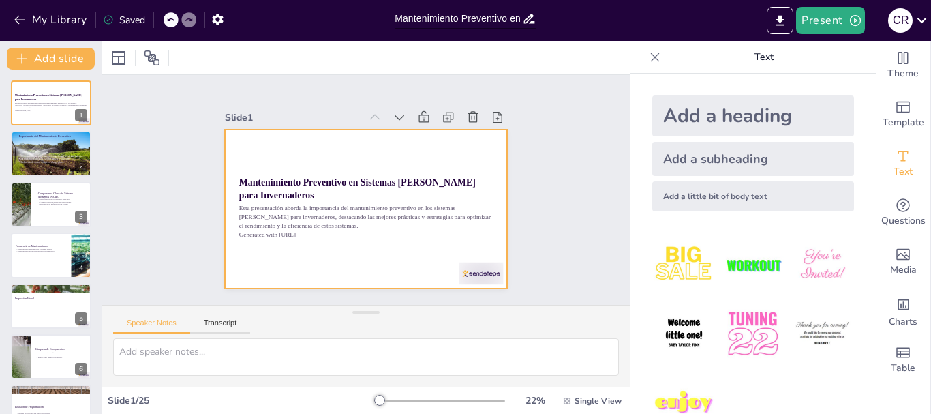
click at [333, 149] on div at bounding box center [362, 209] width 310 height 214
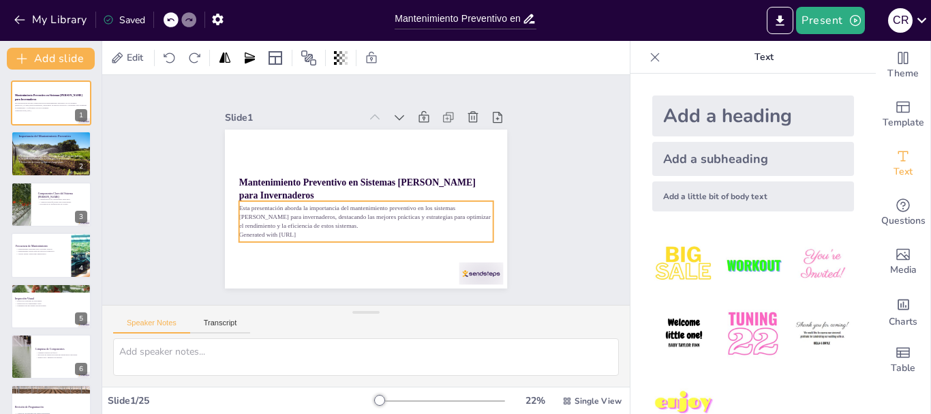
click at [348, 206] on p "Esta presentación aborda la importancia del mantenimiento preventivo en los sis…" at bounding box center [363, 216] width 256 height 53
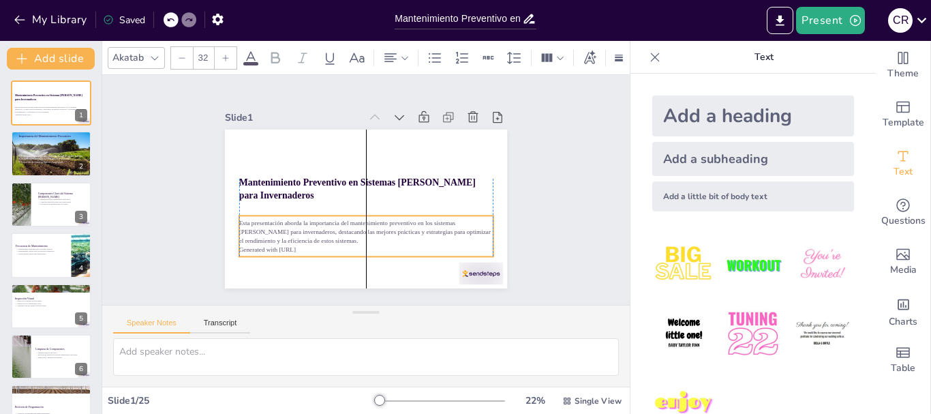
drag, startPoint x: 357, startPoint y: 211, endPoint x: 357, endPoint y: 228, distance: 17.1
click at [357, 228] on p "Esta presentación aborda la importancia del mantenimiento preventivo en los sis…" at bounding box center [362, 231] width 256 height 53
click at [316, 245] on p "Generated with [URL]" at bounding box center [366, 249] width 254 height 9
click at [316, 242] on p "Generated with [URL]" at bounding box center [353, 248] width 250 height 61
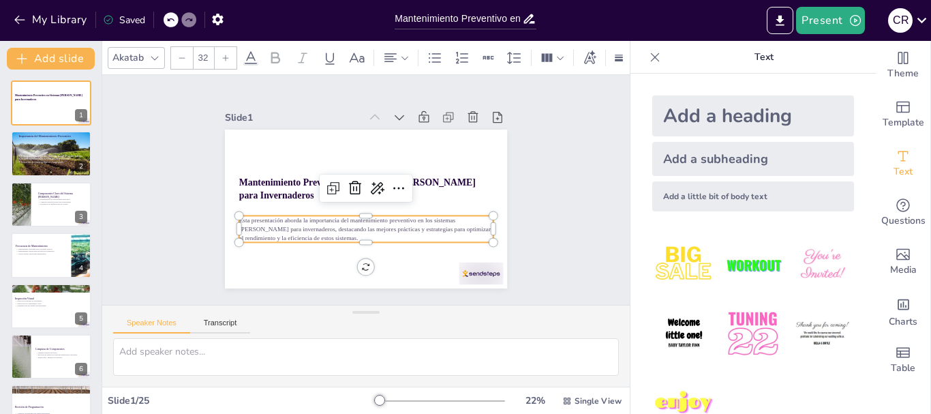
click at [196, 52] on input "32" at bounding box center [203, 58] width 19 height 22
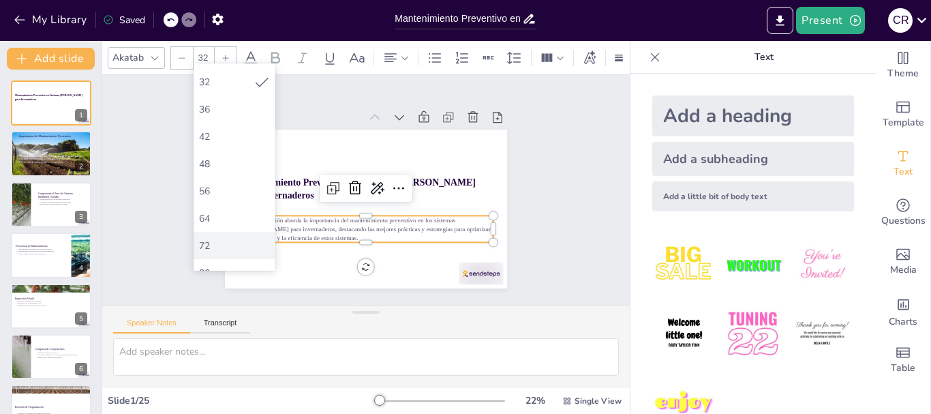
scroll to position [273, 0]
click at [233, 144] on div "42" at bounding box center [235, 131] width 82 height 27
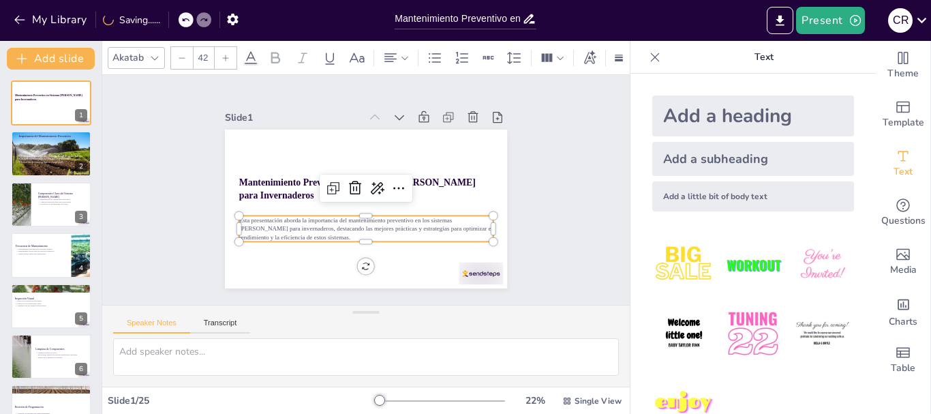
click at [206, 50] on input "42" at bounding box center [203, 58] width 19 height 22
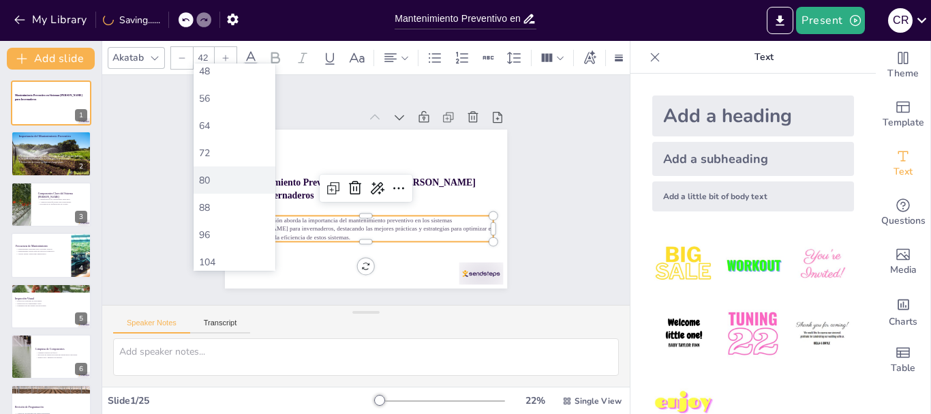
scroll to position [284, 0]
click at [220, 173] on div "56" at bounding box center [234, 175] width 71 height 13
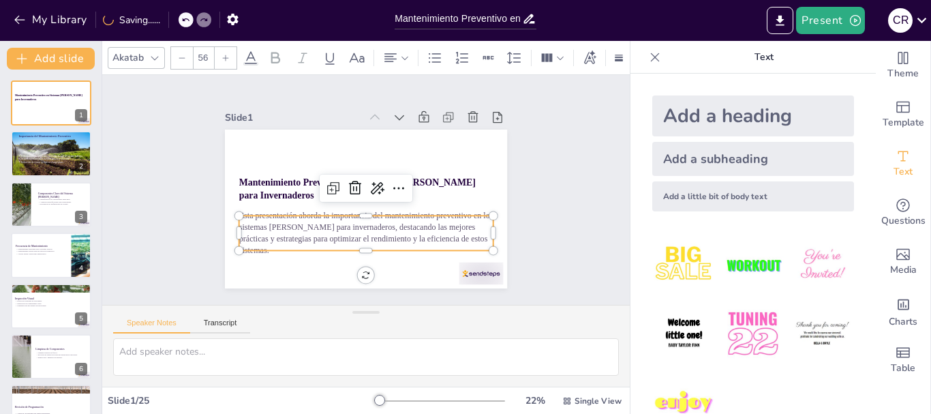
click at [575, 181] on div "Slide 1 Mantenimiento Preventivo en Sistemas [PERSON_NAME] para Invernaderos Es…" at bounding box center [365, 190] width 549 height 284
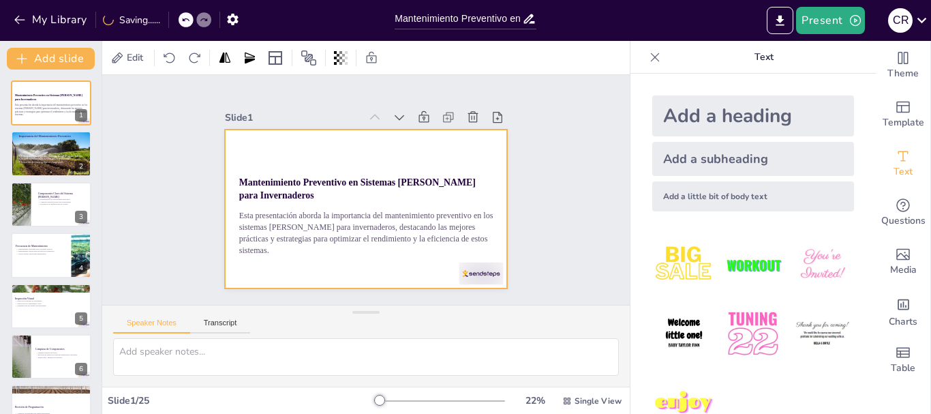
click at [458, 280] on div at bounding box center [462, 295] width 48 height 31
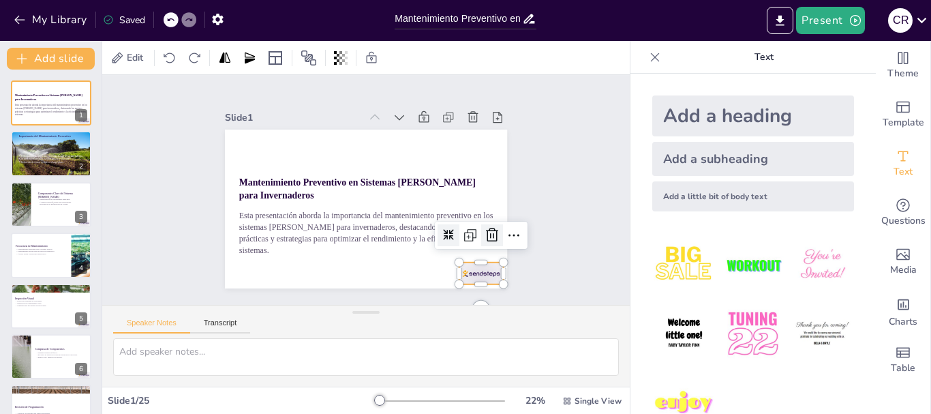
click at [481, 240] on icon at bounding box center [487, 247] width 14 height 14
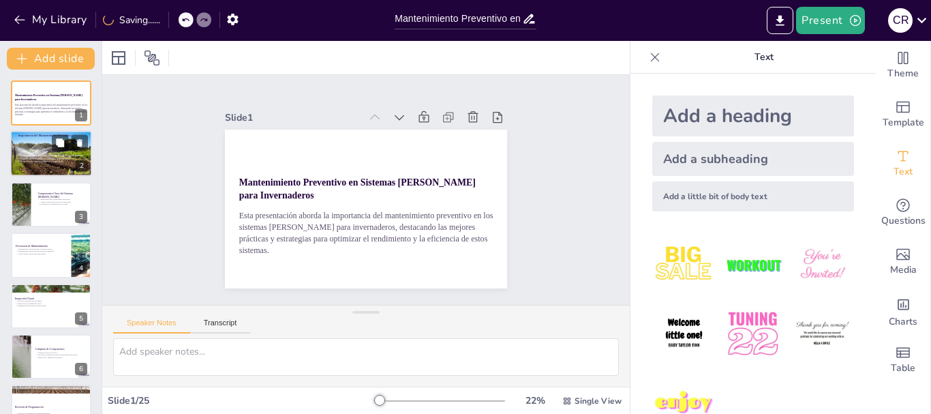
click at [42, 151] on div at bounding box center [51, 154] width 82 height 49
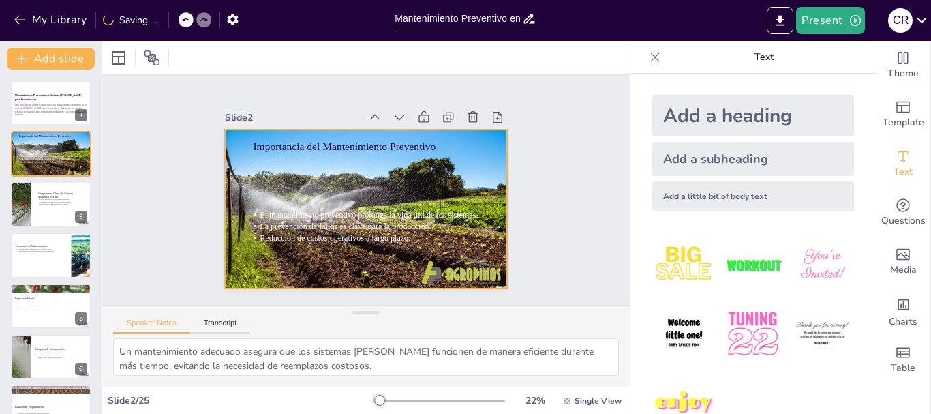
click at [466, 265] on div at bounding box center [366, 209] width 282 height 168
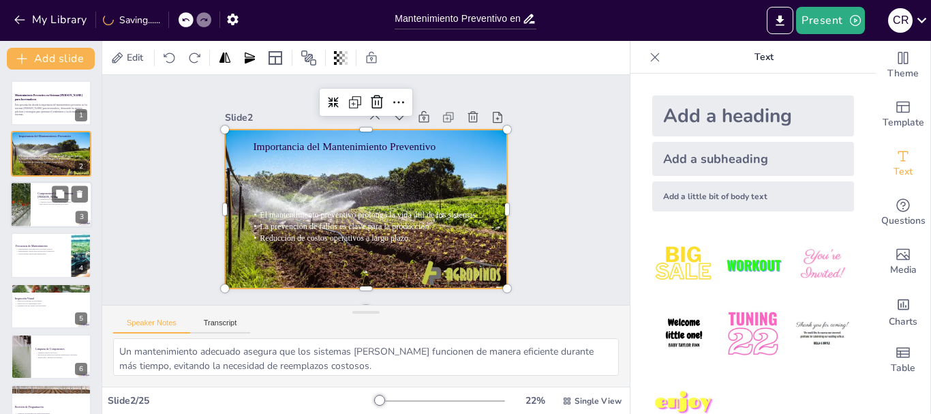
click at [28, 200] on div at bounding box center [20, 204] width 46 height 46
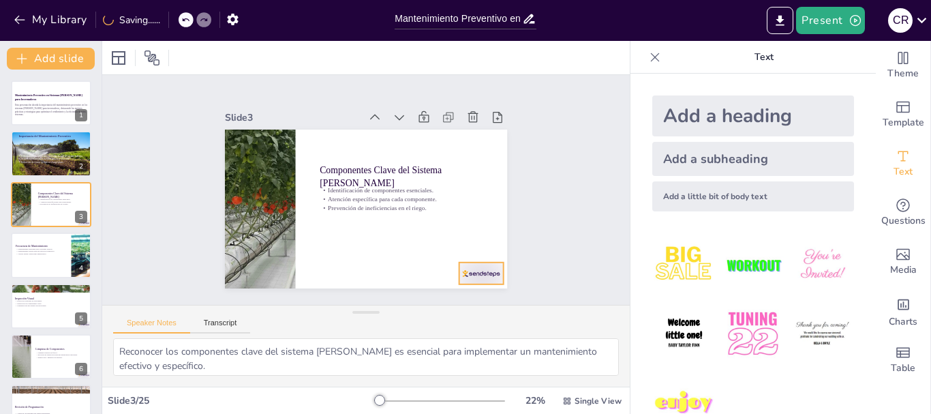
click at [466, 272] on div at bounding box center [472, 285] width 46 height 27
click at [37, 255] on div at bounding box center [51, 255] width 82 height 46
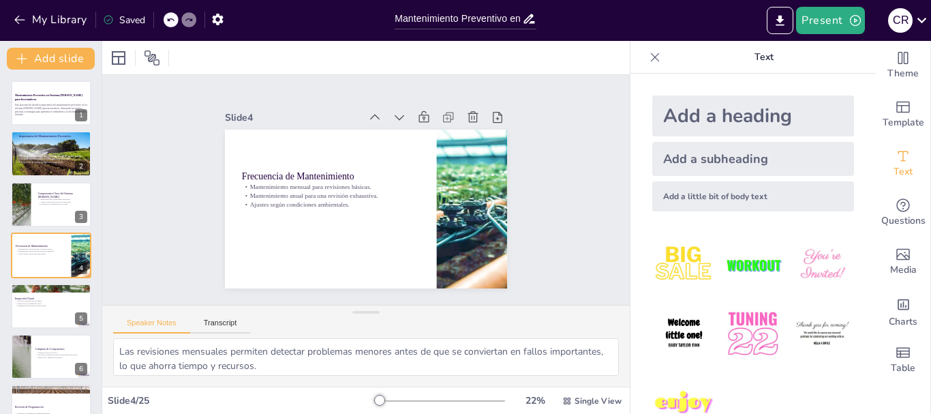
scroll to position [14, 0]
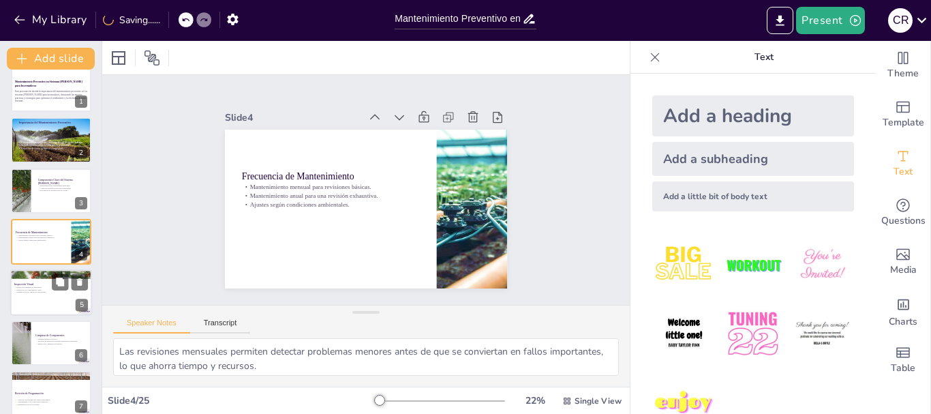
click at [50, 308] on div at bounding box center [51, 292] width 82 height 46
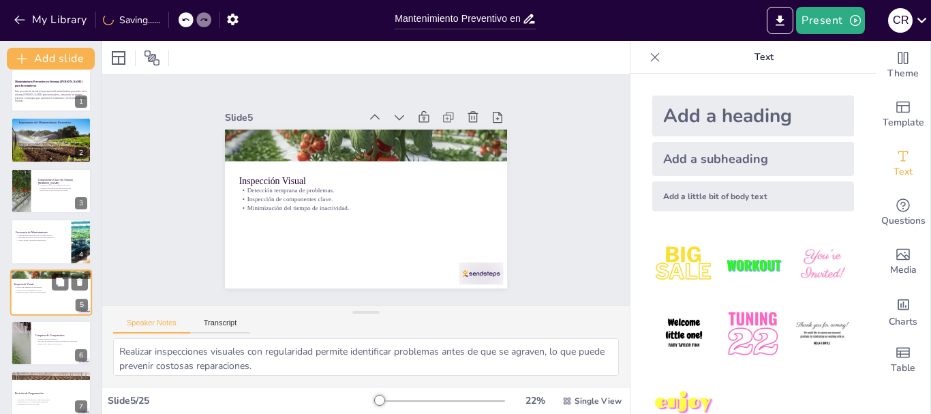
scroll to position [64, 0]
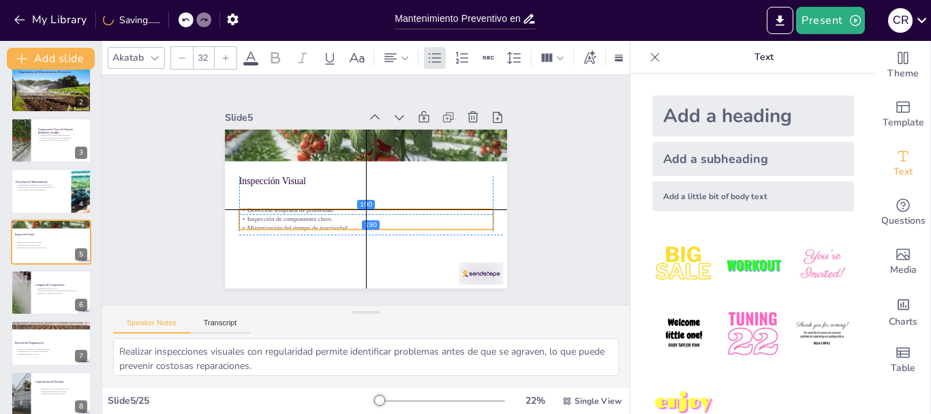
drag, startPoint x: 288, startPoint y: 196, endPoint x: 288, endPoint y: 218, distance: 22.5
click at [288, 218] on div "Detección temprana de problemas. Inspección de componentes clave. Minimización …" at bounding box center [363, 218] width 256 height 53
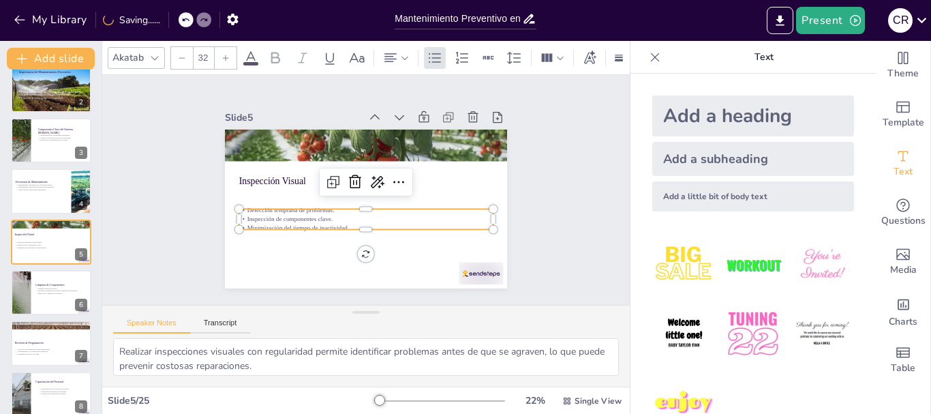
click at [206, 57] on input "32" at bounding box center [203, 58] width 19 height 22
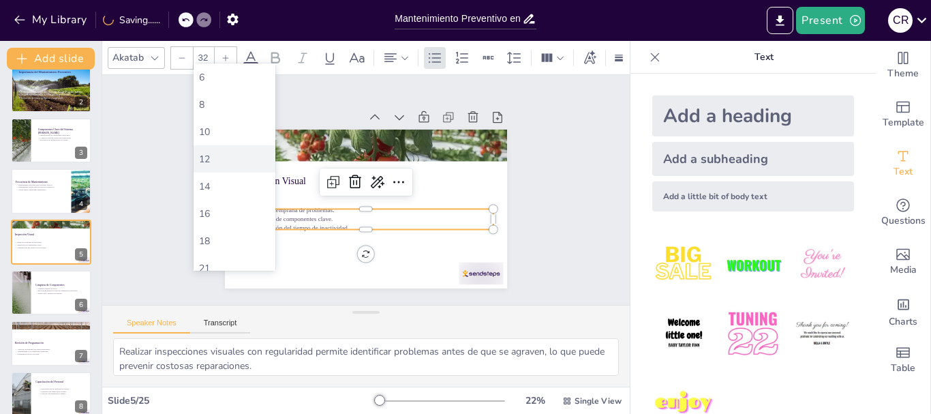
scroll to position [205, 0]
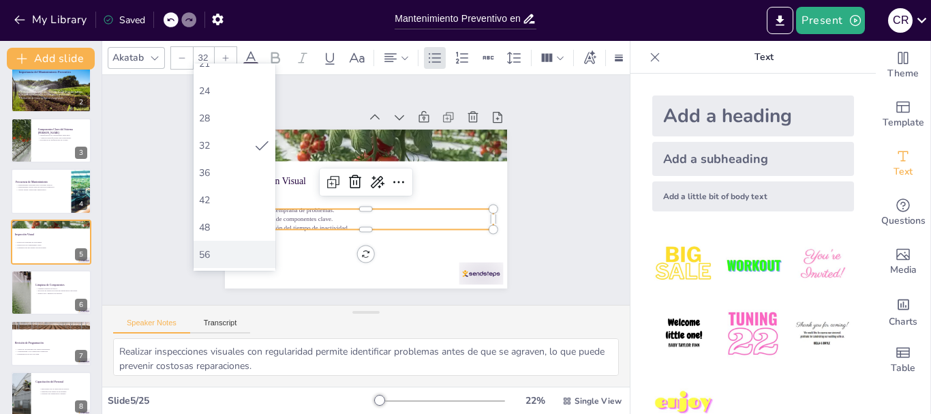
click at [216, 247] on div "56" at bounding box center [235, 254] width 82 height 27
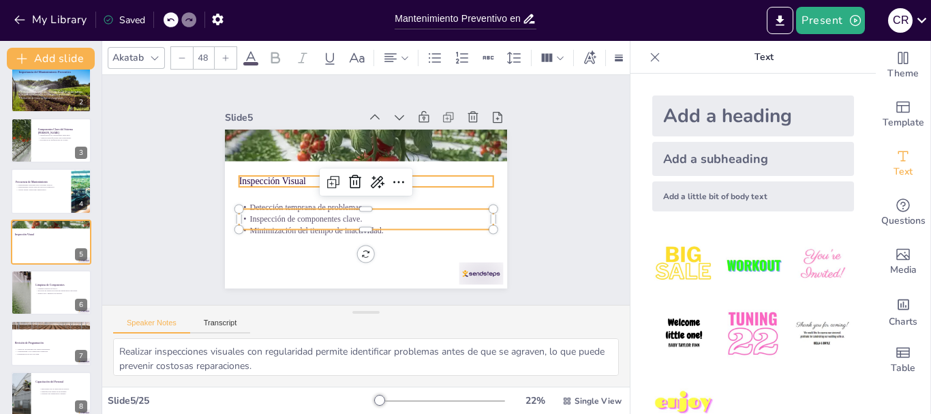
click at [261, 173] on p "Inspección Visual" at bounding box center [368, 181] width 252 height 65
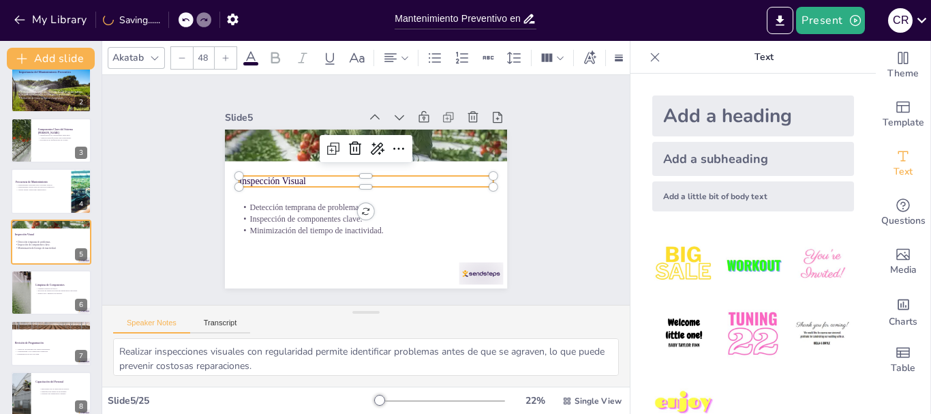
click at [203, 57] on input "48" at bounding box center [203, 58] width 19 height 22
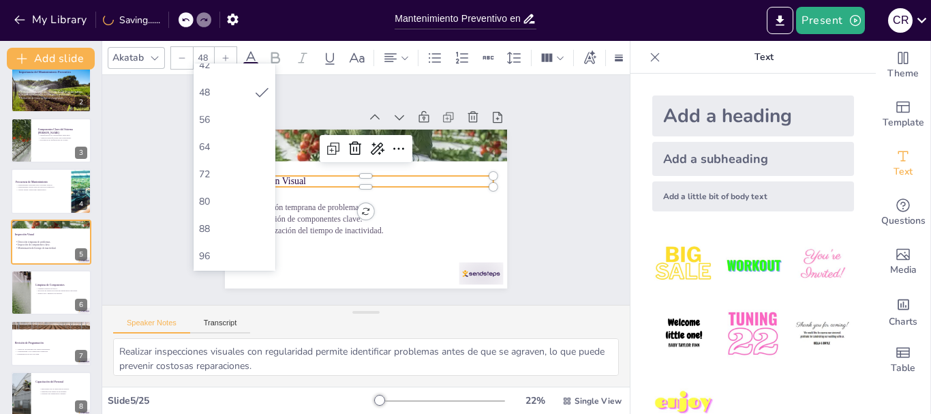
scroll to position [341, 0]
click at [217, 119] on div "56" at bounding box center [234, 118] width 71 height 13
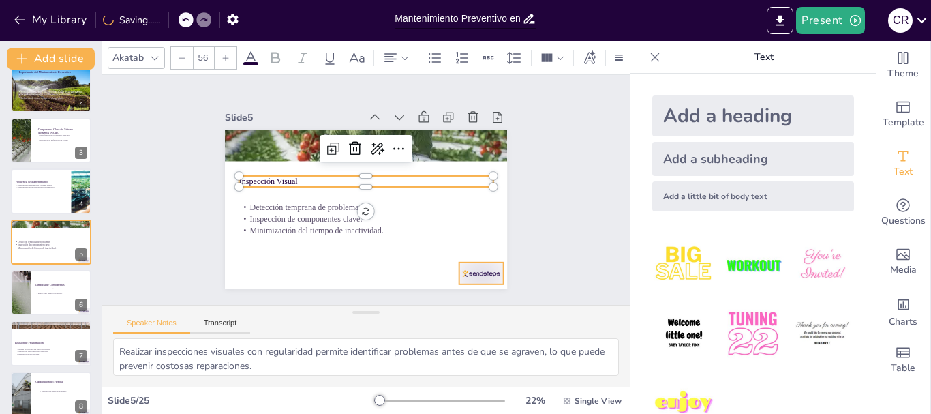
click at [466, 280] on div at bounding box center [462, 295] width 48 height 31
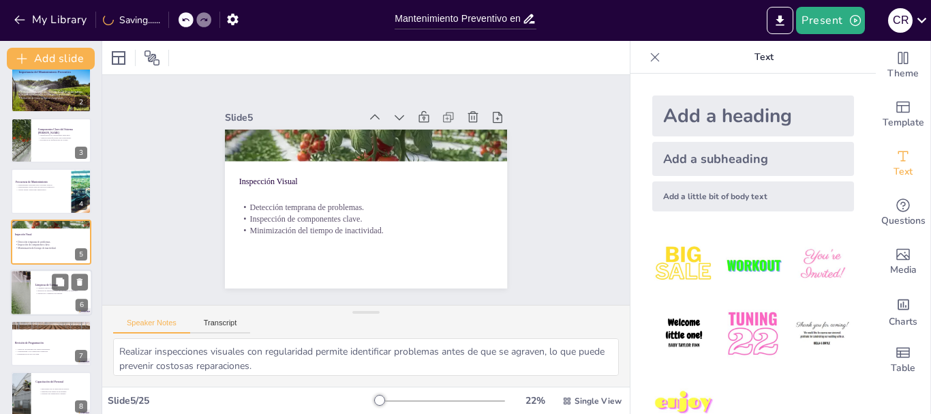
click at [43, 301] on div at bounding box center [51, 292] width 82 height 46
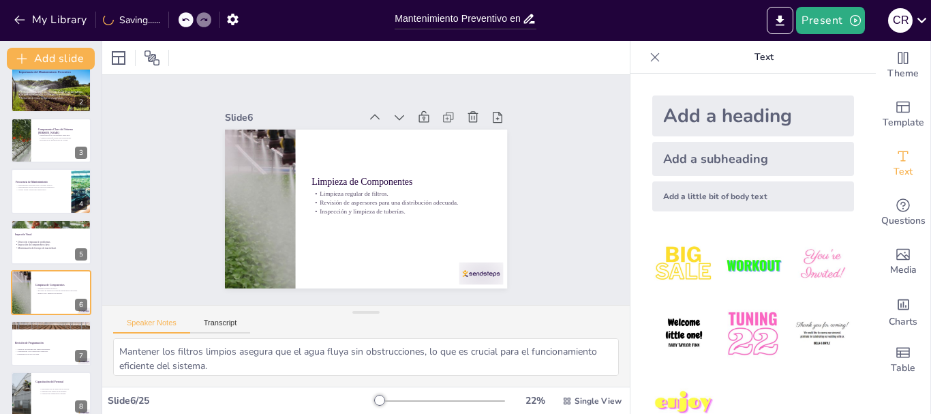
scroll to position [115, 0]
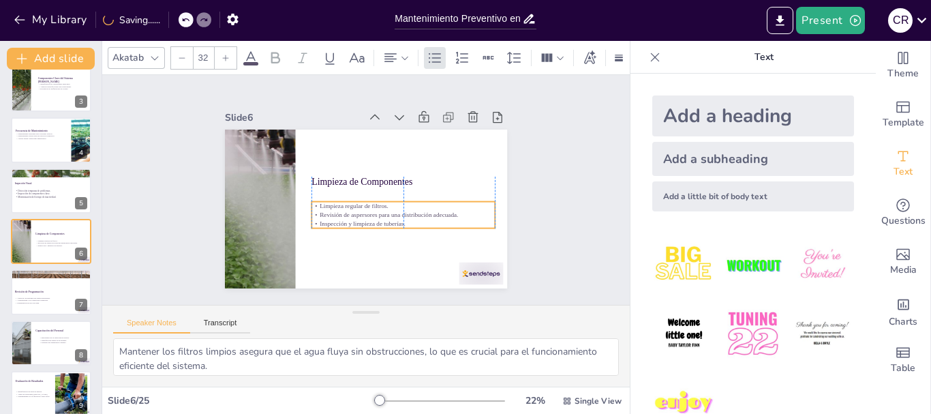
drag, startPoint x: 371, startPoint y: 198, endPoint x: 370, endPoint y: 210, distance: 12.3
click at [370, 210] on p "Revisión de aspersores para una distribución adecuada." at bounding box center [397, 221] width 181 height 47
click at [205, 51] on input "32" at bounding box center [203, 58] width 19 height 22
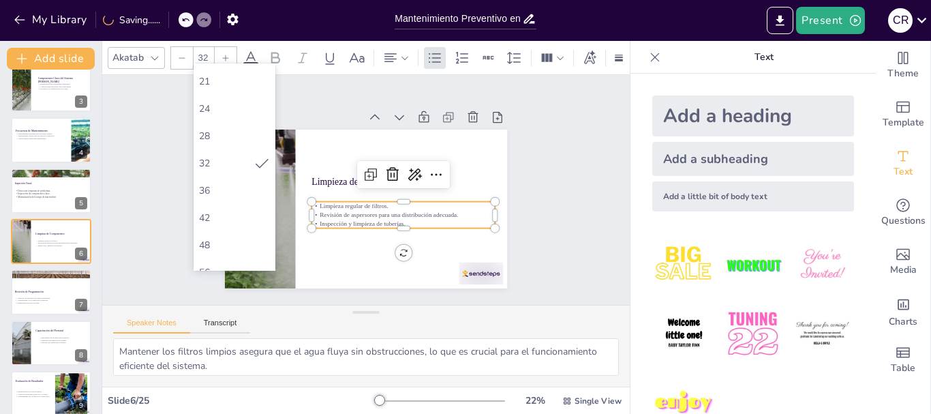
scroll to position [205, 0]
click at [211, 250] on div "56" at bounding box center [234, 254] width 71 height 13
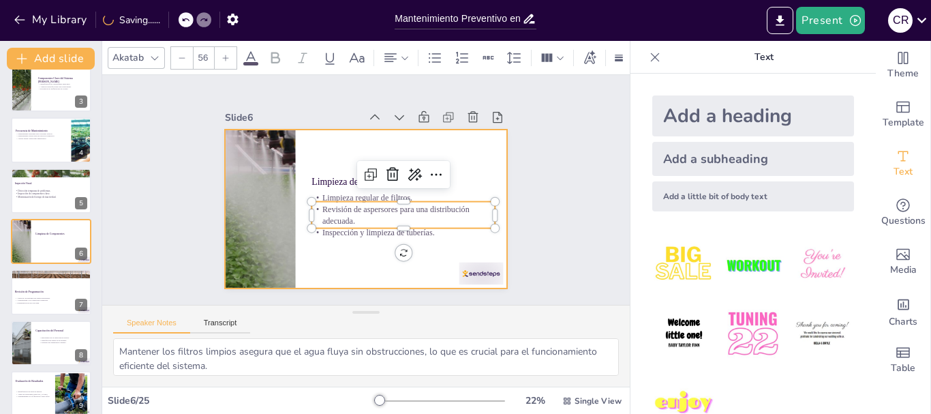
click at [332, 248] on div at bounding box center [362, 209] width 310 height 214
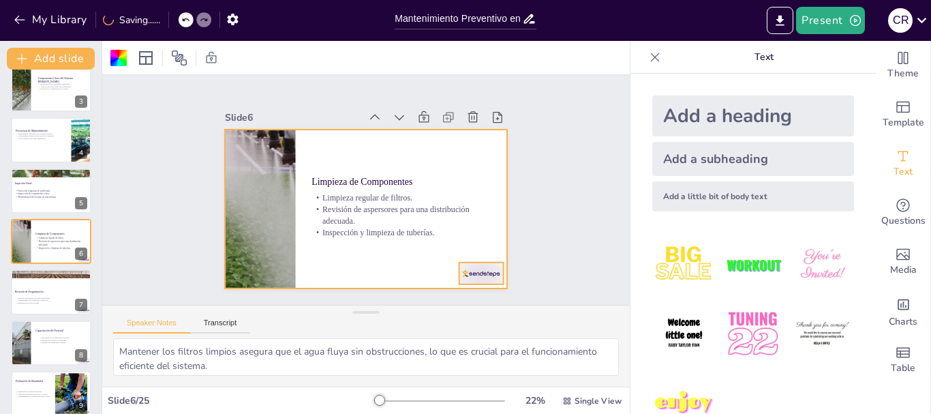
click at [481, 272] on div at bounding box center [472, 285] width 46 height 27
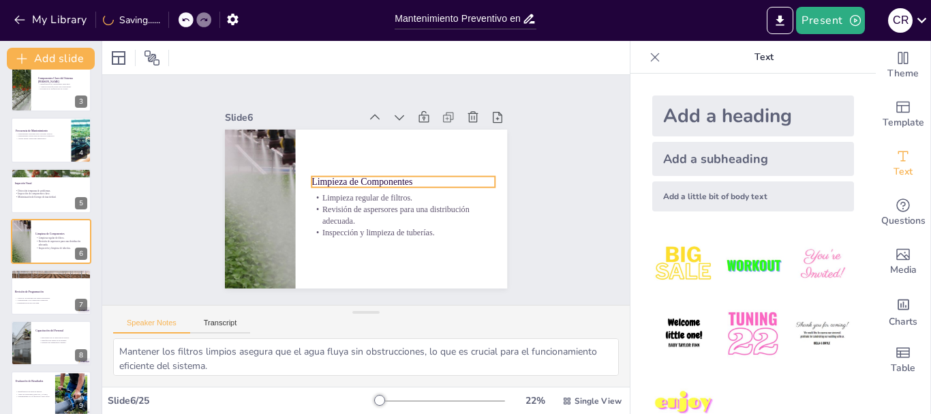
click at [380, 176] on p "Limpieza de Componentes" at bounding box center [404, 189] width 182 height 51
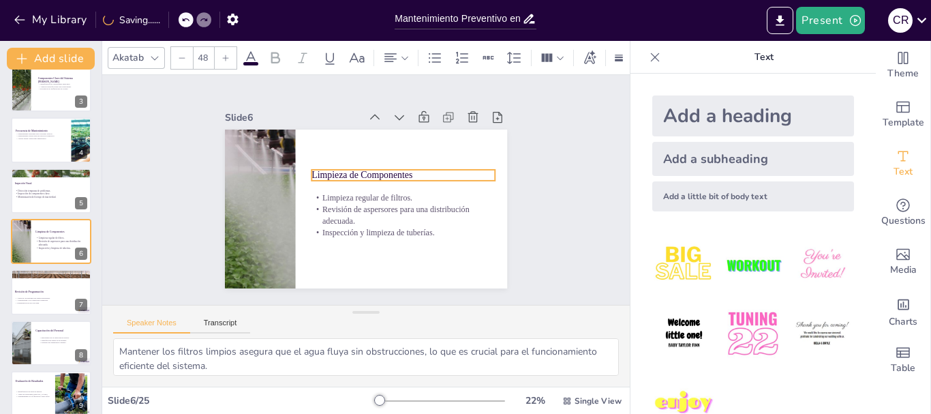
click at [226, 59] on div at bounding box center [226, 58] width 22 height 22
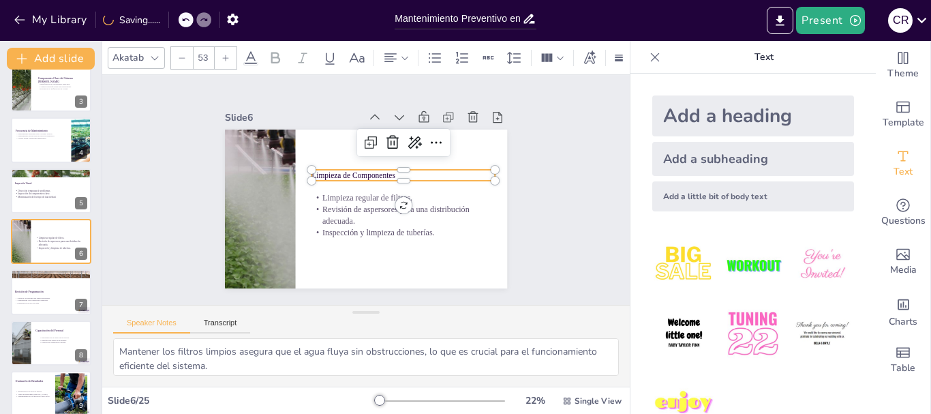
click at [226, 59] on div at bounding box center [226, 58] width 22 height 22
click at [225, 61] on div at bounding box center [226, 58] width 22 height 22
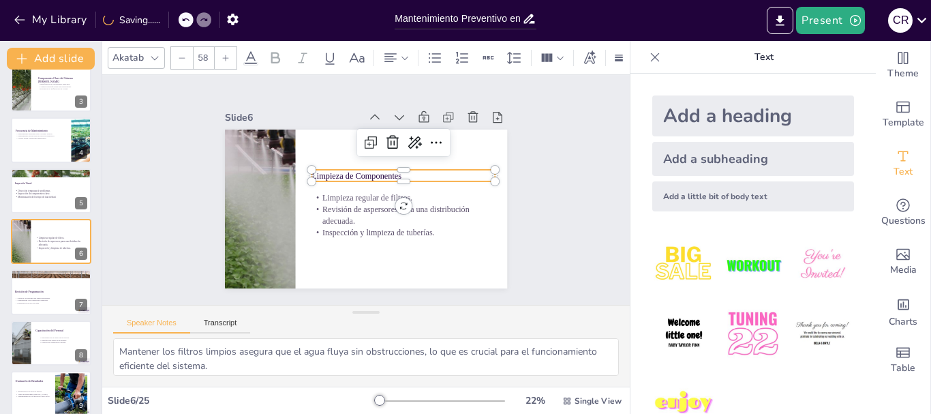
click at [225, 61] on div at bounding box center [226, 58] width 22 height 22
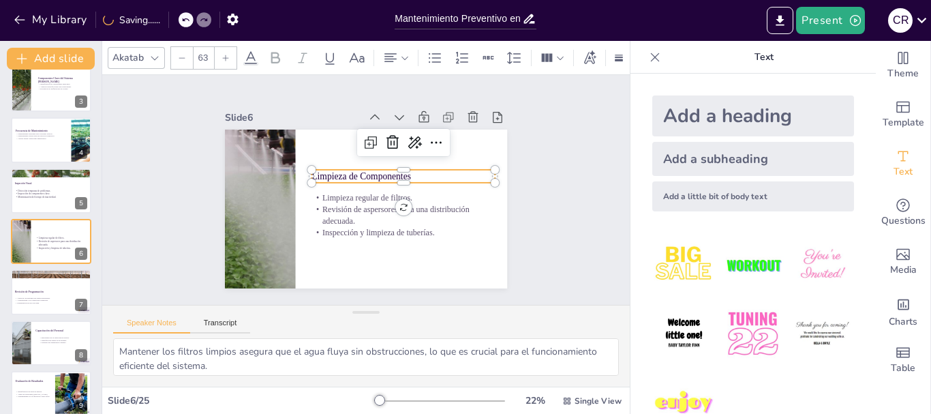
click at [225, 61] on div at bounding box center [226, 58] width 22 height 22
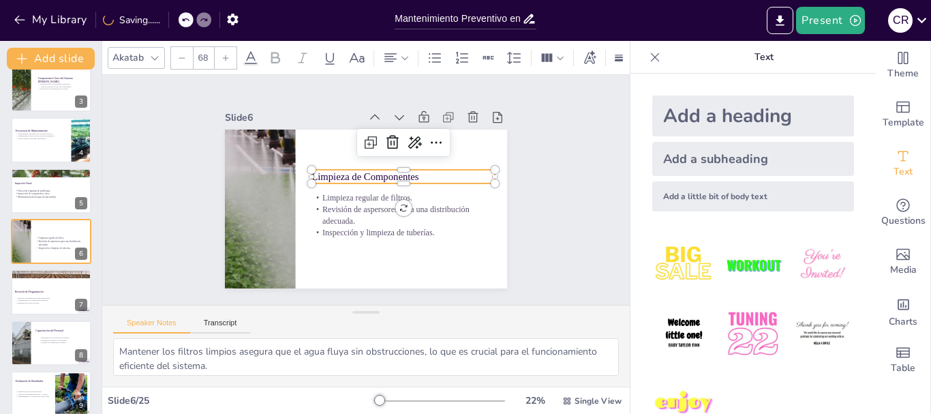
click at [225, 61] on div at bounding box center [226, 58] width 22 height 22
click at [37, 310] on div at bounding box center [51, 292] width 82 height 46
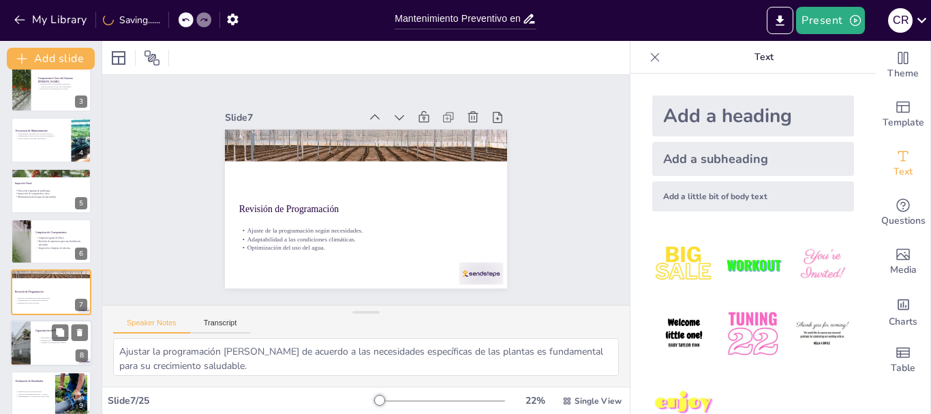
scroll to position [166, 0]
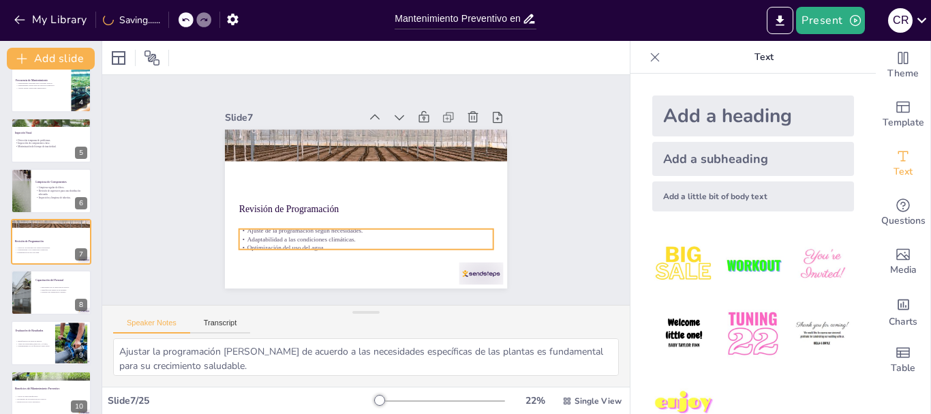
click at [306, 232] on p "Adaptabilidad a las condiciones climáticas." at bounding box center [361, 238] width 254 height 35
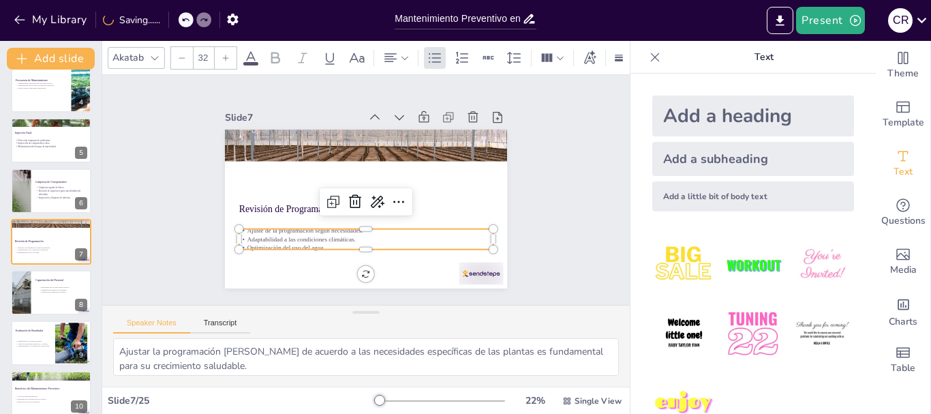
click at [205, 55] on input "32" at bounding box center [203, 58] width 19 height 22
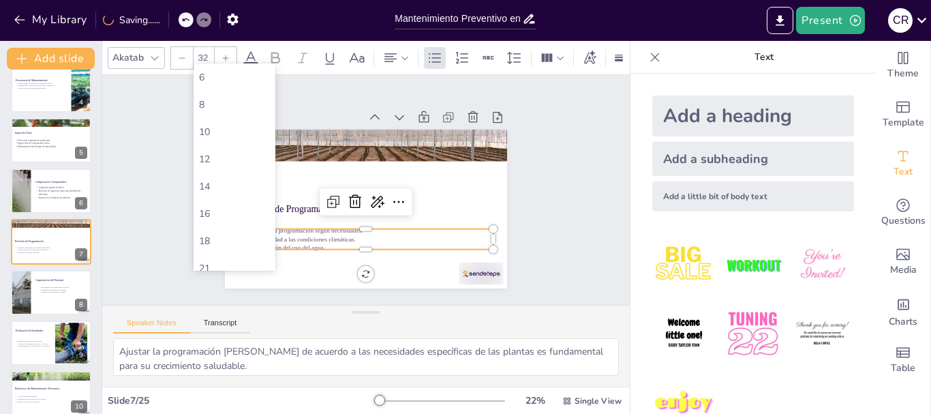
scroll to position [205, 0]
click at [218, 252] on div "56" at bounding box center [234, 254] width 71 height 13
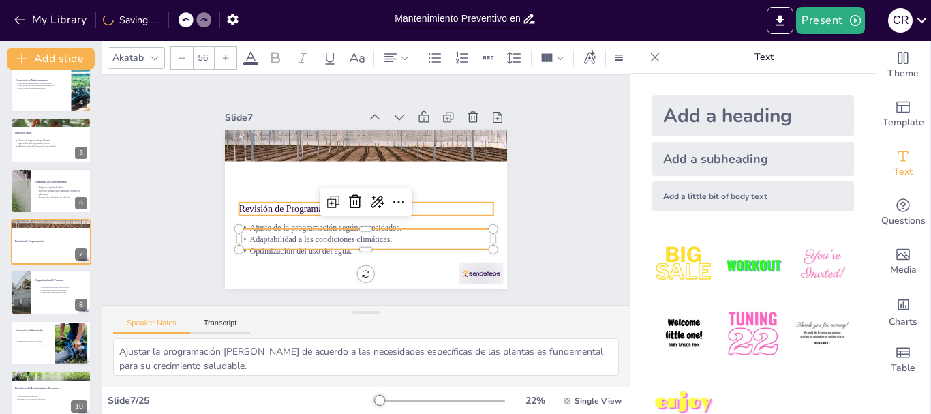
click at [273, 203] on p "Revisión de Programación" at bounding box center [363, 208] width 252 height 65
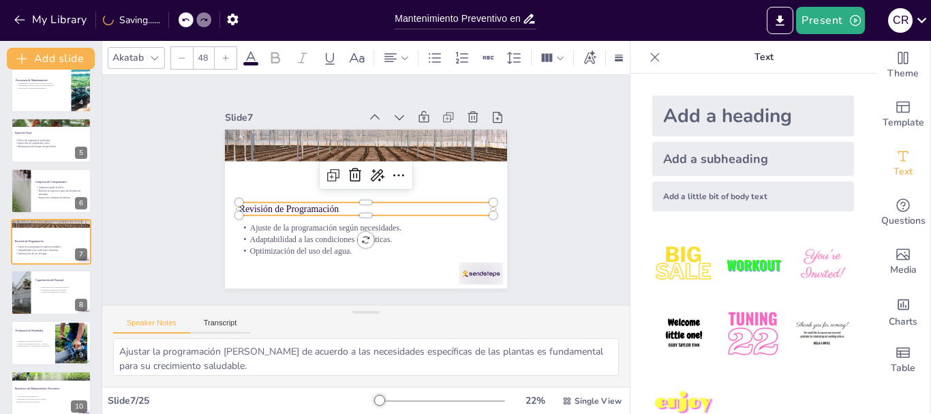
click at [232, 58] on div at bounding box center [226, 58] width 22 height 22
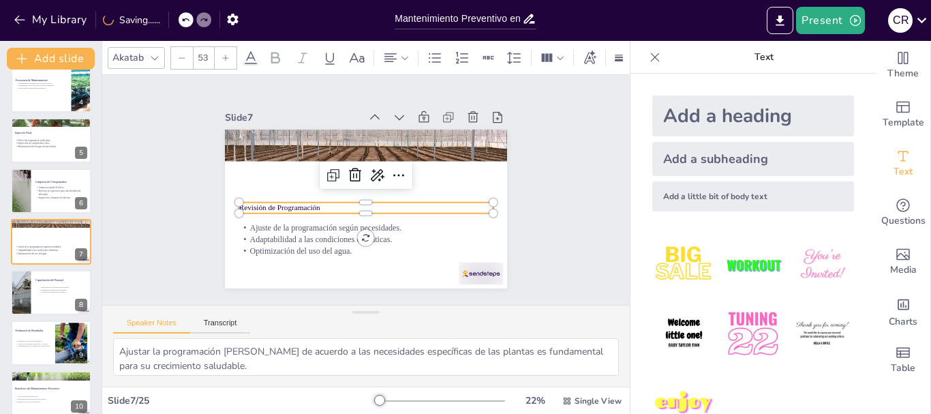
click at [232, 58] on div at bounding box center [226, 58] width 22 height 22
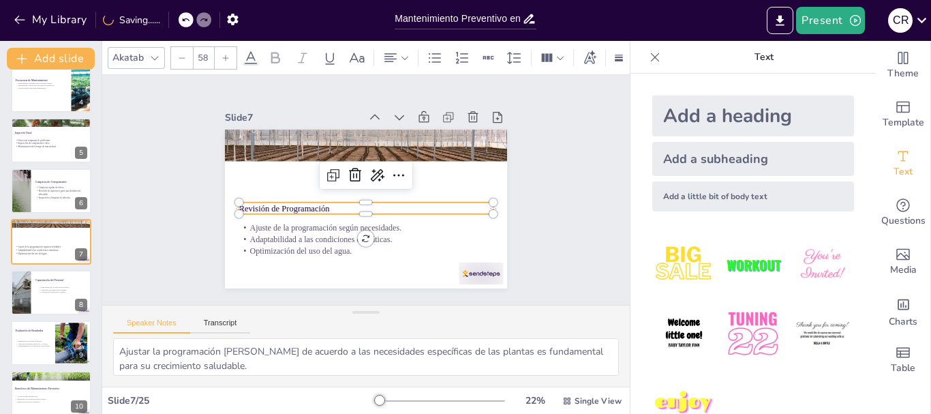
click at [232, 58] on div at bounding box center [226, 58] width 22 height 22
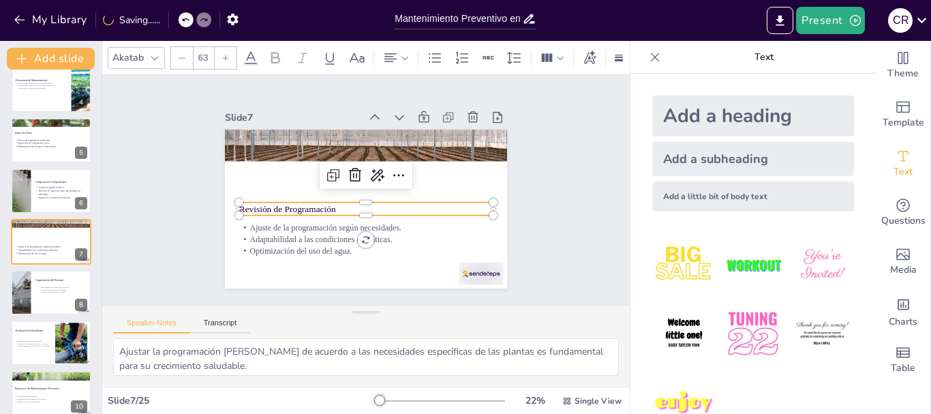
click at [232, 58] on div at bounding box center [226, 58] width 22 height 22
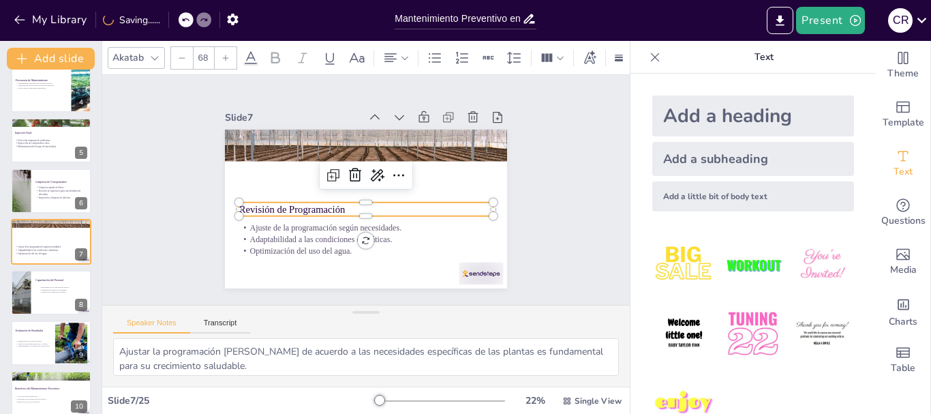
click at [232, 58] on div at bounding box center [226, 58] width 22 height 22
click at [449, 299] on div at bounding box center [424, 319] width 49 height 41
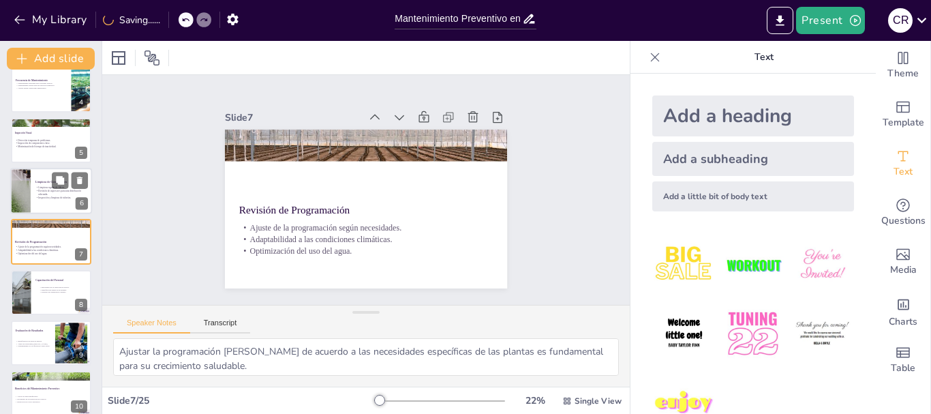
click at [26, 190] on div at bounding box center [21, 191] width 70 height 46
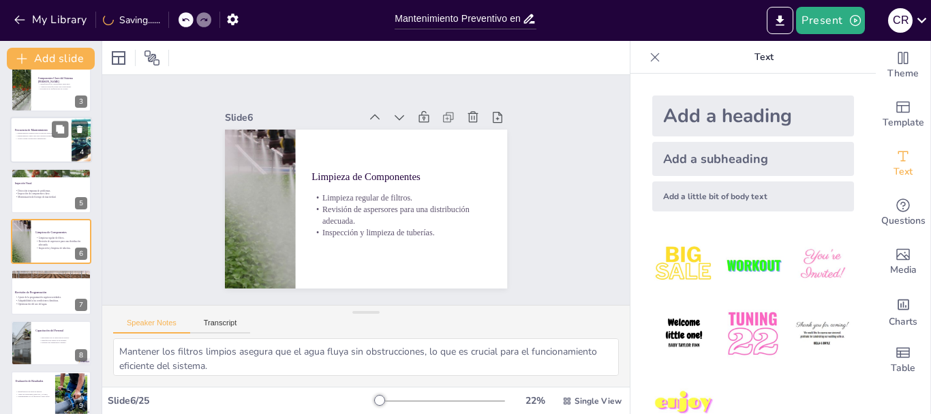
click at [32, 138] on p "Ajustes según condiciones ambientales." at bounding box center [41, 139] width 53 height 3
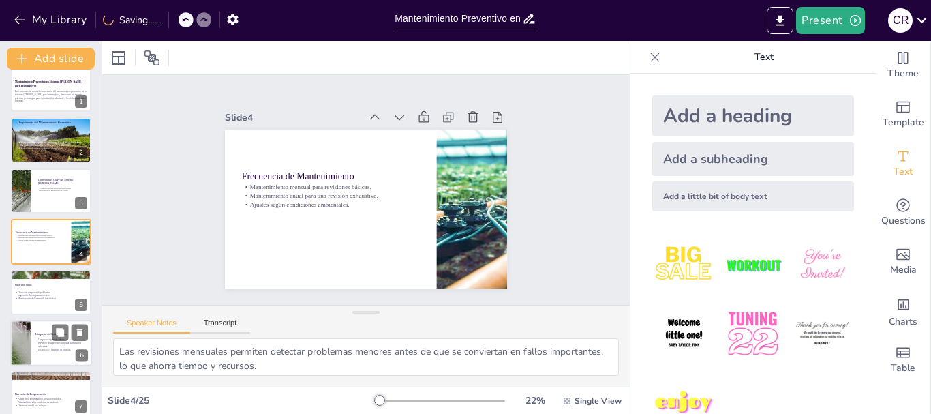
click at [50, 336] on div at bounding box center [51, 343] width 82 height 46
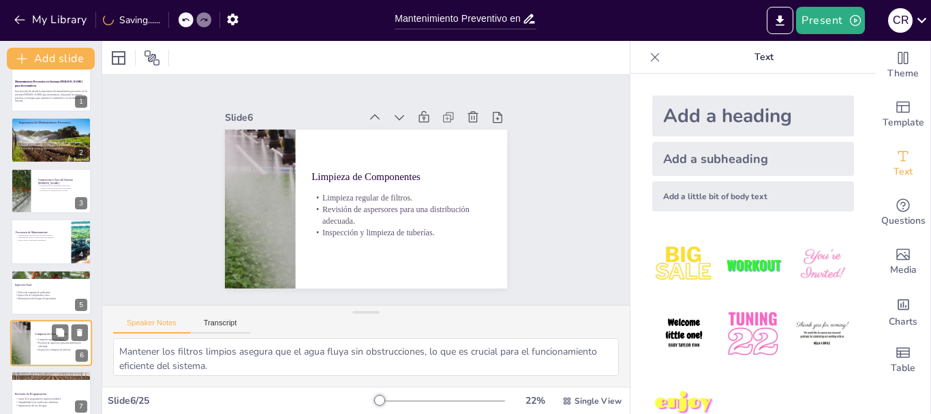
scroll to position [115, 0]
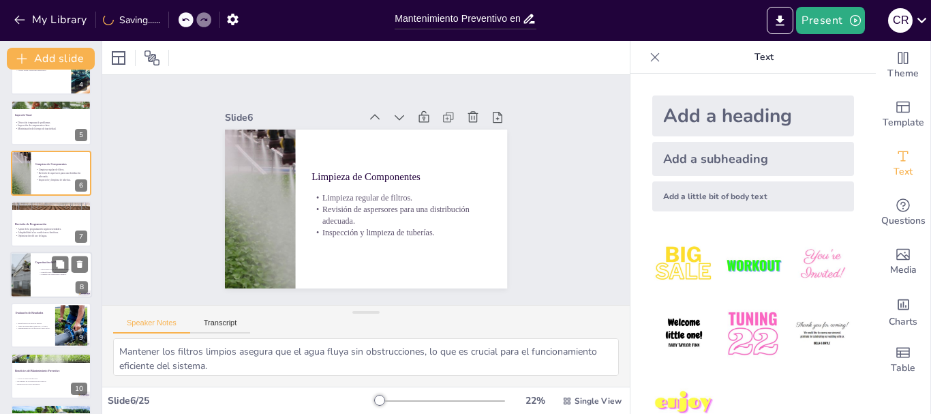
click at [37, 293] on div at bounding box center [51, 275] width 82 height 46
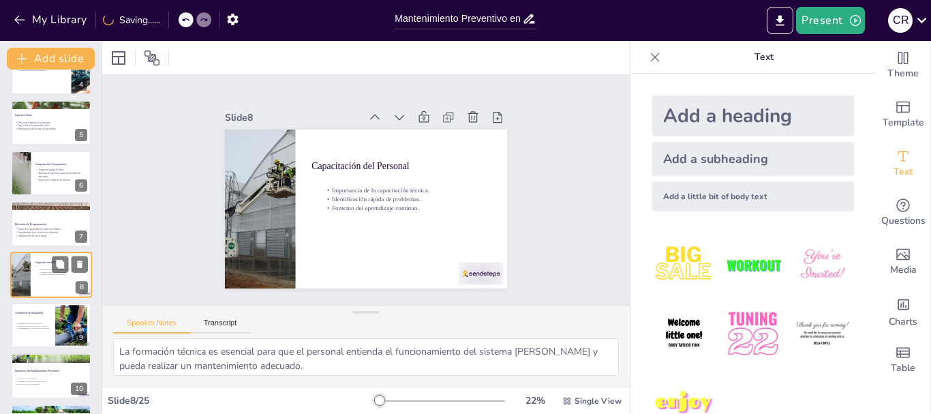
scroll to position [216, 0]
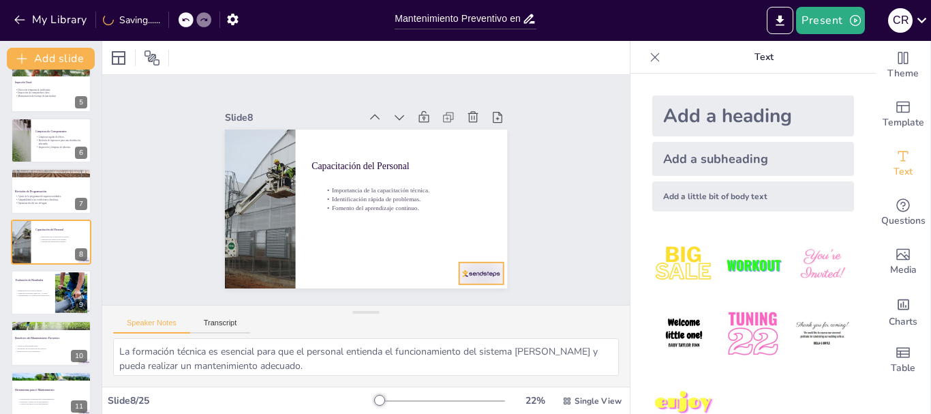
click at [434, 303] on div at bounding box center [410, 325] width 48 height 44
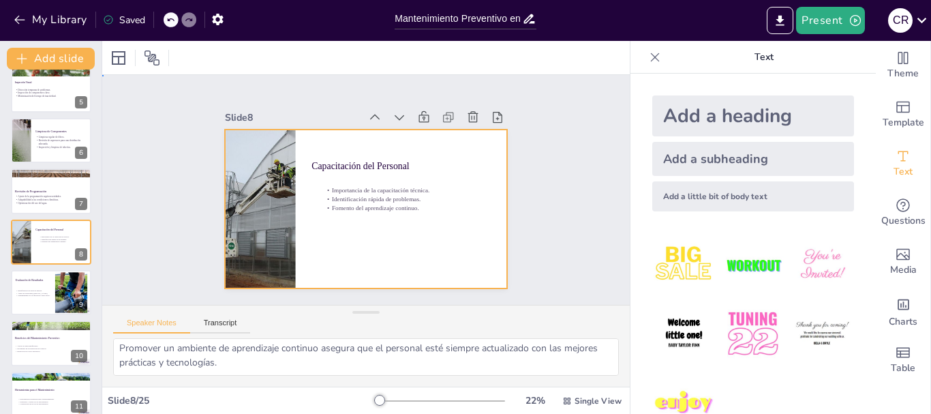
click at [346, 209] on div at bounding box center [363, 209] width 297 height 188
click at [345, 190] on p "Identificación rápida de problemas." at bounding box center [412, 208] width 181 height 47
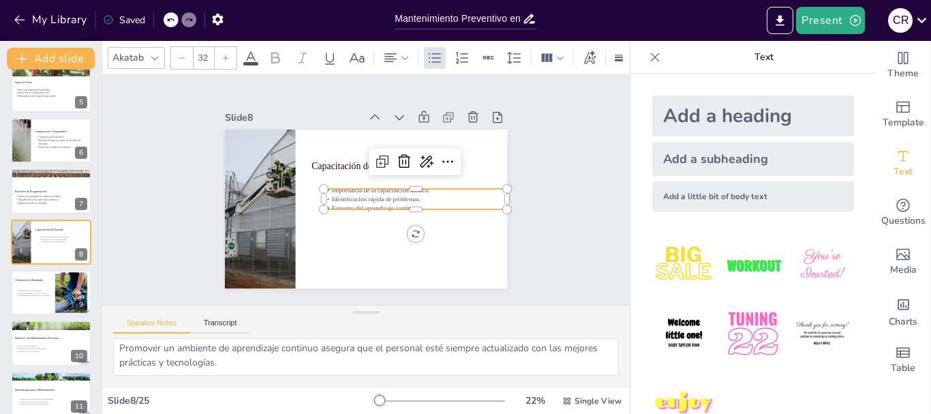
click at [205, 57] on input "32" at bounding box center [203, 58] width 19 height 22
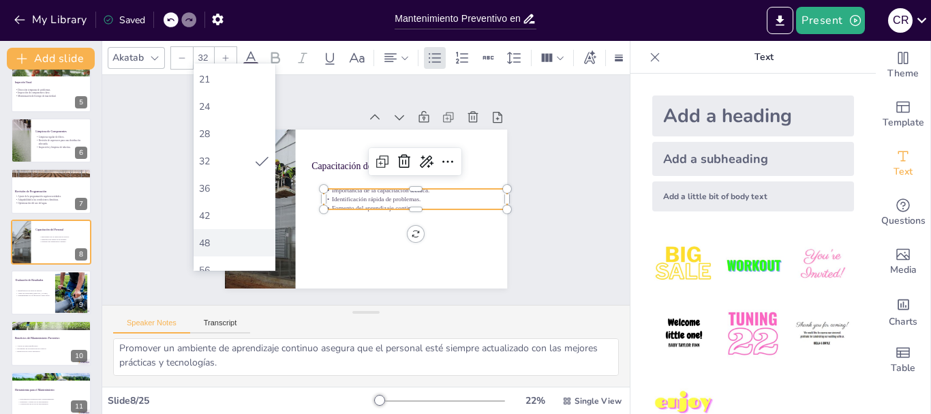
scroll to position [205, 0]
click at [207, 254] on div "56" at bounding box center [234, 254] width 71 height 13
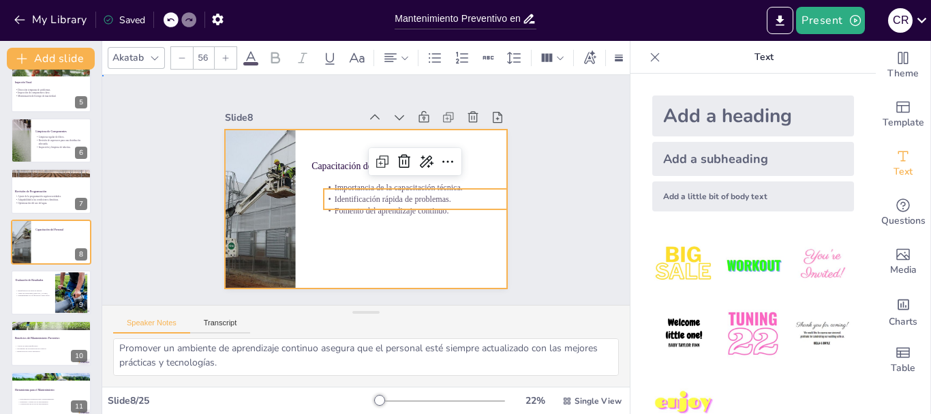
click at [339, 152] on div at bounding box center [362, 209] width 310 height 214
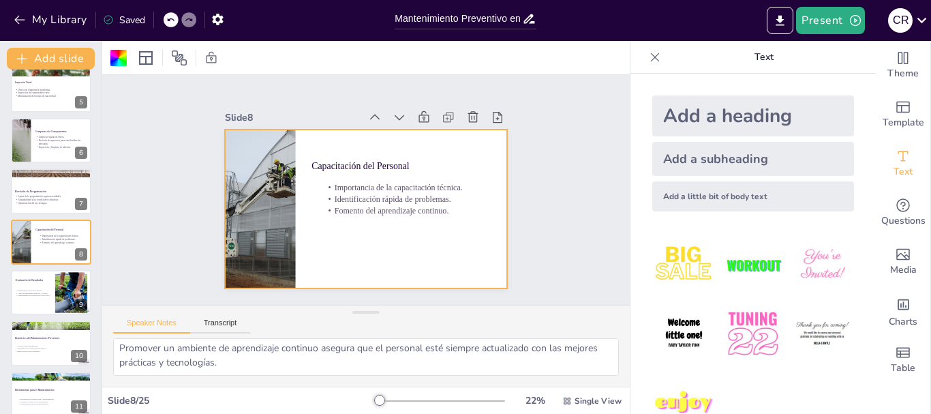
click at [337, 157] on p "Capacitación del Personal" at bounding box center [407, 174] width 182 height 51
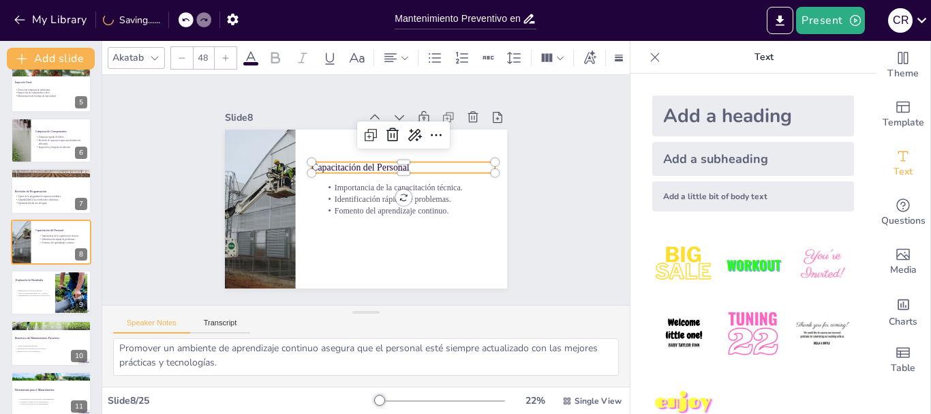
click at [206, 55] on input "48" at bounding box center [203, 58] width 19 height 22
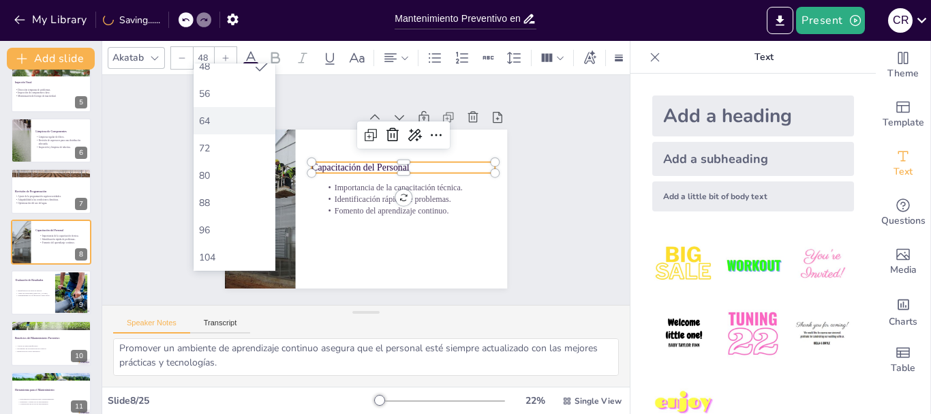
scroll to position [352, 0]
click at [216, 106] on div "56" at bounding box center [234, 107] width 71 height 13
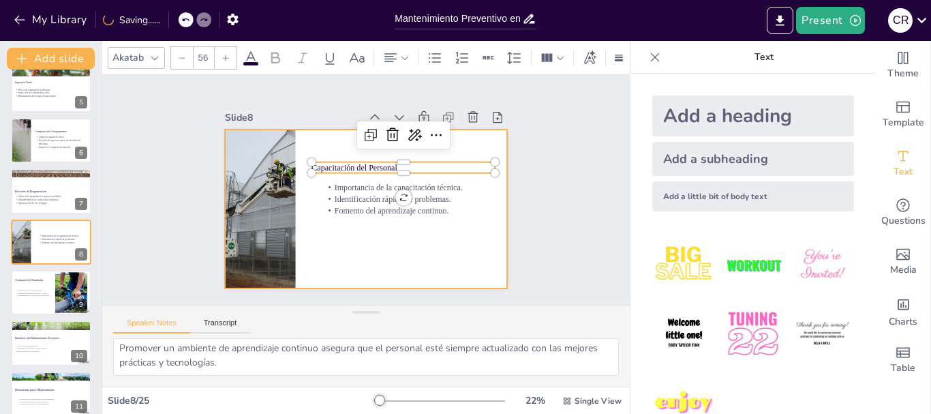
click at [336, 249] on div at bounding box center [362, 209] width 310 height 214
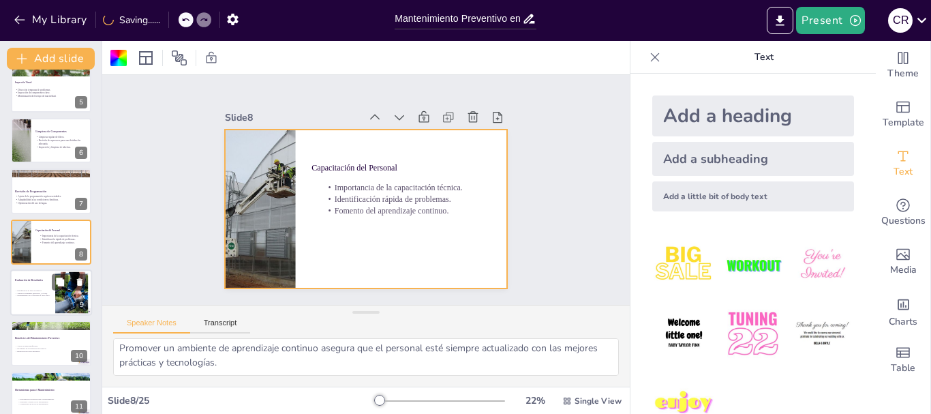
click at [39, 292] on p "Ajuste de estrategias [PERSON_NAME]." at bounding box center [33, 293] width 37 height 3
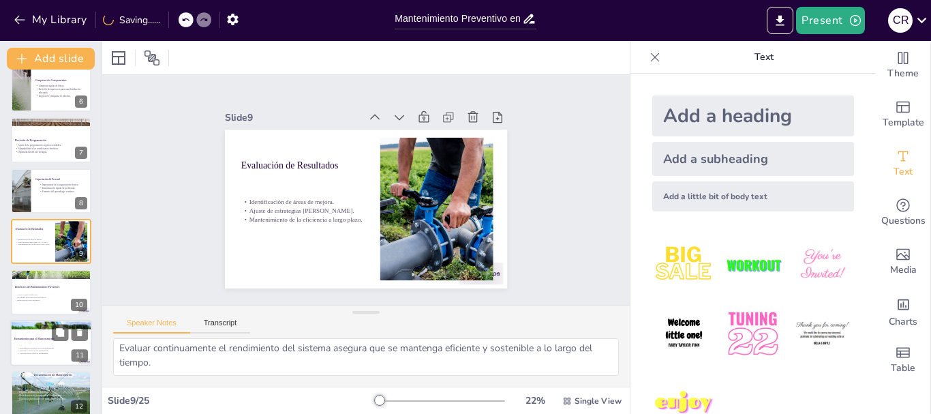
click at [44, 352] on p "Capacitación en el uso de herramientas." at bounding box center [54, 353] width 74 height 3
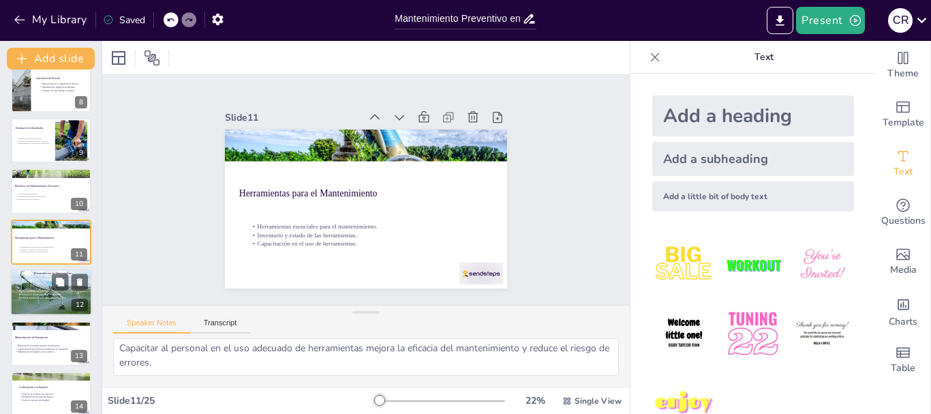
click at [40, 298] on span "Facilita la planificación de futuras intervenciones." at bounding box center [42, 298] width 48 height 3
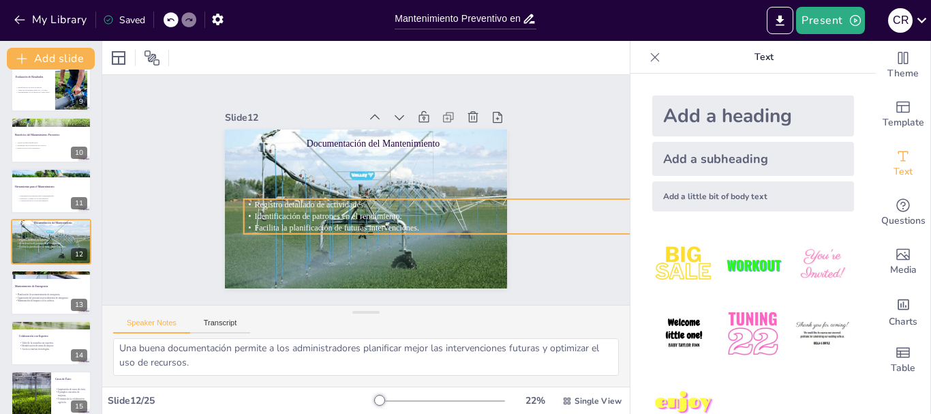
click at [305, 205] on span "Registro detallado de actividades." at bounding box center [308, 193] width 110 height 32
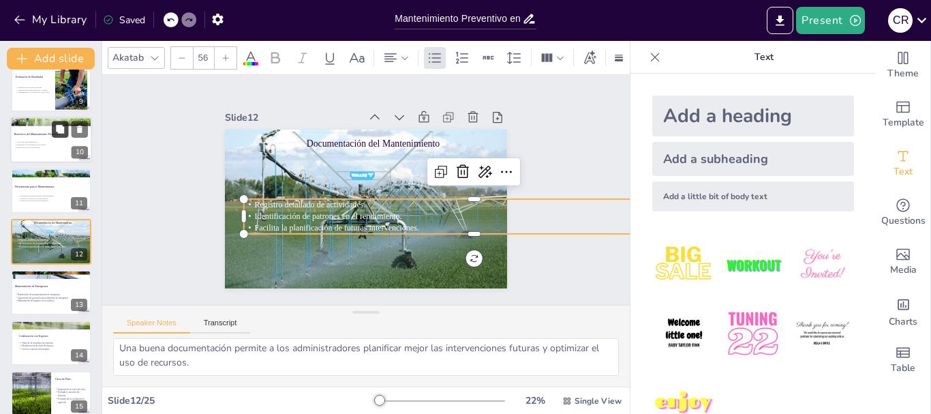
click at [35, 187] on p "Herramientas para el Mantenimiento" at bounding box center [51, 187] width 72 height 4
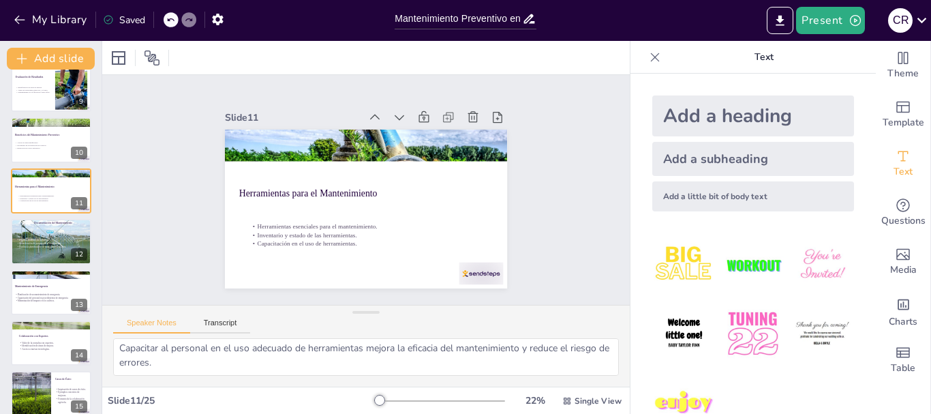
scroll to position [368, 0]
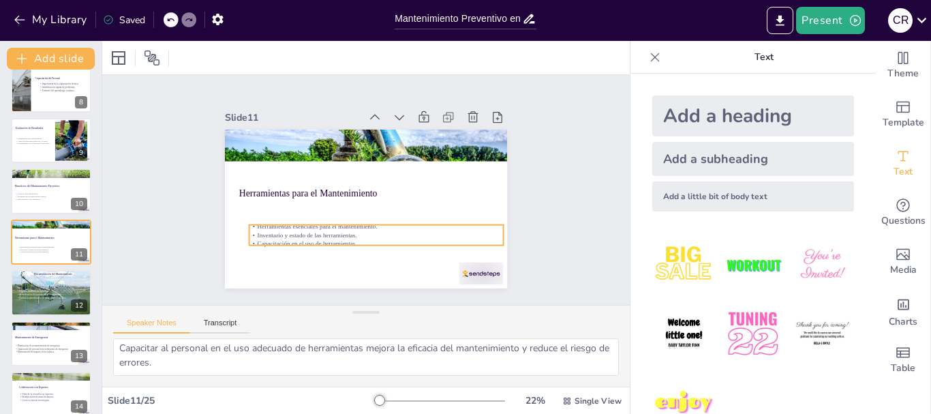
click at [267, 233] on p "Inventario y estado de las herramientas." at bounding box center [357, 234] width 236 height 111
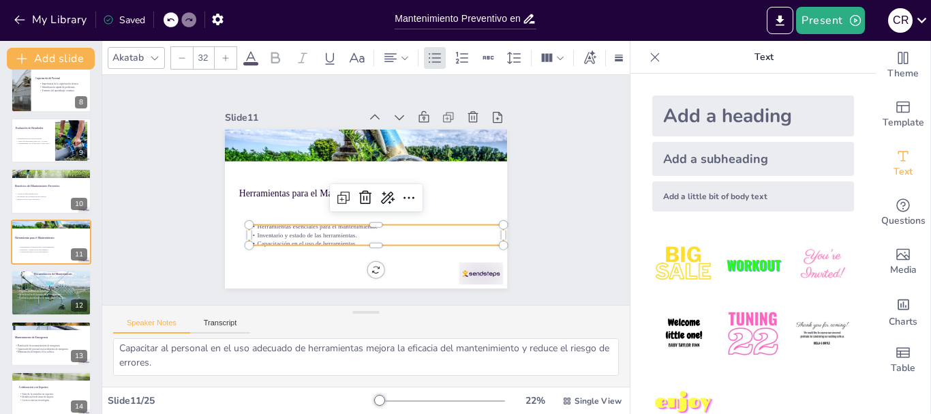
click at [207, 50] on input "32" at bounding box center [203, 58] width 19 height 22
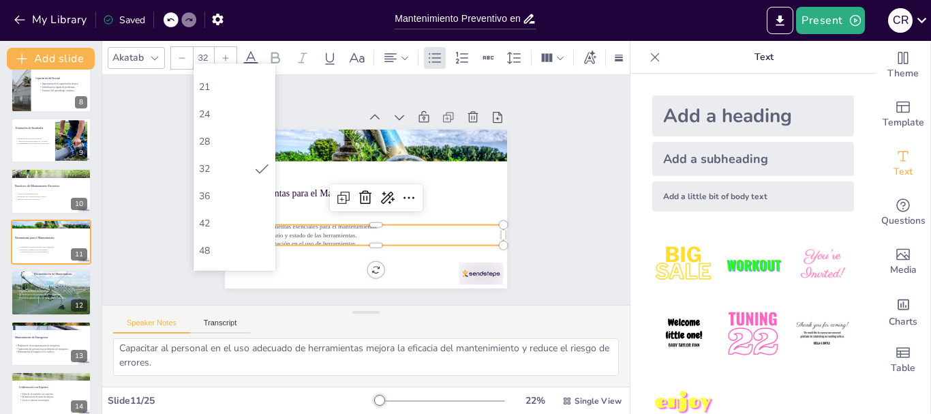
scroll to position [205, 0]
click at [223, 251] on div "56" at bounding box center [234, 254] width 71 height 13
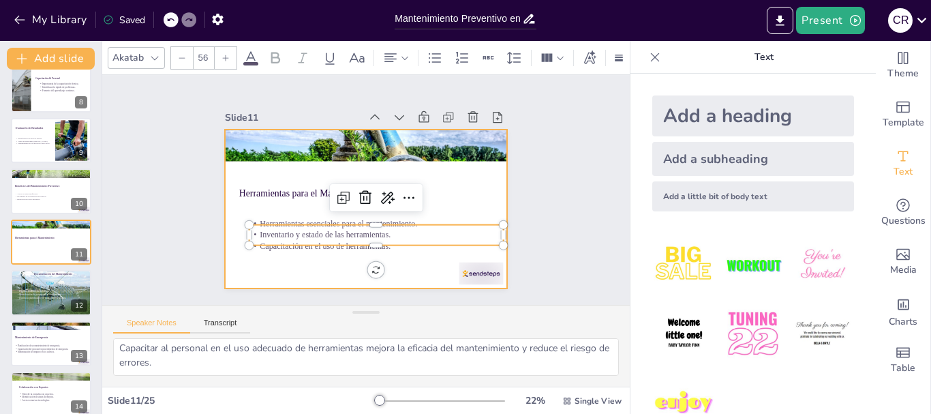
click at [253, 195] on div at bounding box center [351, 202] width 307 height 316
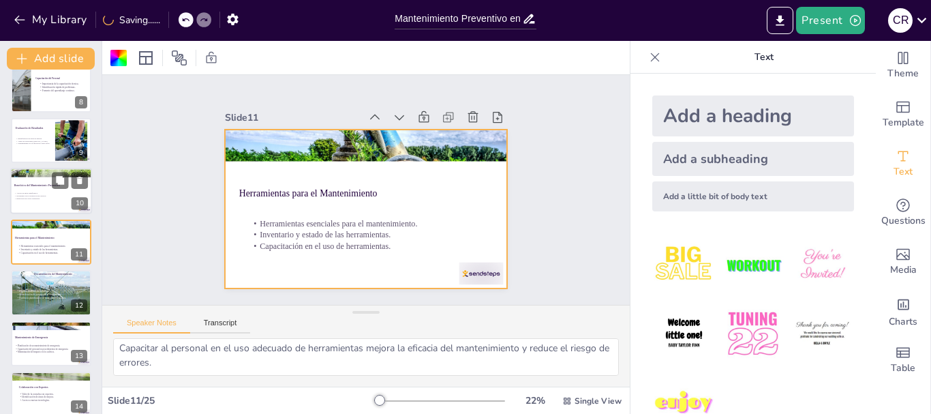
click at [44, 187] on p "Beneficios del Mantenimiento Preventivo" at bounding box center [51, 185] width 74 height 4
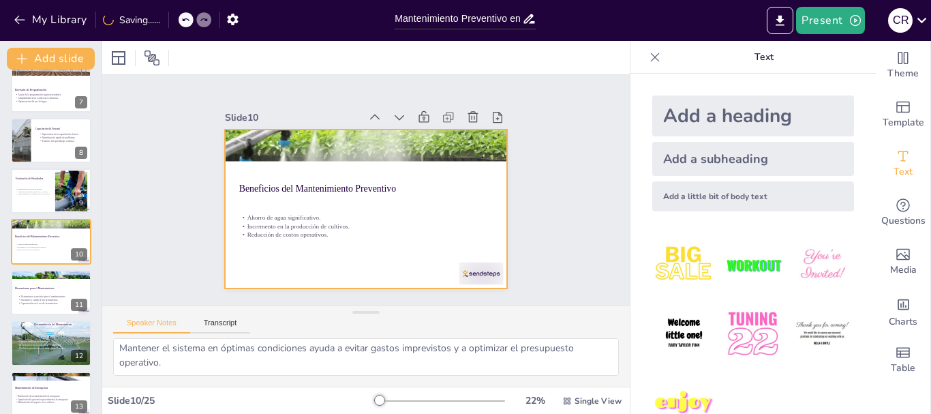
click at [273, 201] on div at bounding box center [363, 209] width 297 height 188
click at [275, 215] on p "Ahorro de agua significativo." at bounding box center [364, 216] width 254 height 35
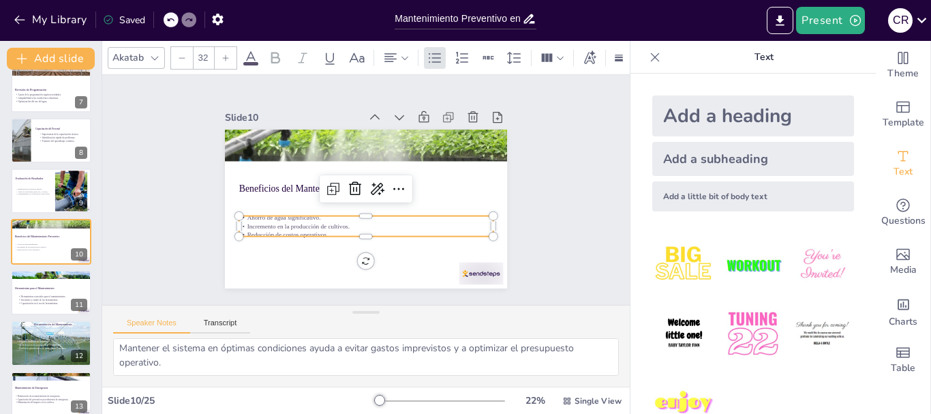
click at [204, 48] on input "32" at bounding box center [203, 58] width 19 height 22
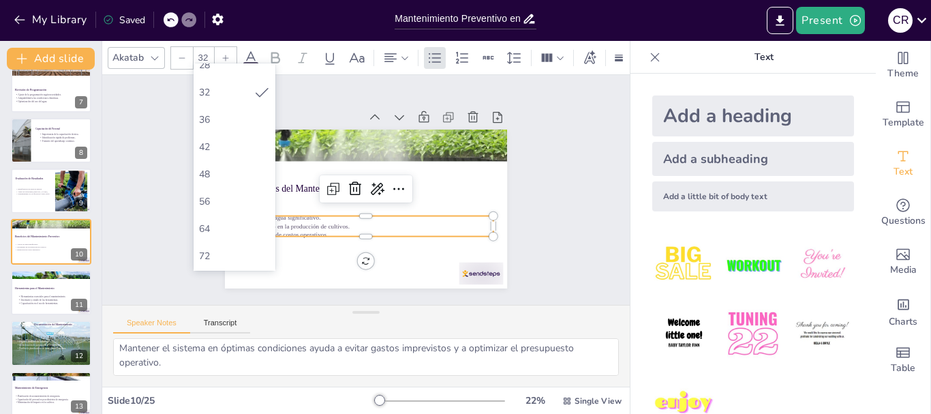
scroll to position [273, 0]
click at [226, 175] on div "56" at bounding box center [235, 186] width 82 height 27
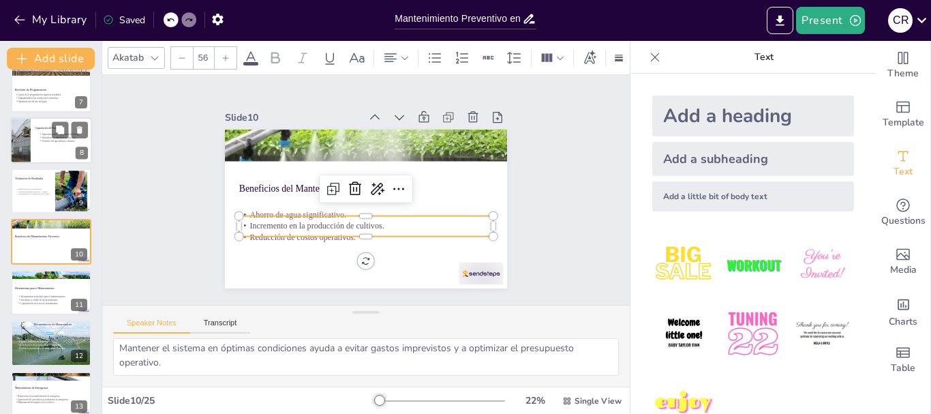
click at [23, 143] on div at bounding box center [20, 140] width 61 height 46
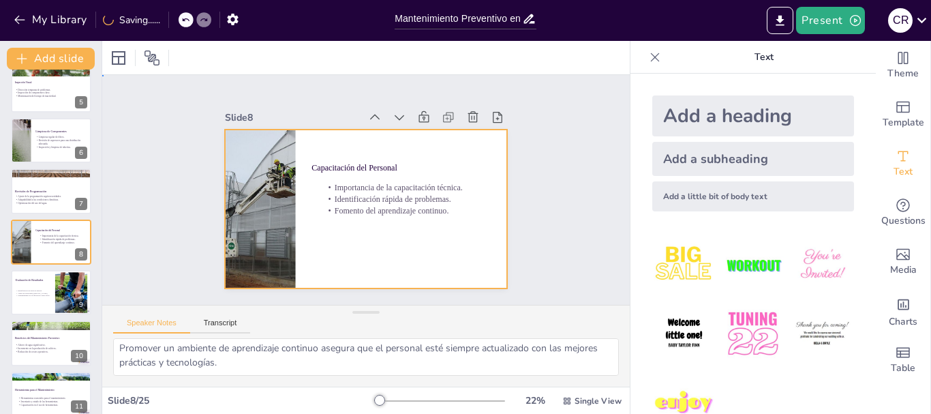
click at [351, 218] on div at bounding box center [362, 209] width 310 height 214
click at [365, 207] on div "Capacitación del Personal Importancia de la capacitación técnica. Identificació…" at bounding box center [363, 209] width 297 height 188
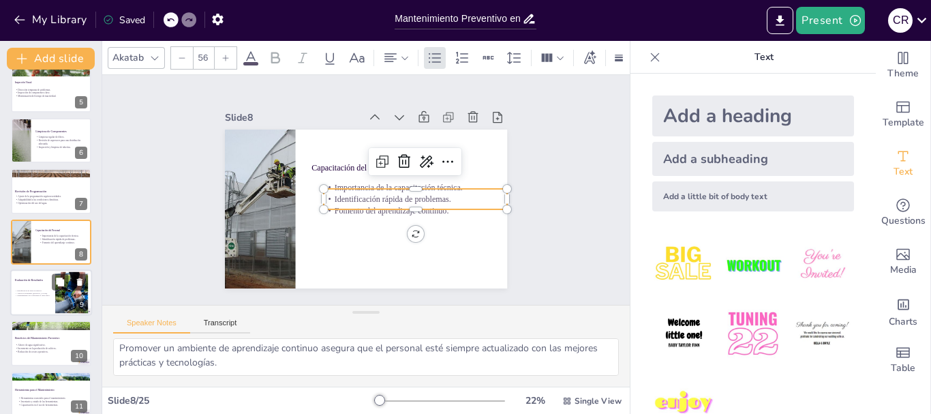
click at [35, 282] on div "Evaluación de Resultados" at bounding box center [33, 280] width 37 height 6
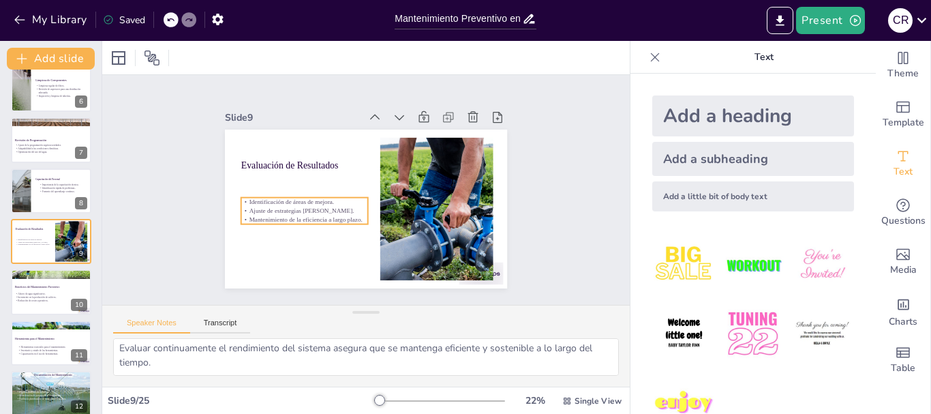
click at [285, 210] on div "Identificación de áreas de mejora. Ajuste de estrategias [PERSON_NAME]. Manteni…" at bounding box center [302, 197] width 130 height 53
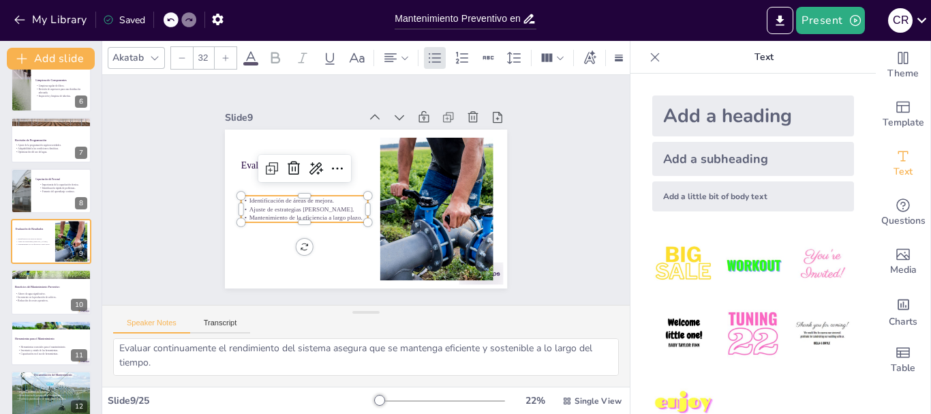
click at [211, 53] on input "32" at bounding box center [203, 58] width 19 height 22
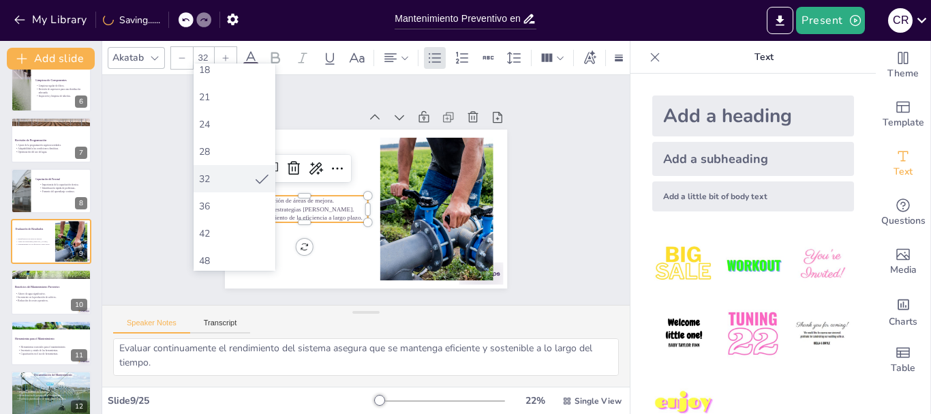
scroll to position [205, 0]
click at [225, 255] on div "56" at bounding box center [234, 254] width 71 height 13
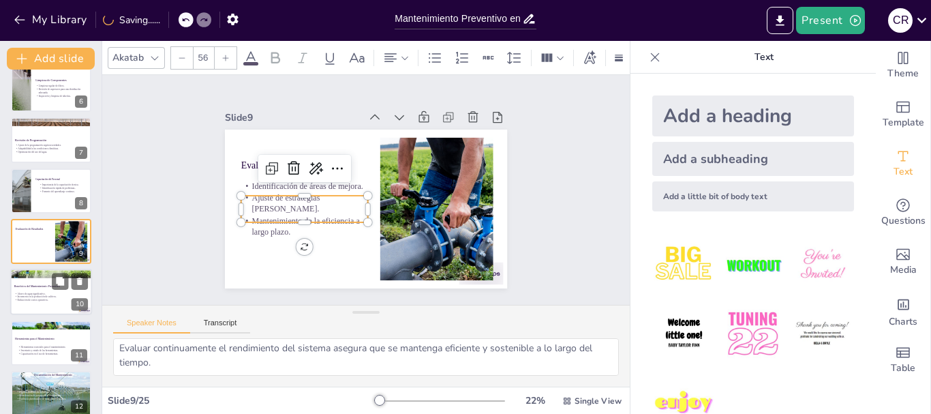
click at [28, 307] on div at bounding box center [51, 292] width 82 height 46
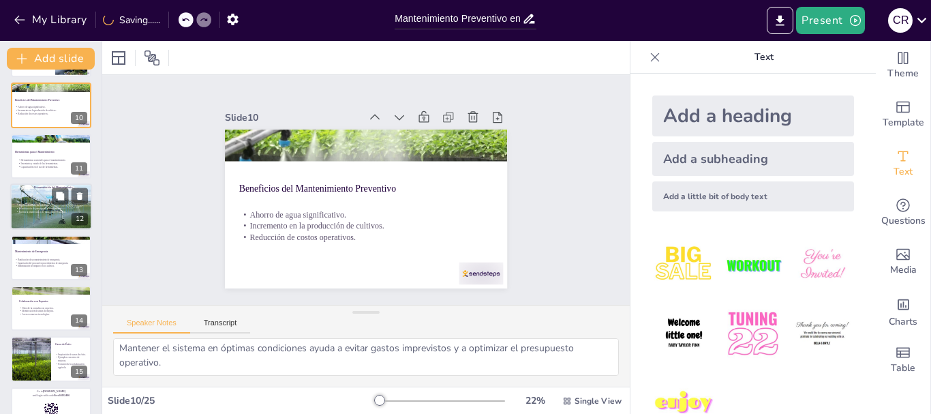
click at [31, 199] on div at bounding box center [51, 206] width 87 height 46
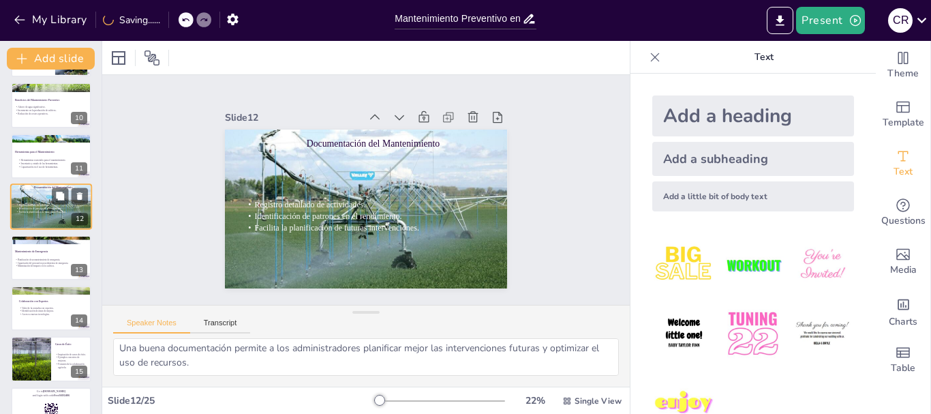
scroll to position [419, 0]
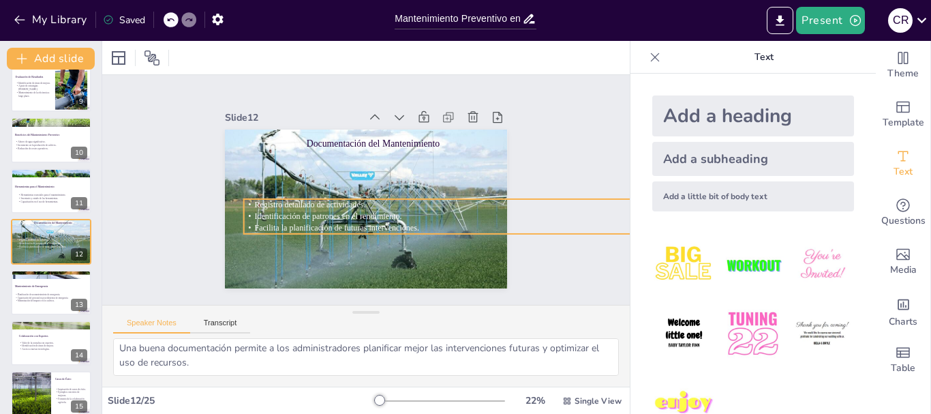
click at [297, 215] on span "Identificación de patrones en el rendimiento." at bounding box center [325, 212] width 147 height 25
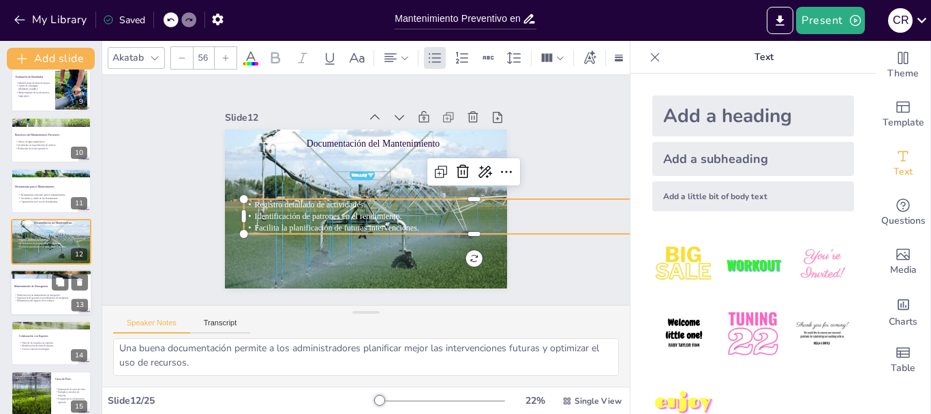
click at [29, 303] on div at bounding box center [51, 292] width 82 height 46
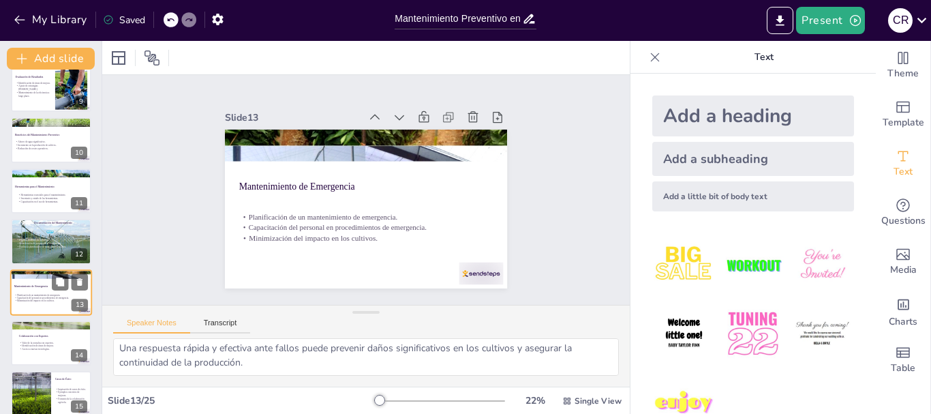
scroll to position [470, 0]
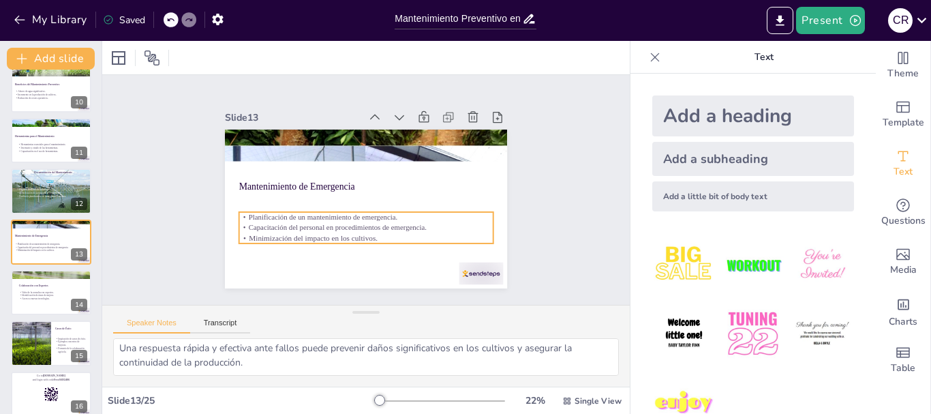
click at [297, 212] on p "Planificación de un mantenimiento de emergencia." at bounding box center [360, 216] width 251 height 63
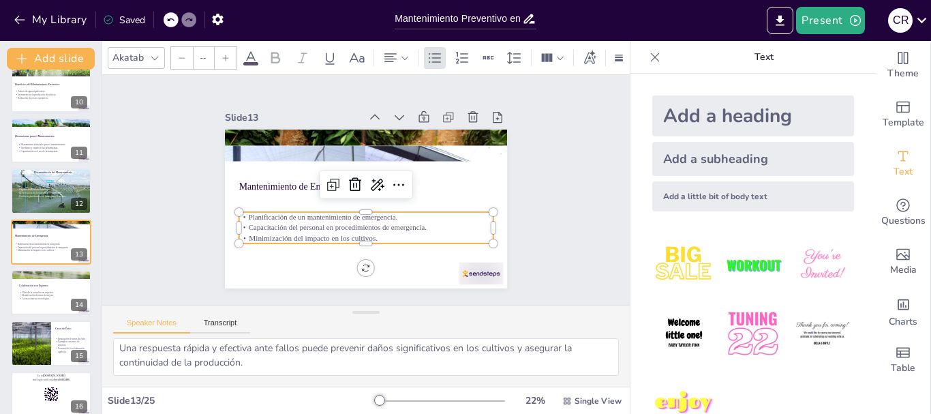
click at [200, 53] on input "--" at bounding box center [203, 58] width 19 height 22
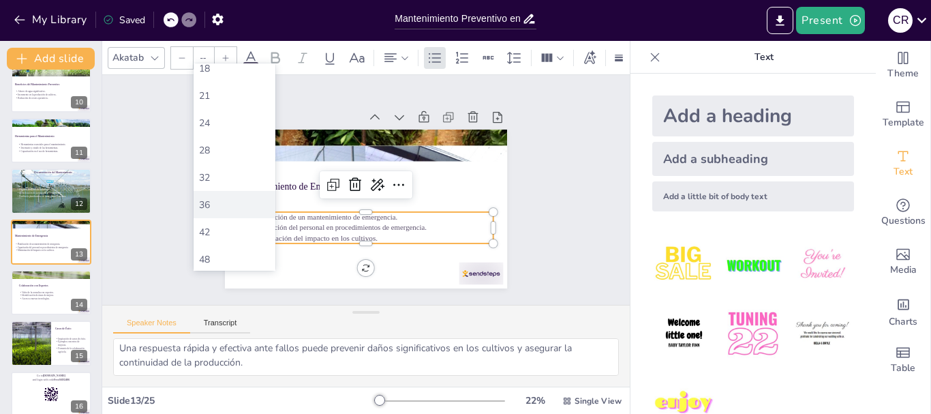
scroll to position [205, 0]
click at [221, 252] on div "56" at bounding box center [234, 254] width 71 height 13
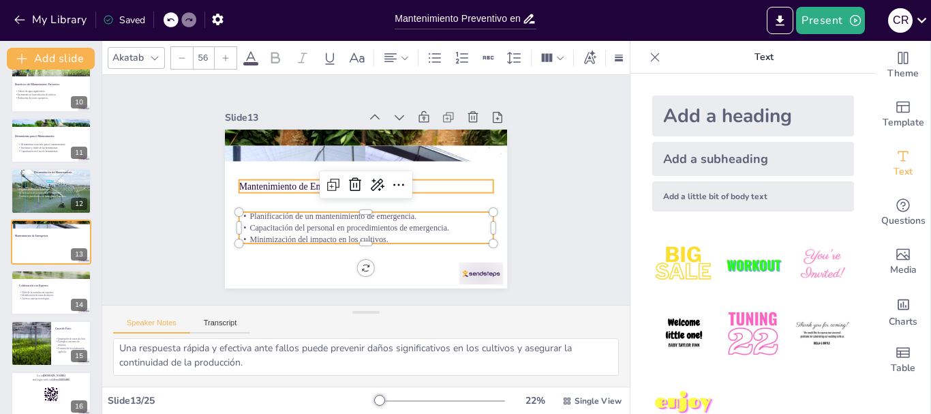
click at [253, 188] on div "Mantenimiento de Emergencia Planificación de un mantenimiento de emergencia. Ca…" at bounding box center [362, 209] width 310 height 214
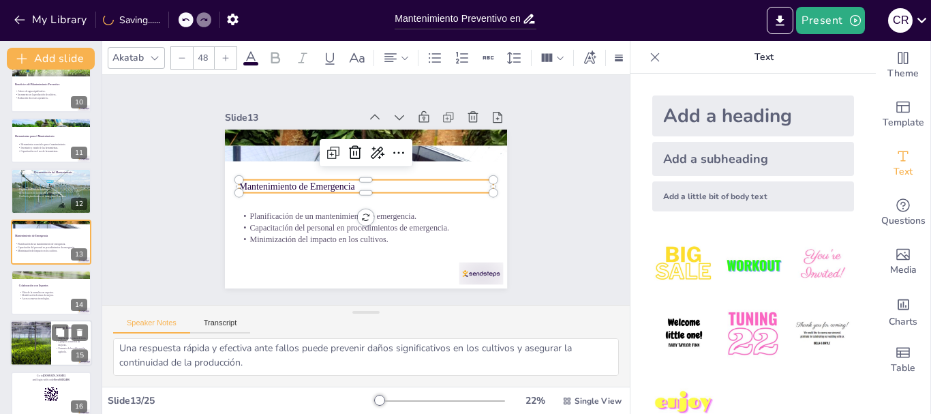
click at [27, 300] on p "Acceso a nuevas tecnologías." at bounding box center [55, 298] width 72 height 3
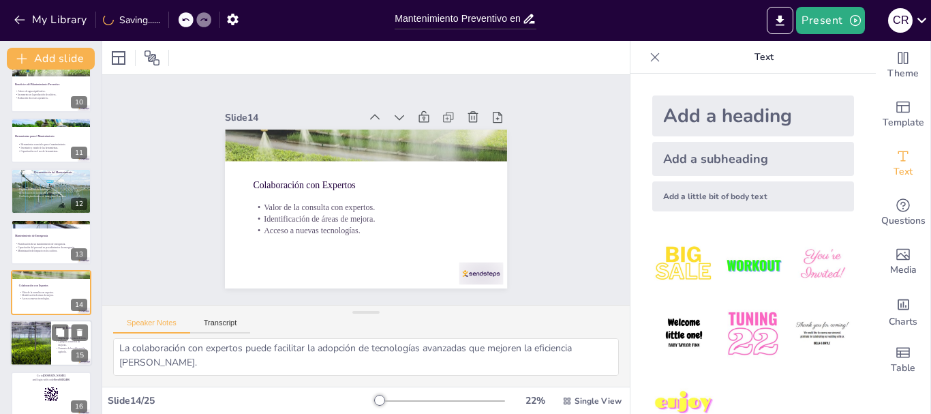
scroll to position [521, 0]
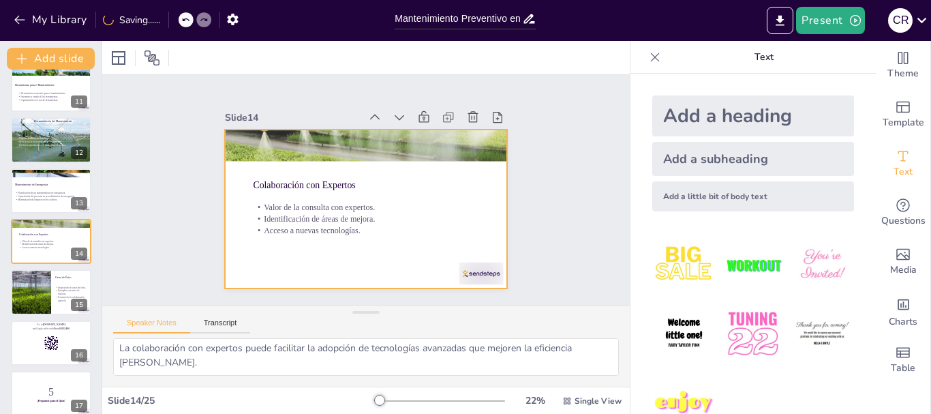
click at [313, 250] on div at bounding box center [363, 209] width 297 height 188
click at [14, 303] on div at bounding box center [30, 292] width 115 height 46
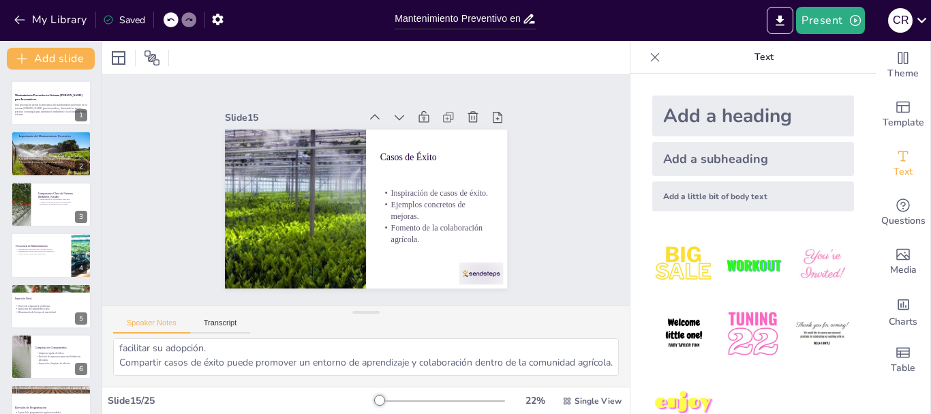
scroll to position [940, 0]
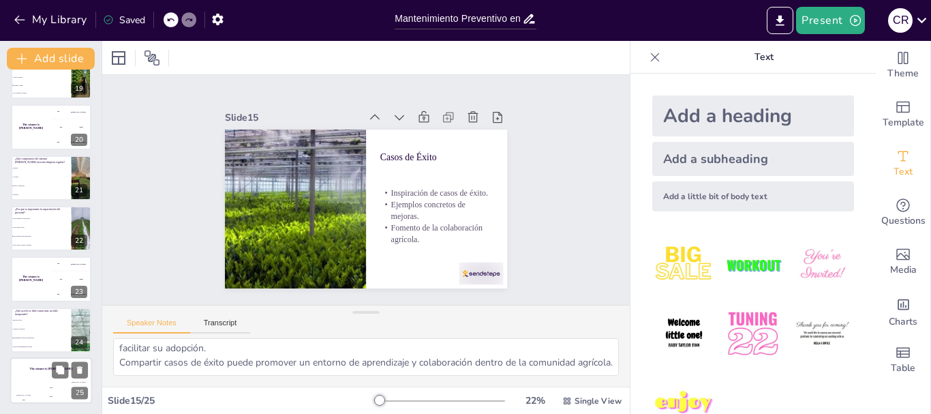
click at [33, 383] on div "Hasan 100" at bounding box center [23, 391] width 27 height 23
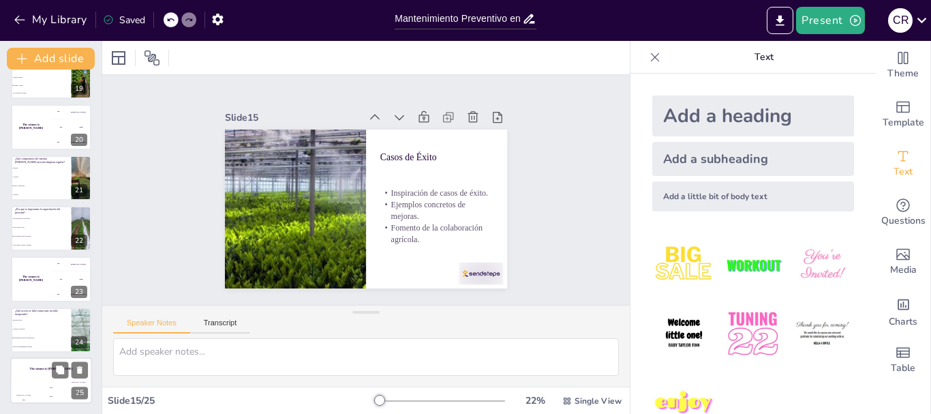
scroll to position [0, 0]
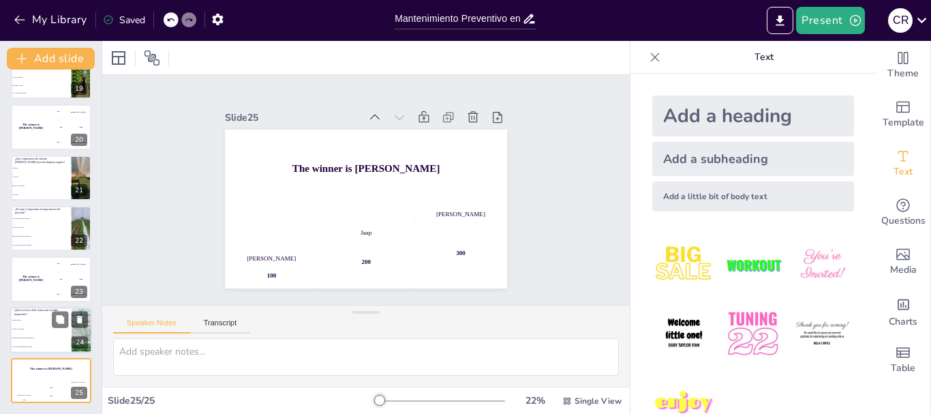
click at [21, 329] on span "Llamar a un experto" at bounding box center [41, 329] width 59 height 2
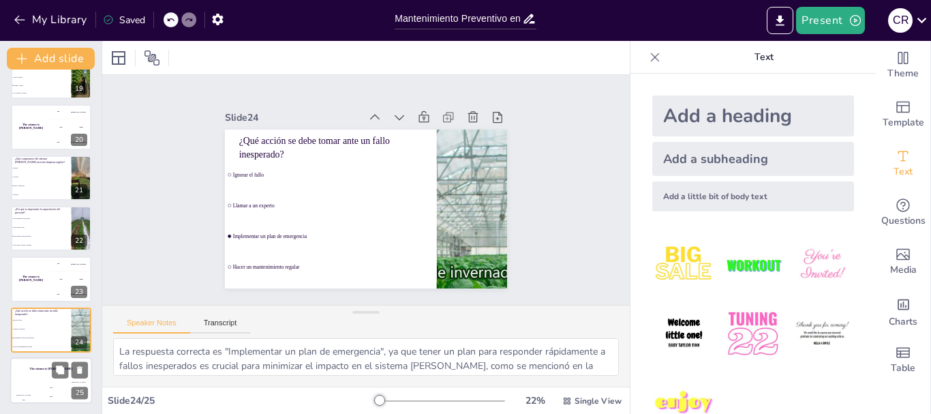
click at [29, 362] on div "The winner is [PERSON_NAME]" at bounding box center [51, 368] width 82 height 23
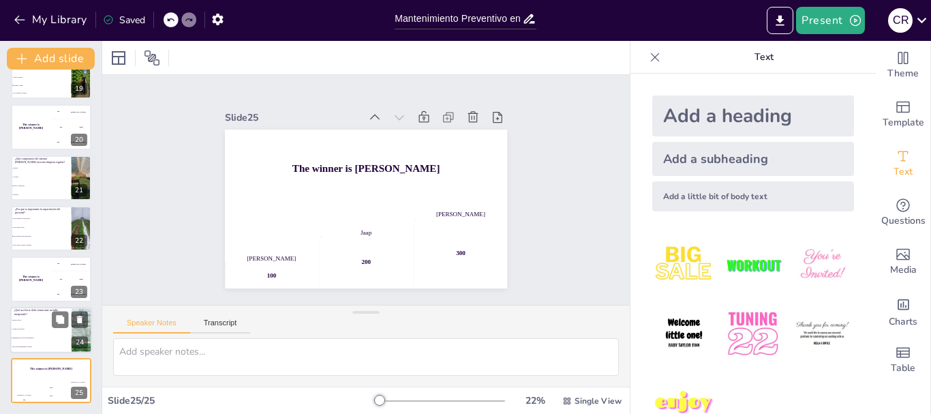
click at [35, 331] on li "Llamar a un experto" at bounding box center [40, 329] width 61 height 9
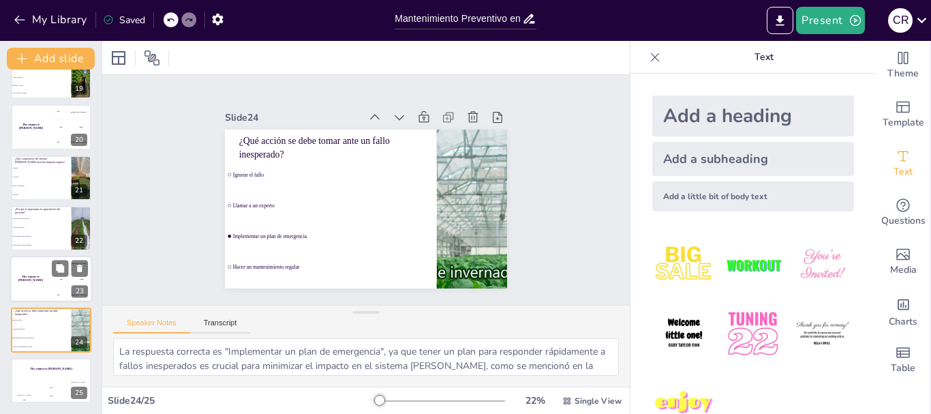
click at [39, 290] on div "The winner is [PERSON_NAME]" at bounding box center [30, 279] width 41 height 46
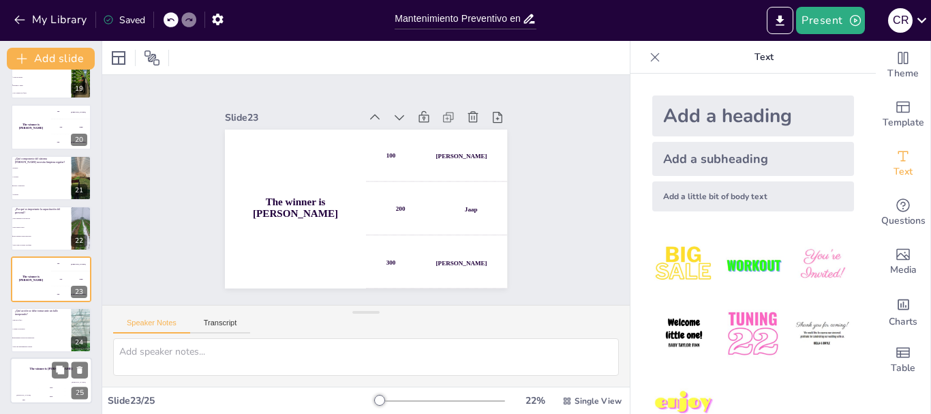
click at [37, 372] on div "The winner is [PERSON_NAME]" at bounding box center [51, 368] width 82 height 23
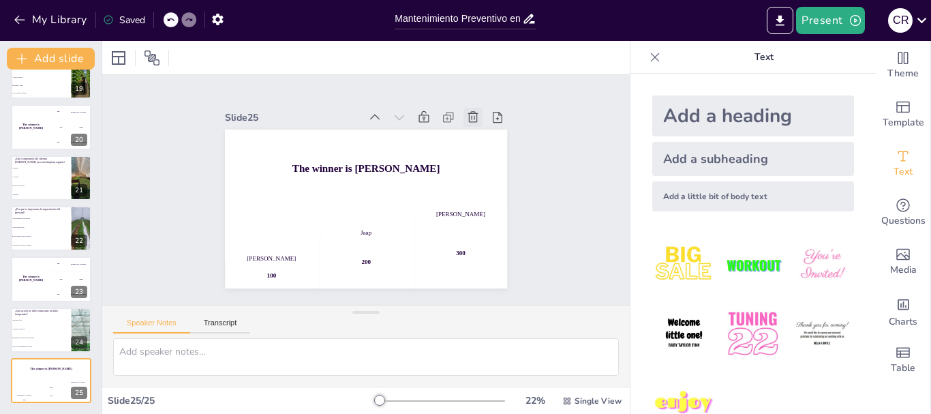
click at [475, 122] on icon at bounding box center [481, 128] width 12 height 12
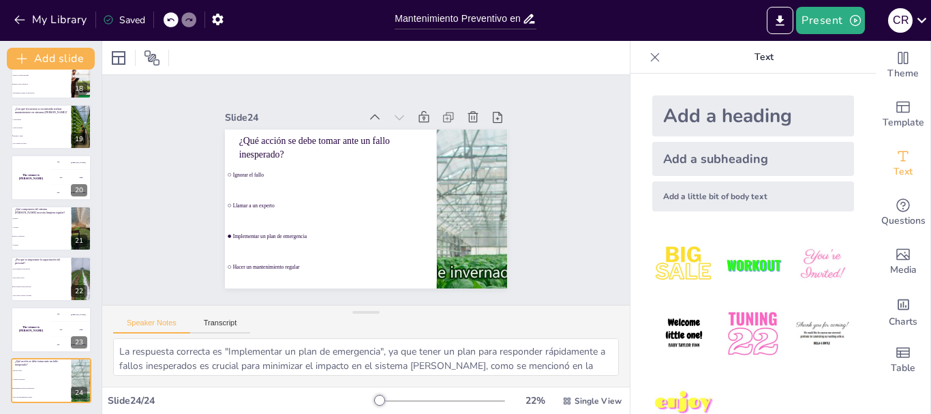
scroll to position [889, 0]
click at [475, 123] on icon at bounding box center [481, 129] width 12 height 12
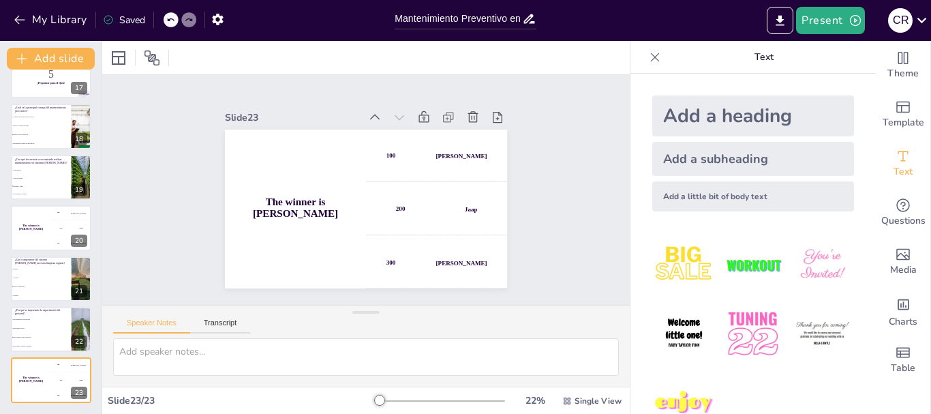
click at [475, 122] on icon at bounding box center [481, 128] width 12 height 12
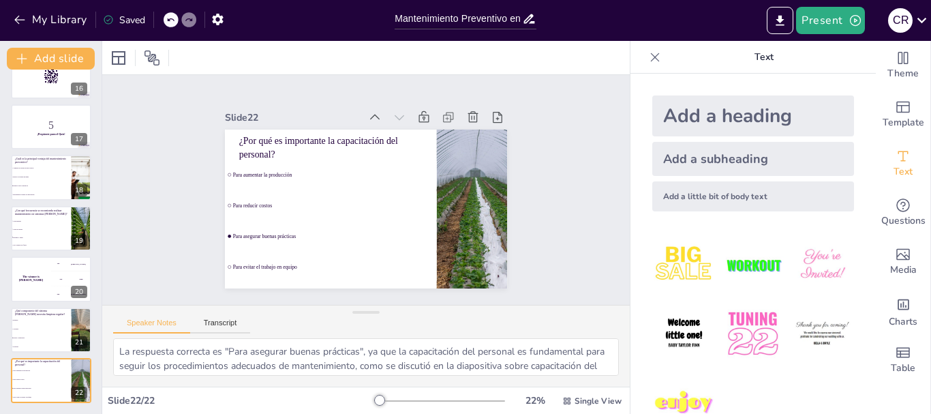
click at [480, 134] on icon at bounding box center [486, 140] width 12 height 13
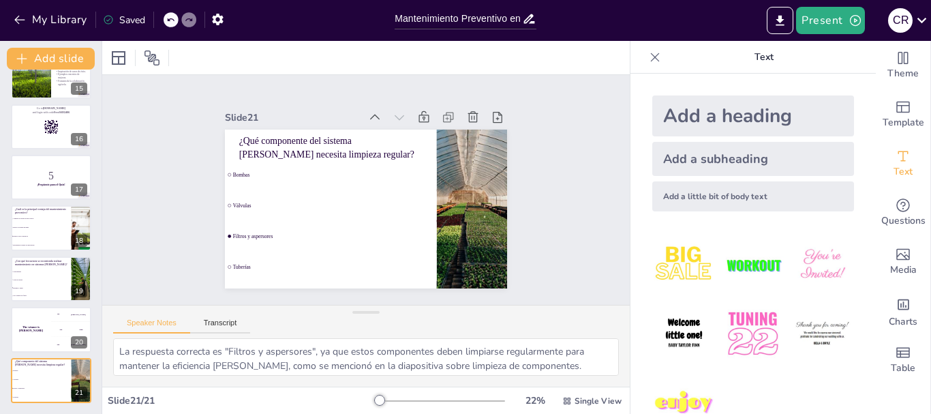
click at [475, 123] on icon at bounding box center [481, 129] width 12 height 12
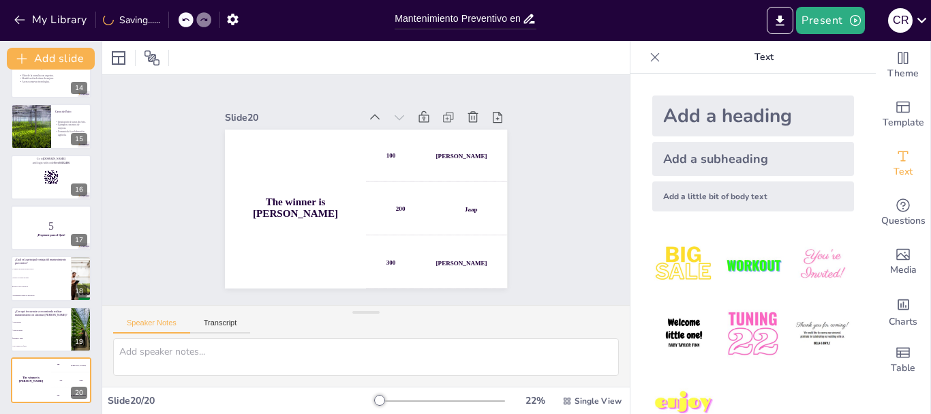
click at [475, 123] on icon at bounding box center [481, 129] width 12 height 12
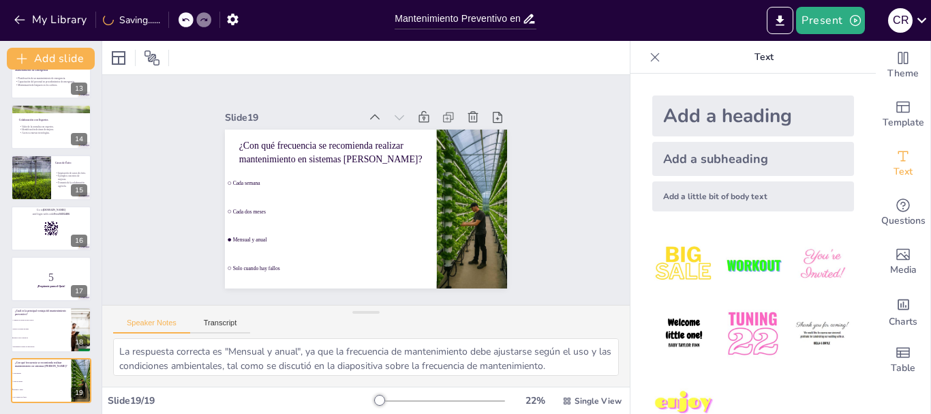
click at [480, 134] on icon at bounding box center [486, 140] width 12 height 13
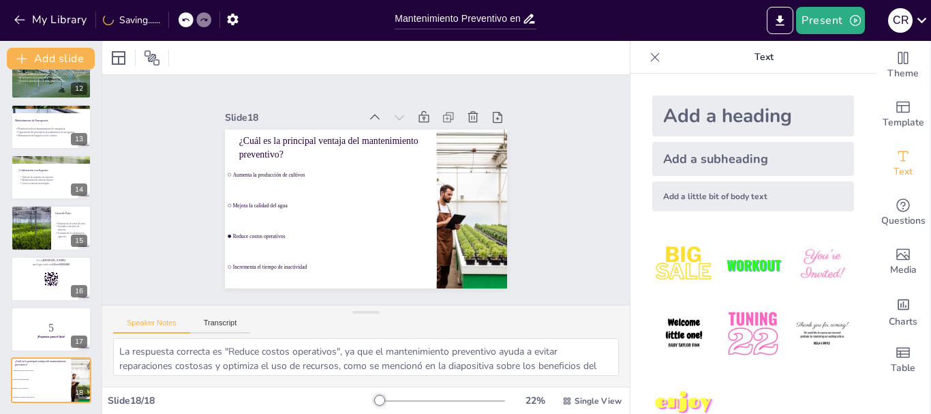
click at [480, 134] on icon at bounding box center [486, 140] width 12 height 13
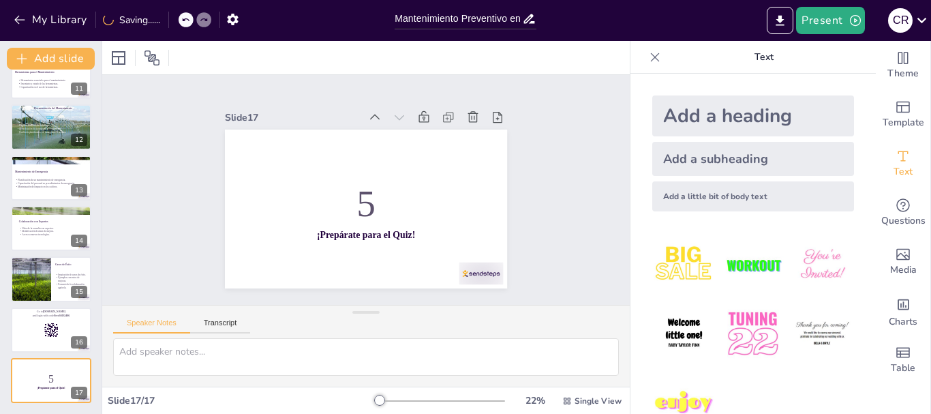
click at [475, 122] on icon at bounding box center [481, 128] width 12 height 12
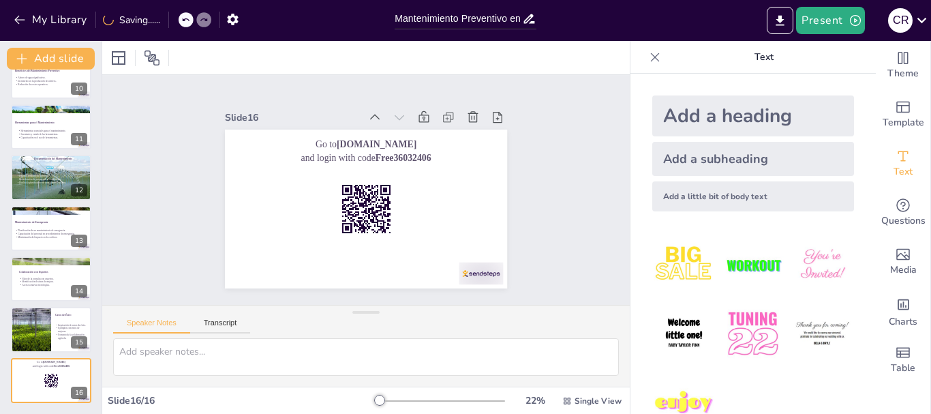
click at [475, 123] on icon at bounding box center [481, 129] width 12 height 12
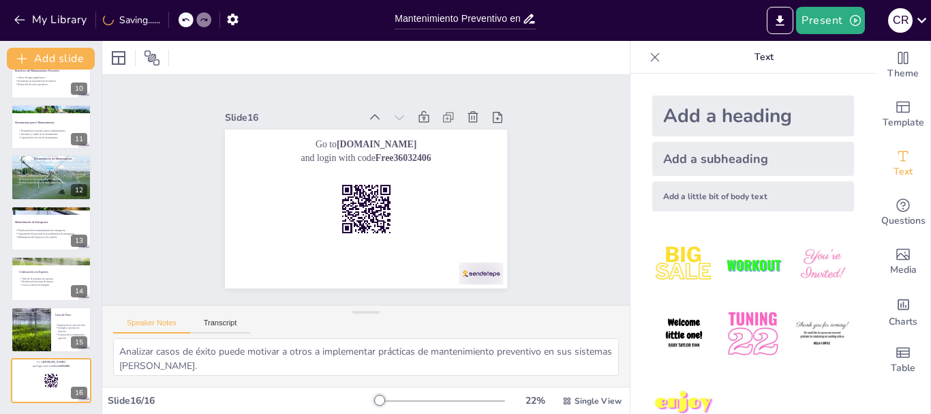
scroll to position [433, 0]
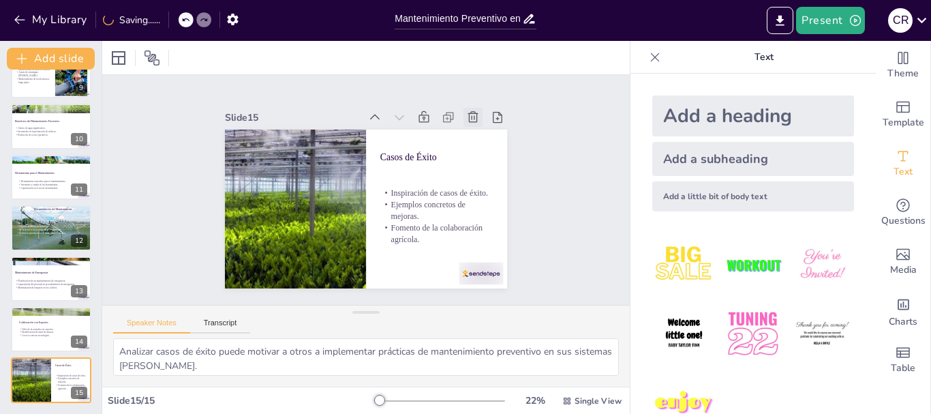
click at [473, 121] on icon at bounding box center [480, 128] width 15 height 15
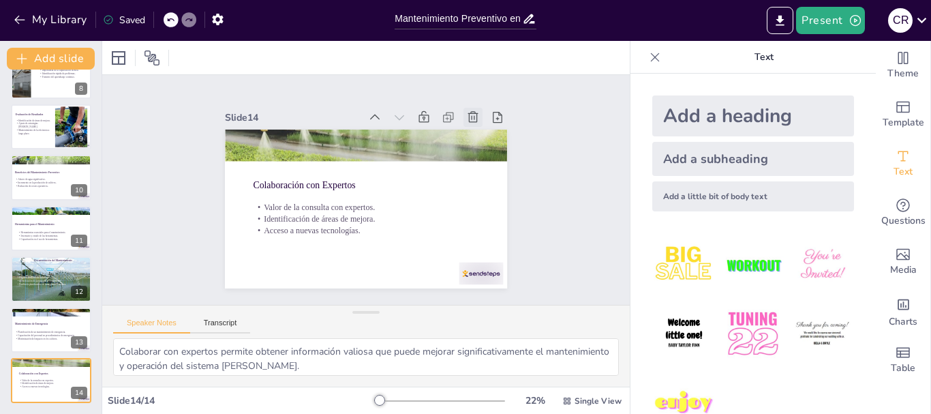
click at [480, 134] on icon at bounding box center [486, 140] width 12 height 13
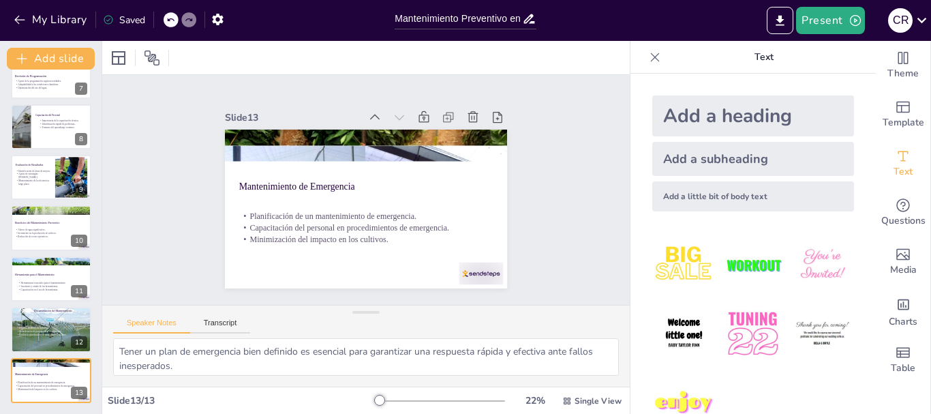
click at [552, 219] on div "Slide 1 Mantenimiento Preventivo en Sistemas [PERSON_NAME] para Invernaderos Es…" at bounding box center [366, 190] width 564 height 335
click at [485, 273] on div at bounding box center [472, 285] width 46 height 27
click at [46, 325] on div at bounding box center [51, 329] width 87 height 46
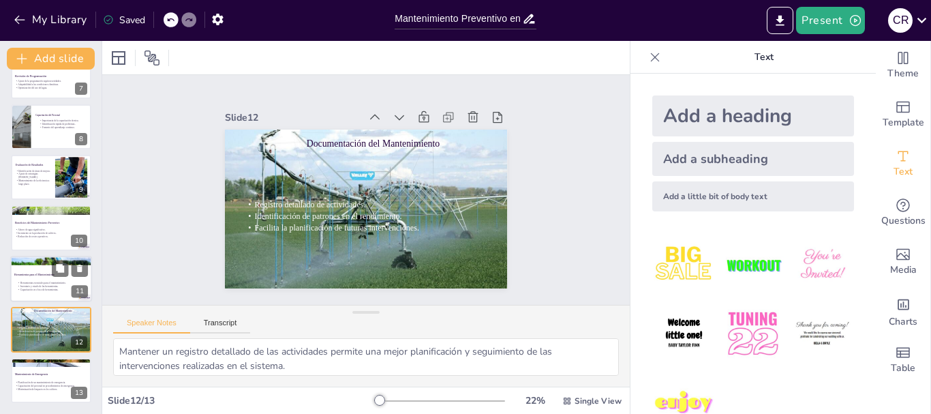
click at [33, 274] on p "Herramientas para el Mantenimiento" at bounding box center [51, 274] width 74 height 4
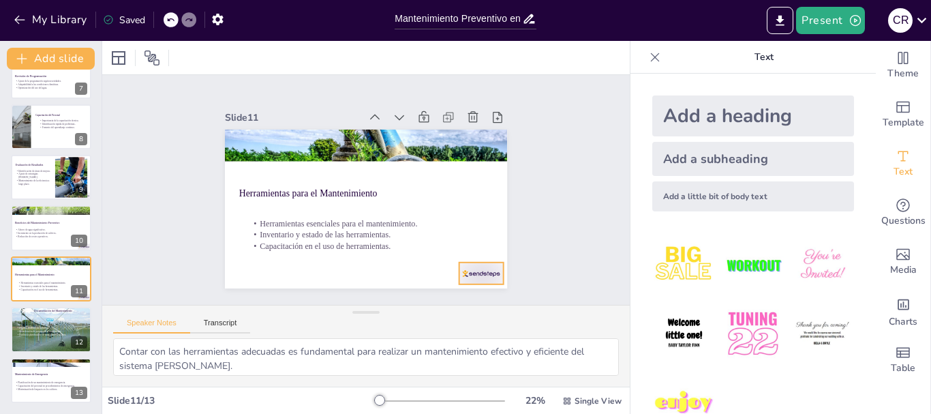
click at [478, 280] on div at bounding box center [462, 295] width 48 height 31
click at [56, 231] on p "Incremento en la producción de cultivos." at bounding box center [51, 232] width 74 height 3
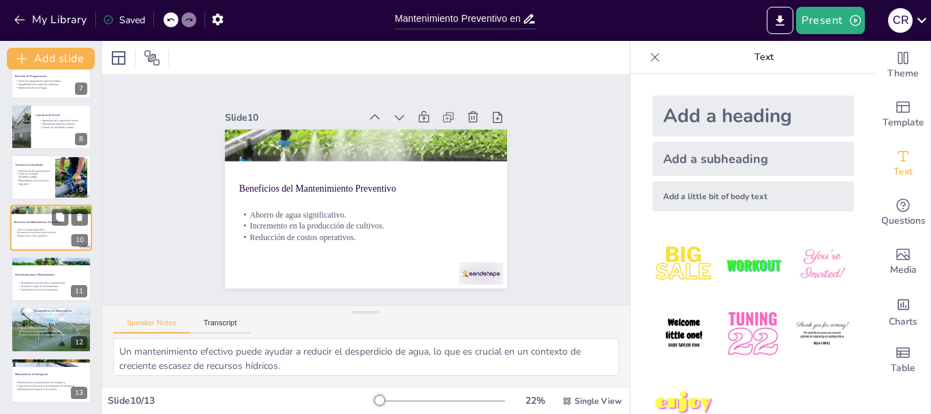
scroll to position [318, 0]
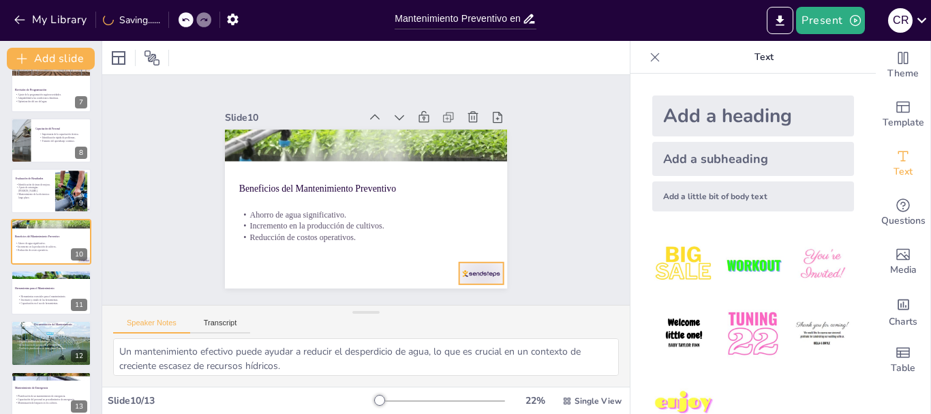
click at [461, 272] on div at bounding box center [472, 285] width 46 height 27
click at [25, 181] on div at bounding box center [51, 191] width 82 height 46
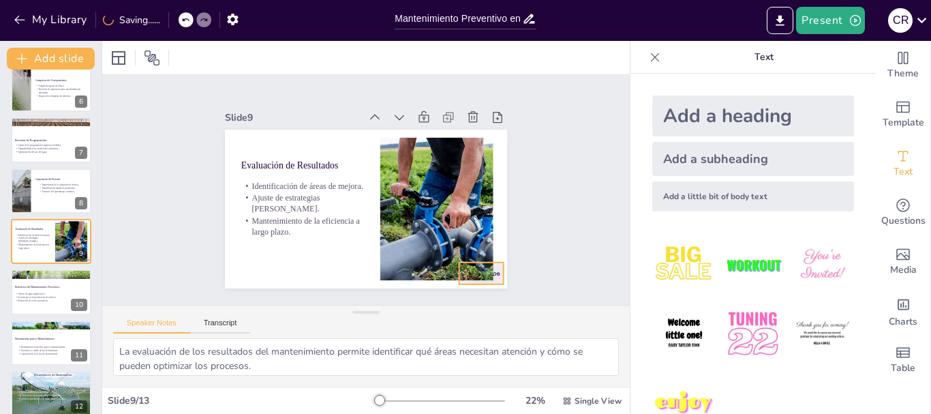
click at [491, 277] on div "Evaluación de Resultados Identificación de áreas de mejora. Ajuste de estrategi…" at bounding box center [366, 209] width 282 height 159
click at [41, 188] on p "Identificación rápida de problemas." at bounding box center [65, 187] width 53 height 3
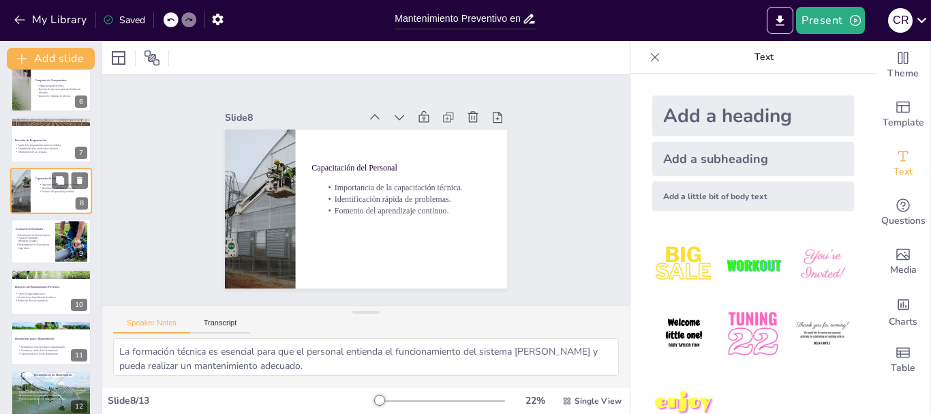
scroll to position [216, 0]
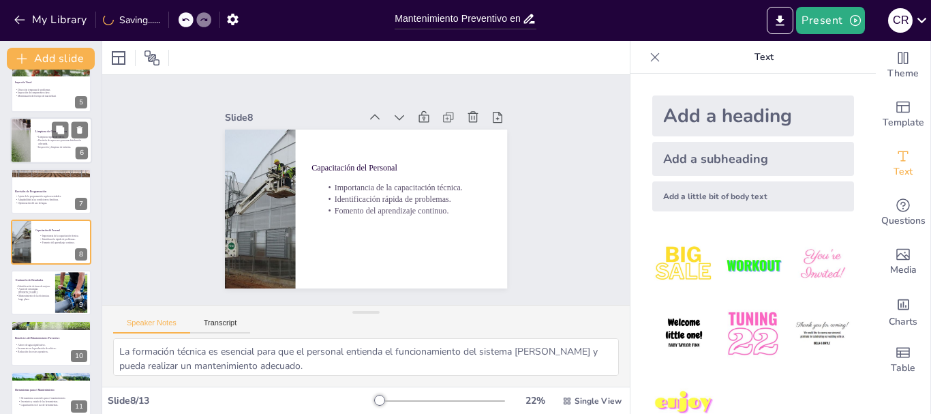
click at [43, 141] on p "Revisión de aspersores para una distribución adecuada." at bounding box center [61, 142] width 53 height 7
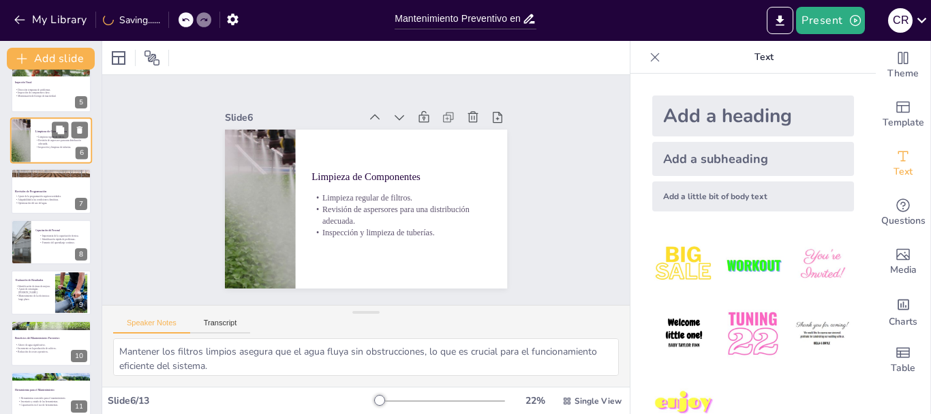
scroll to position [115, 0]
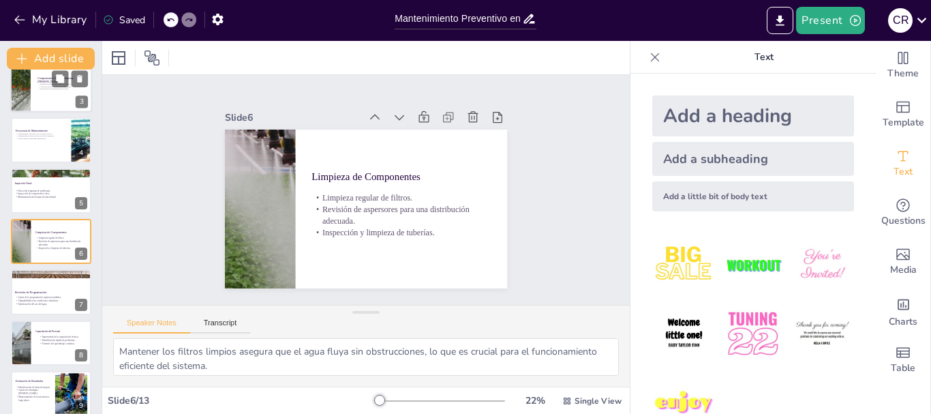
click at [44, 98] on div at bounding box center [51, 89] width 82 height 46
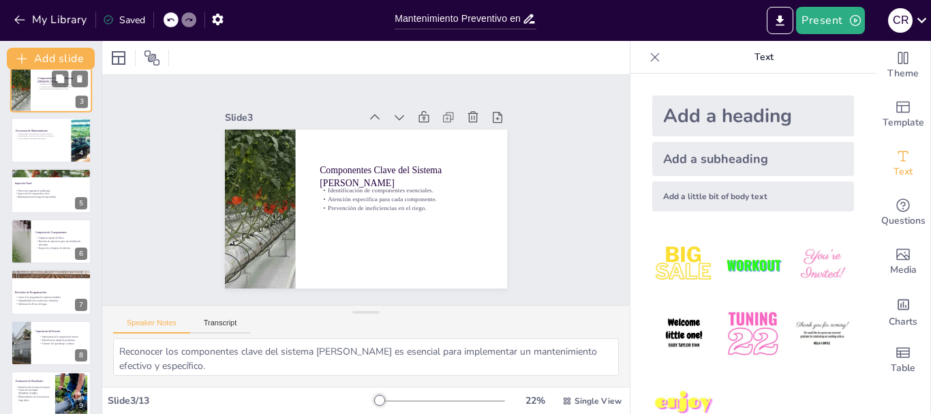
scroll to position [0, 0]
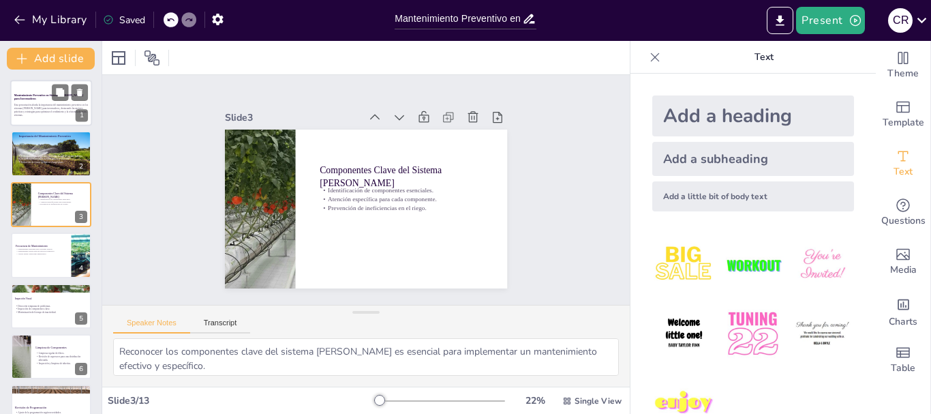
click at [29, 108] on p "Esta presentación aborda la importancia del mantenimiento preventivo en los sis…" at bounding box center [51, 111] width 74 height 14
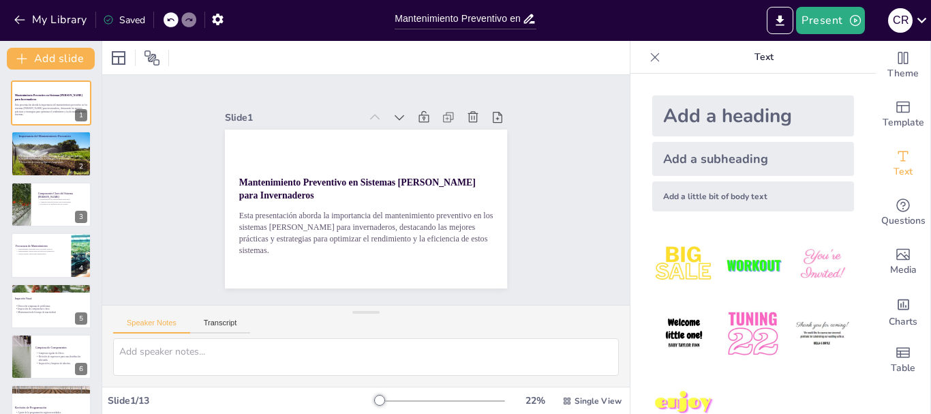
click at [517, 186] on div "Slide 1 Mantenimiento Preventivo en Sistemas [PERSON_NAME] para Invernaderos Es…" at bounding box center [366, 190] width 378 height 234
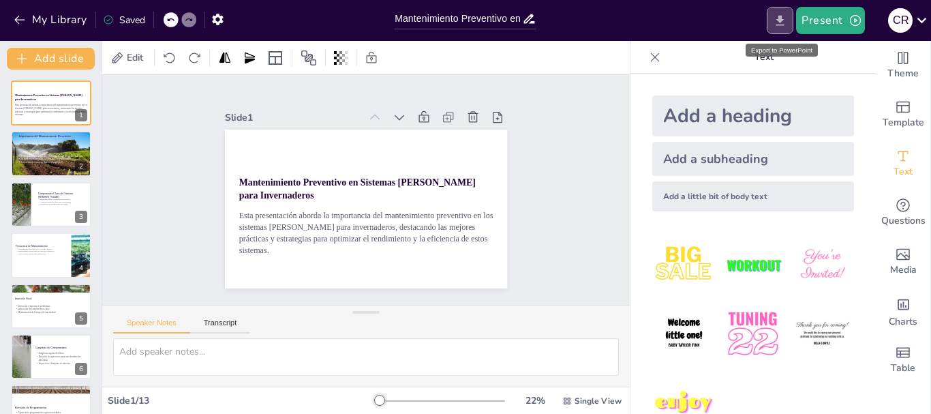
click at [780, 25] on icon "Export to PowerPoint" at bounding box center [781, 20] width 8 height 10
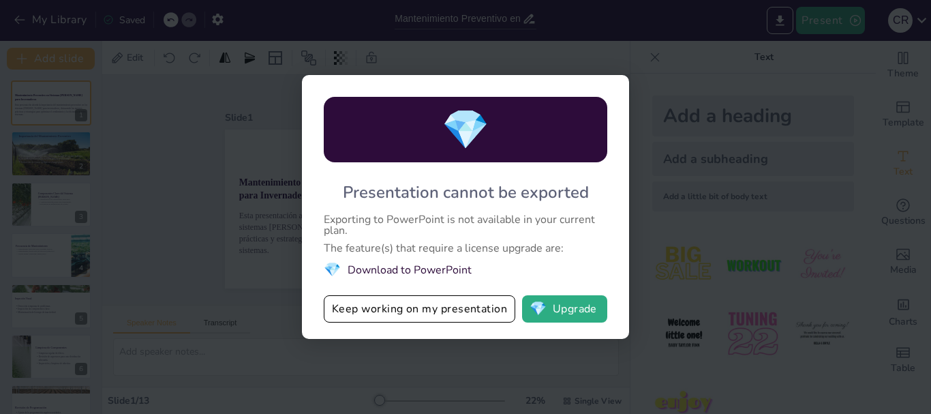
click at [709, 222] on div "💎 Presentation cannot be exported Exporting to PowerPoint is not available in y…" at bounding box center [465, 207] width 931 height 414
click at [203, 234] on div "💎 Presentation cannot be exported Exporting to PowerPoint is not available in y…" at bounding box center [465, 207] width 931 height 414
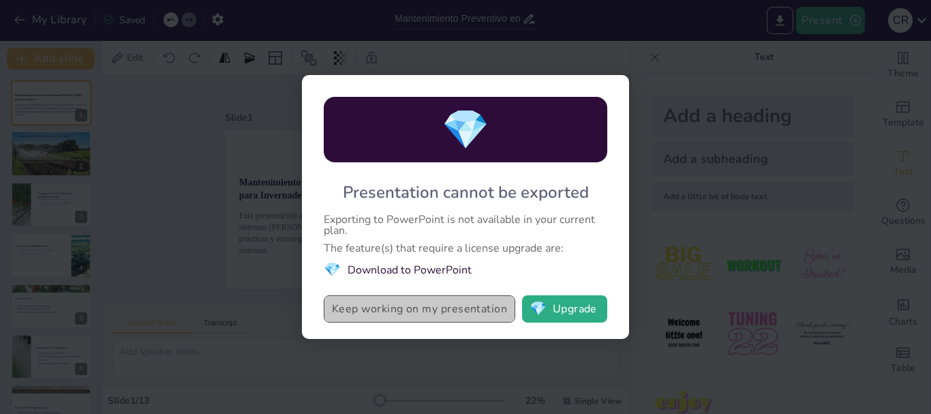
click at [415, 315] on button "Keep working on my presentation" at bounding box center [420, 308] width 192 height 27
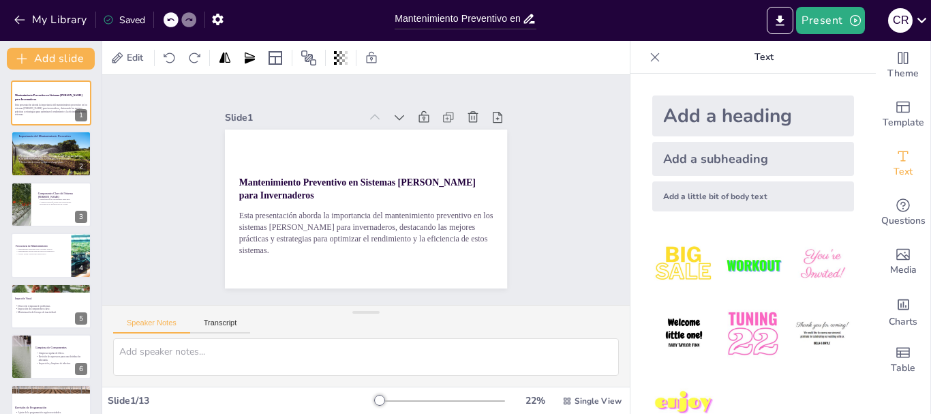
click at [648, 63] on icon at bounding box center [655, 57] width 14 height 14
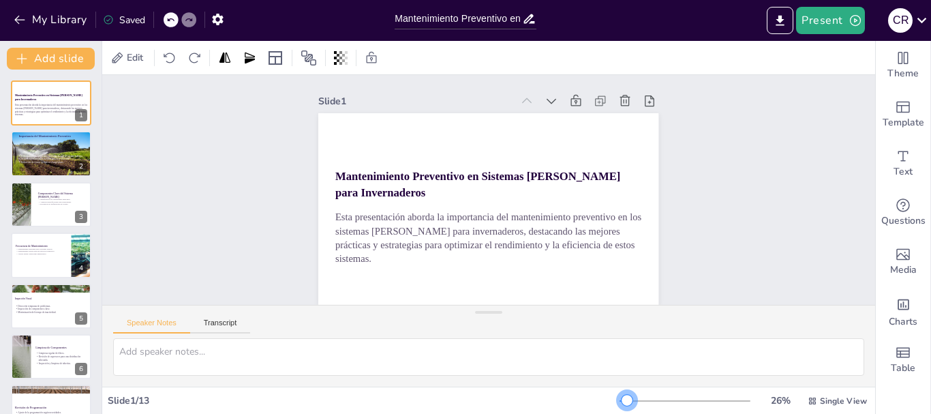
click at [622, 400] on div at bounding box center [627, 400] width 11 height 11
click at [809, 402] on icon at bounding box center [812, 400] width 7 height 7
click at [814, 371] on span "List View" at bounding box center [818, 370] width 72 height 13
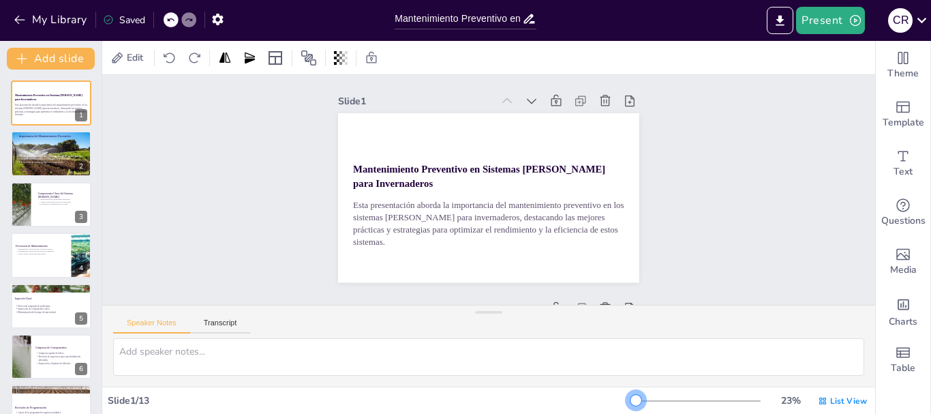
click at [631, 402] on div at bounding box center [636, 400] width 11 height 11
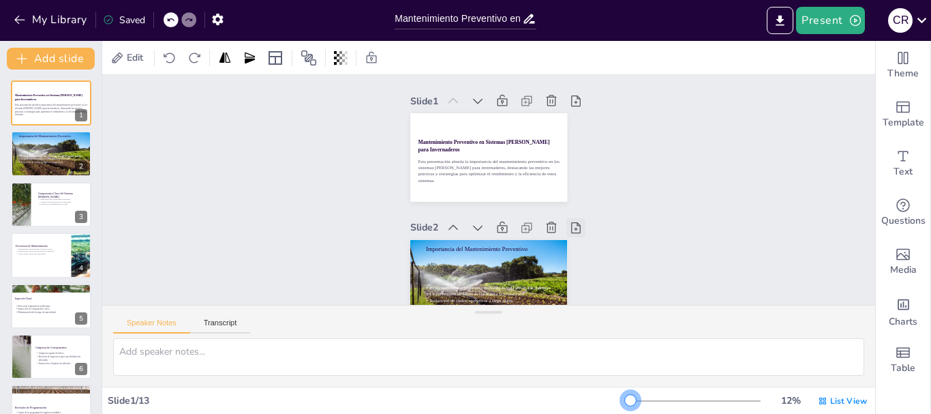
click at [567, 234] on div at bounding box center [576, 227] width 19 height 19
click at [559, 236] on div at bounding box center [566, 244] width 23 height 23
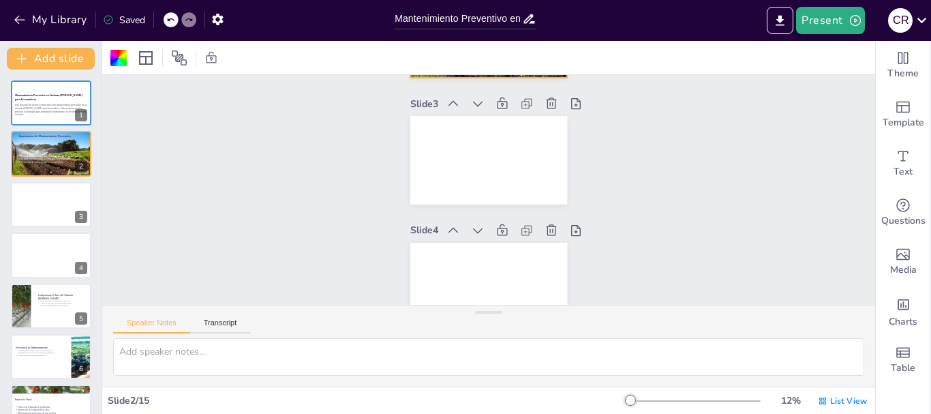
scroll to position [273, 0]
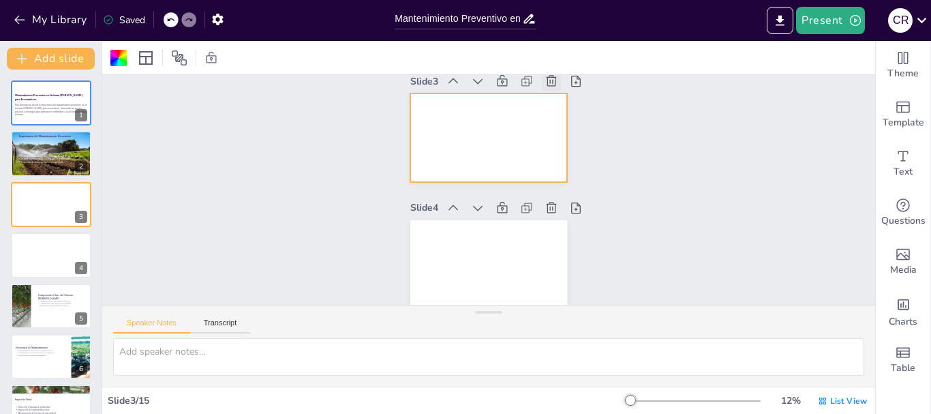
click at [557, 82] on icon at bounding box center [563, 88] width 12 height 12
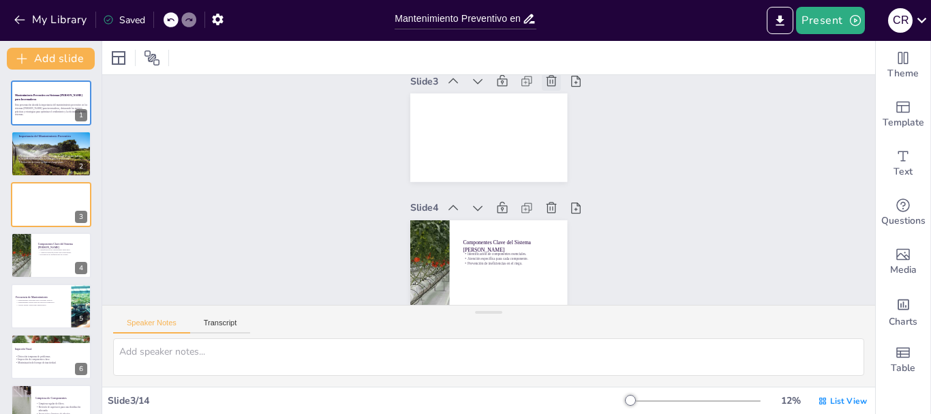
click at [565, 89] on icon at bounding box center [573, 97] width 16 height 16
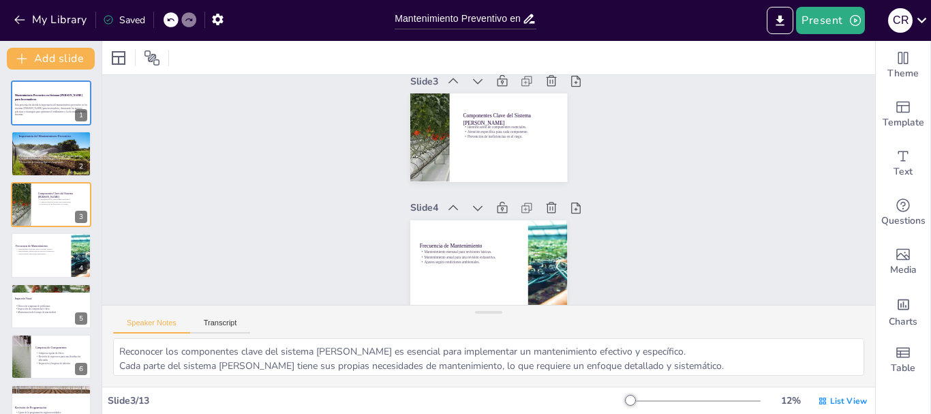
scroll to position [205, 0]
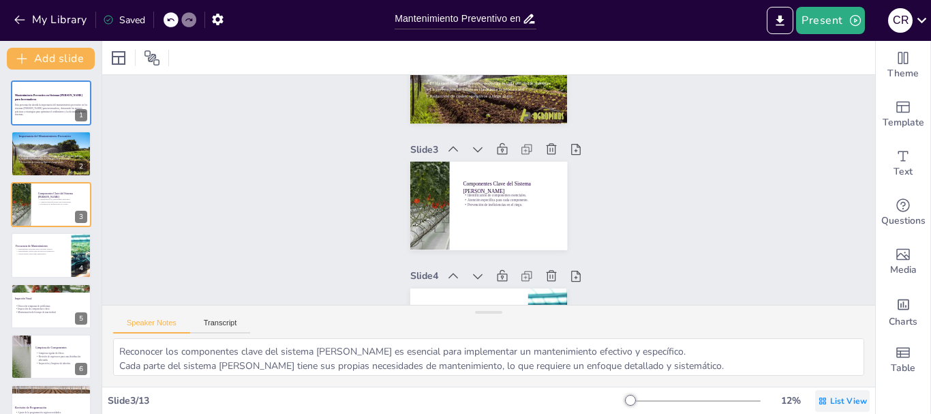
click at [820, 405] on div "List View" at bounding box center [842, 401] width 55 height 22
click at [820, 344] on span "Single View" at bounding box center [823, 343] width 62 height 13
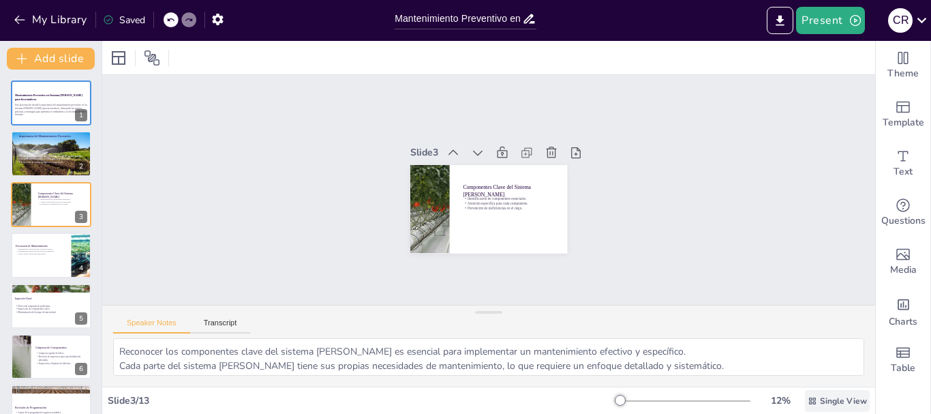
click at [814, 411] on div "Single View" at bounding box center [837, 401] width 65 height 22
click at [809, 378] on div "List View" at bounding box center [818, 370] width 83 height 27
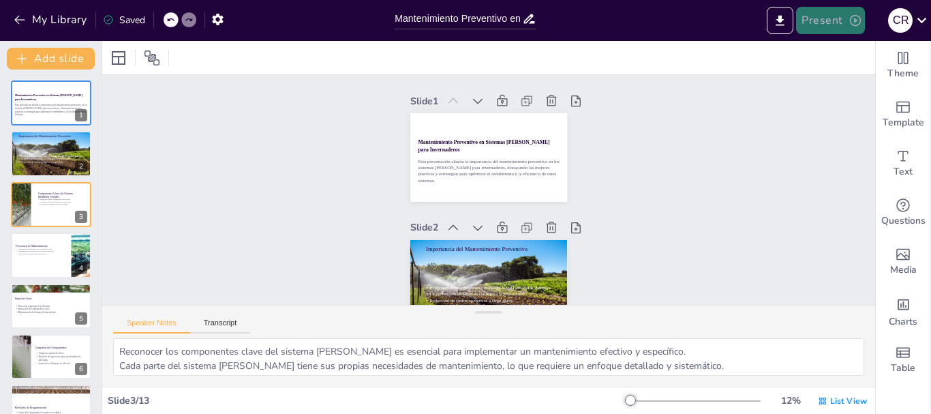
click at [845, 19] on button "Present" at bounding box center [830, 20] width 68 height 27
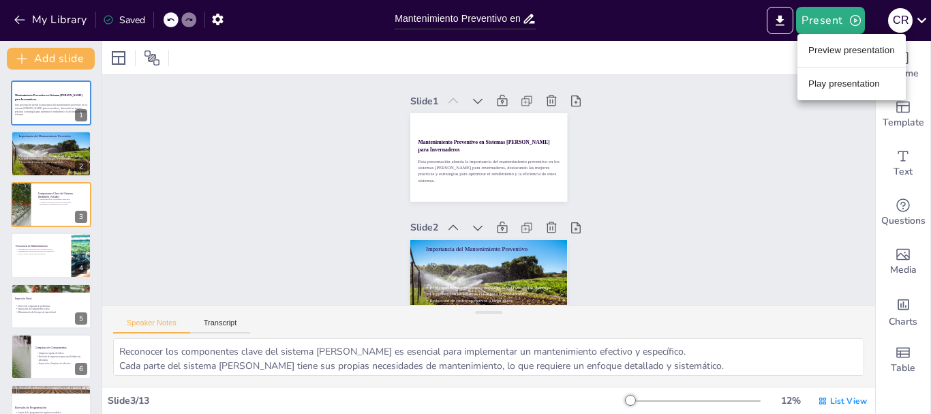
click at [848, 55] on li "Preview presentation" at bounding box center [852, 51] width 108 height 22
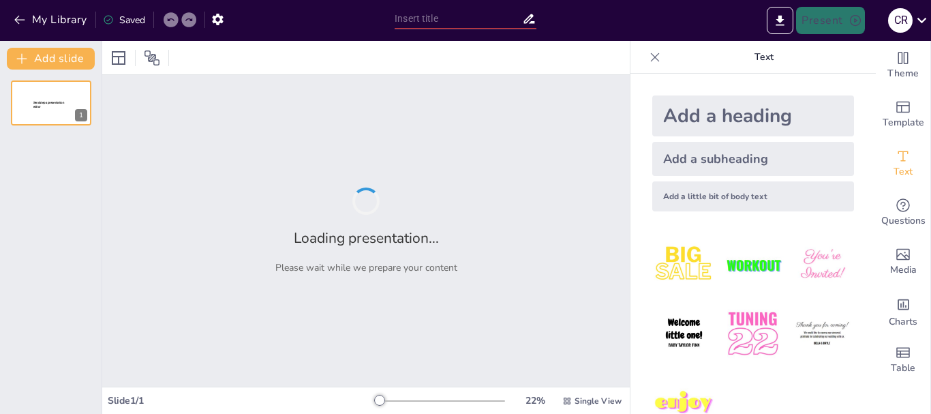
type input "Mantenimiento Preventivo en Sistemas [PERSON_NAME] para Invernaderos"
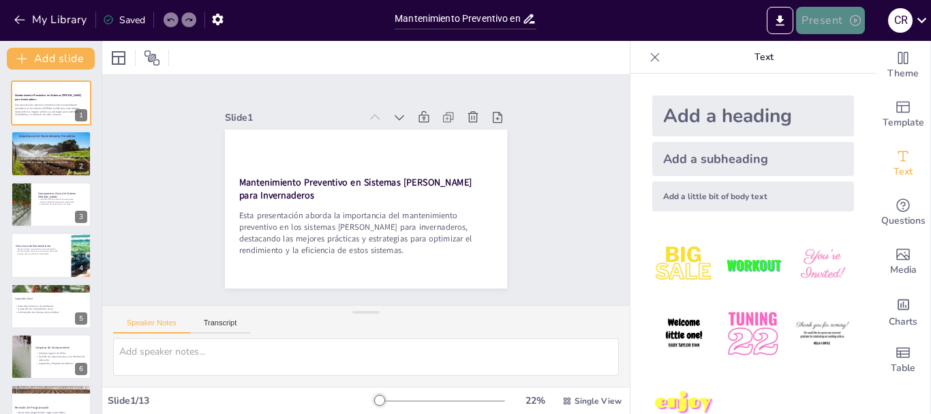
click at [846, 25] on button "Present" at bounding box center [830, 20] width 68 height 27
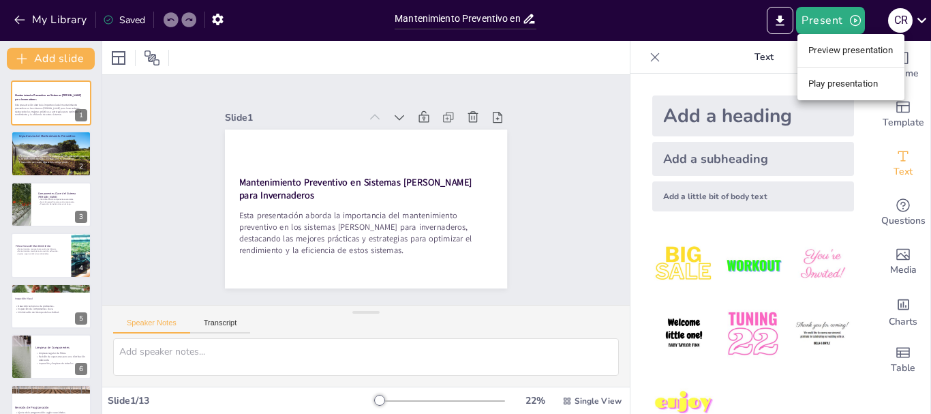
click at [844, 81] on li "Play presentation" at bounding box center [851, 84] width 107 height 22
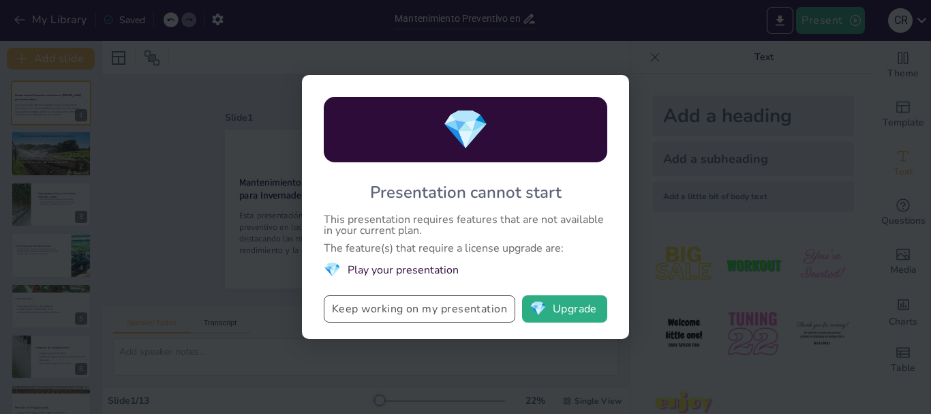
click at [423, 316] on button "Keep working on my presentation" at bounding box center [420, 308] width 192 height 27
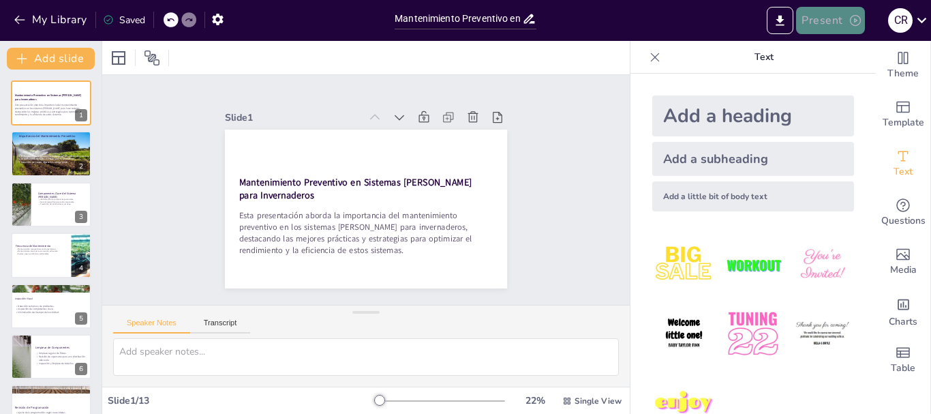
click at [851, 28] on button "Present" at bounding box center [830, 20] width 68 height 27
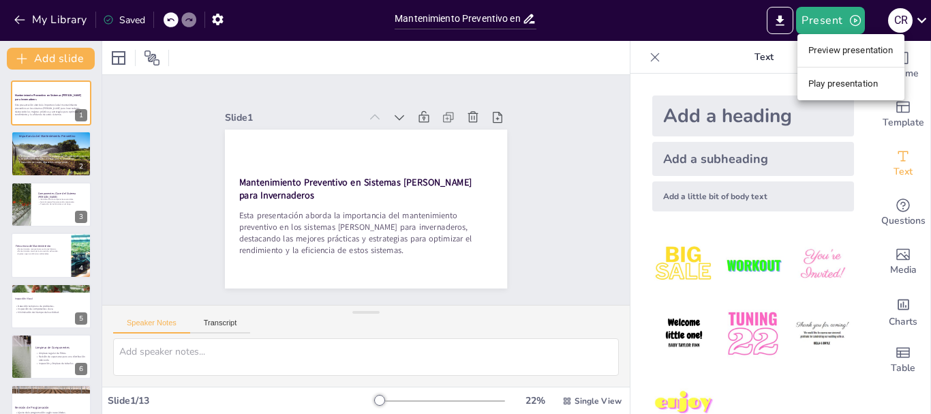
click at [835, 52] on li "Preview presentation" at bounding box center [851, 51] width 107 height 22
